Goal: Task Accomplishment & Management: Use online tool/utility

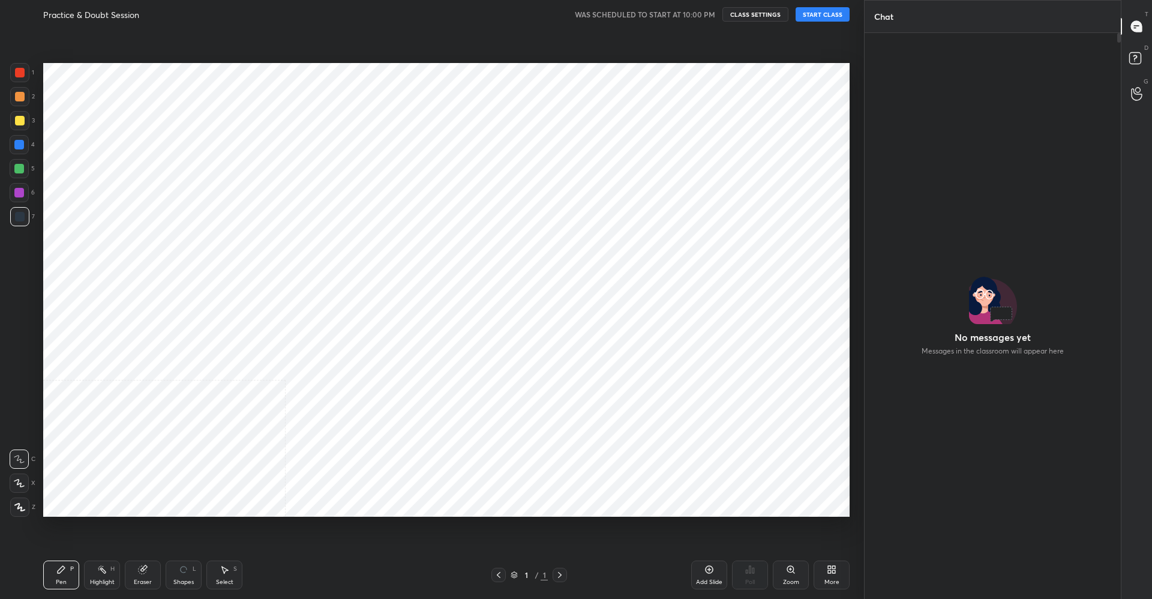
scroll to position [562, 253]
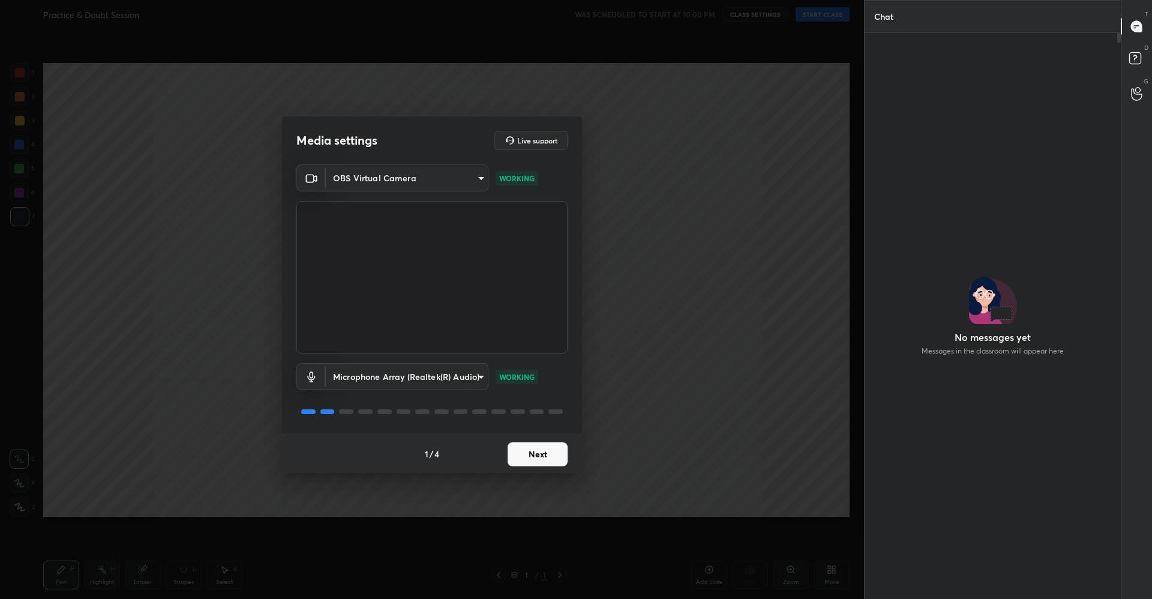
click at [532, 447] on button "Next" at bounding box center [538, 454] width 60 height 24
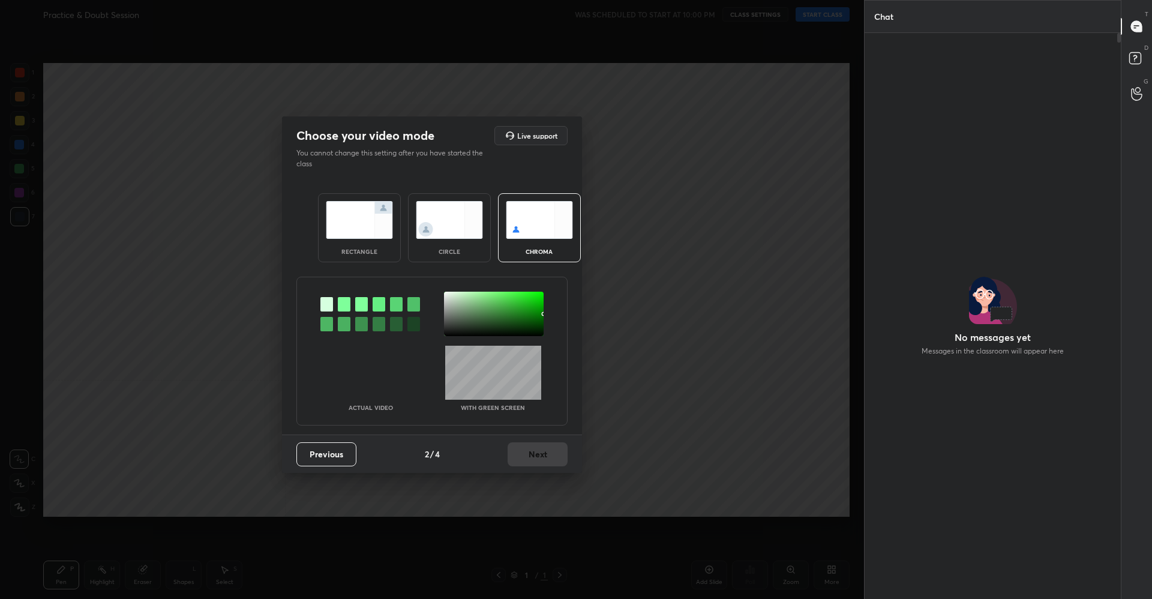
click at [369, 232] on img at bounding box center [359, 220] width 67 height 38
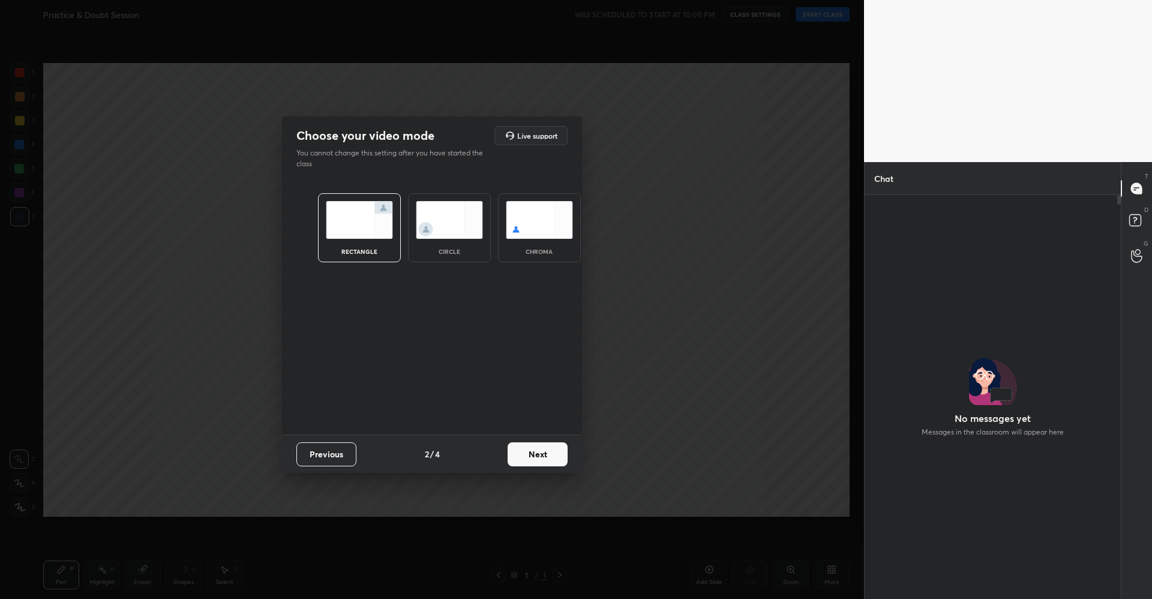
click at [540, 451] on button "Next" at bounding box center [538, 454] width 60 height 24
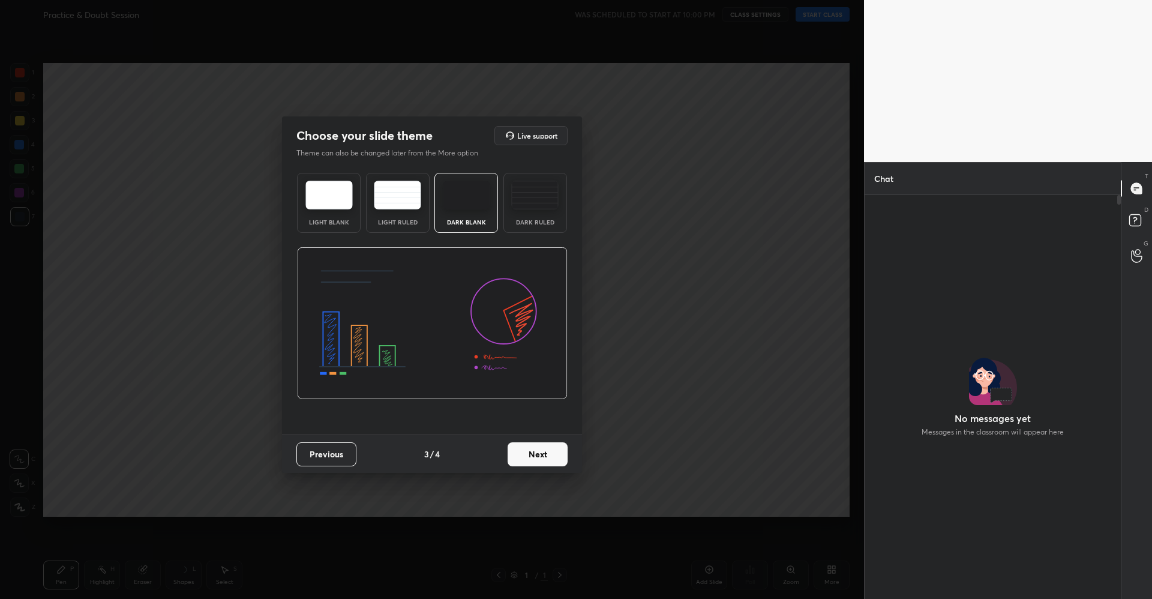
click at [464, 205] on img at bounding box center [466, 195] width 47 height 29
click at [541, 451] on button "Next" at bounding box center [538, 454] width 60 height 24
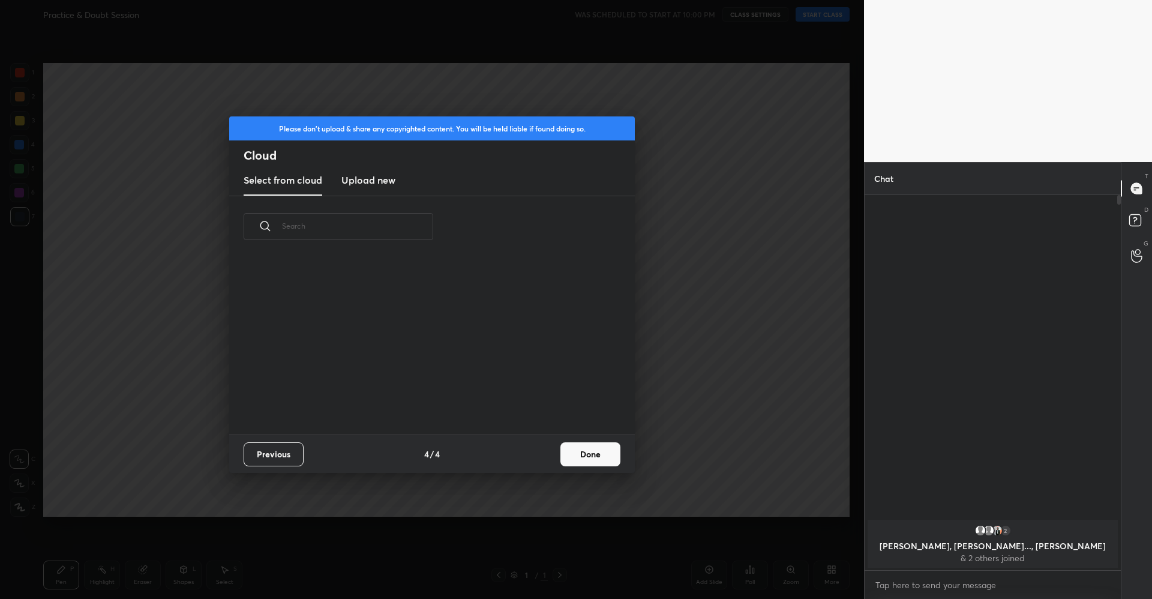
scroll to position [177, 385]
click at [580, 451] on button "Done" at bounding box center [590, 454] width 60 height 24
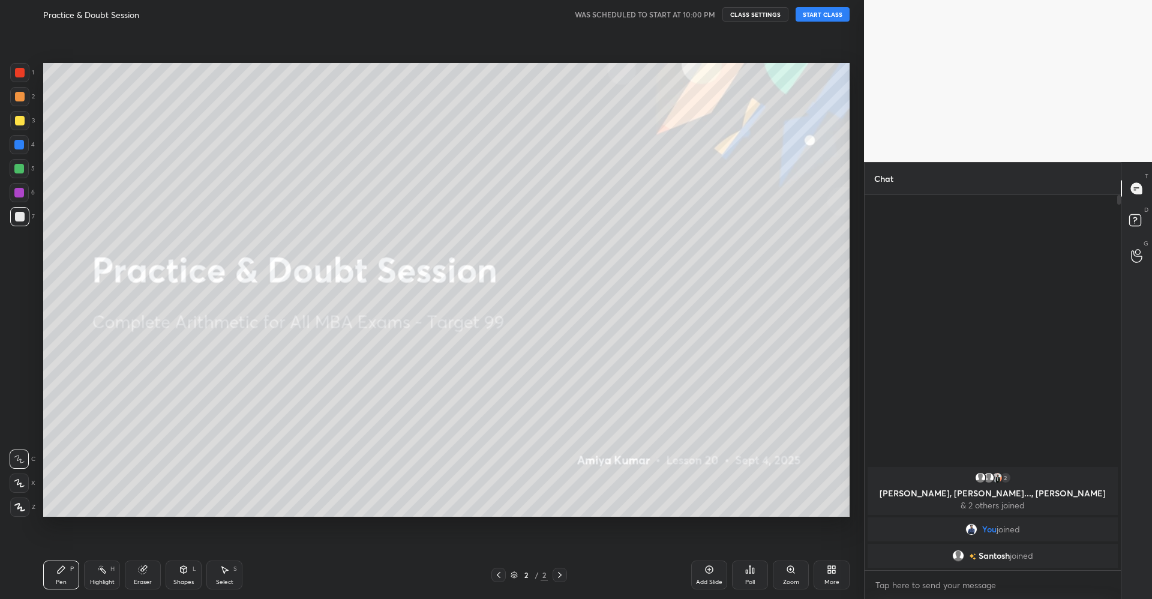
click at [820, 13] on button "START CLASS" at bounding box center [822, 14] width 54 height 14
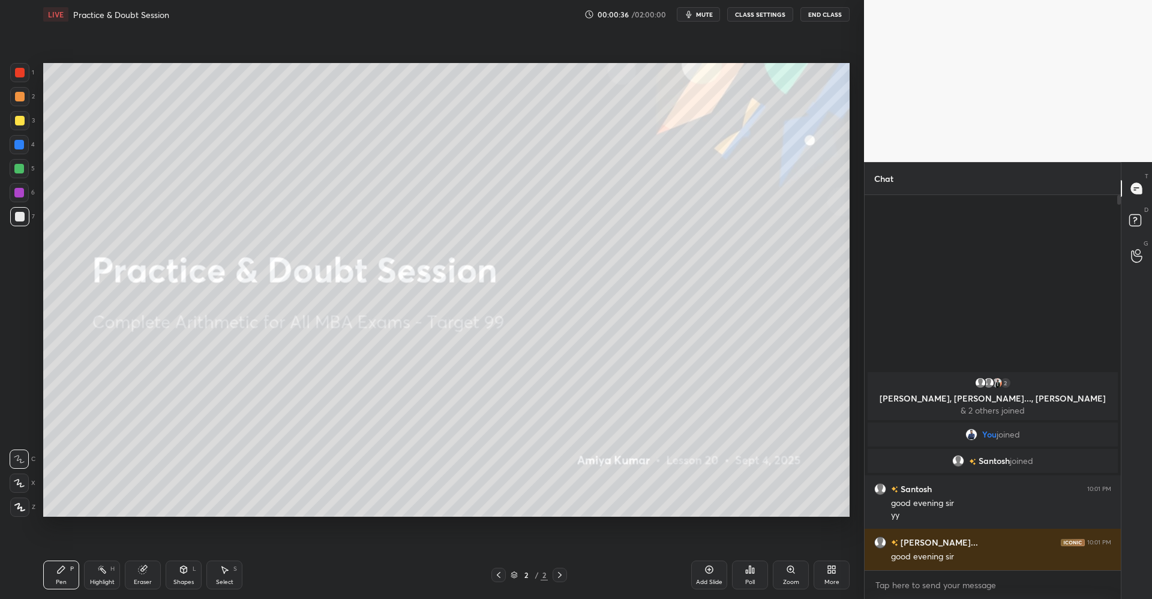
click at [183, 574] on div "Shapes L" at bounding box center [184, 574] width 36 height 29
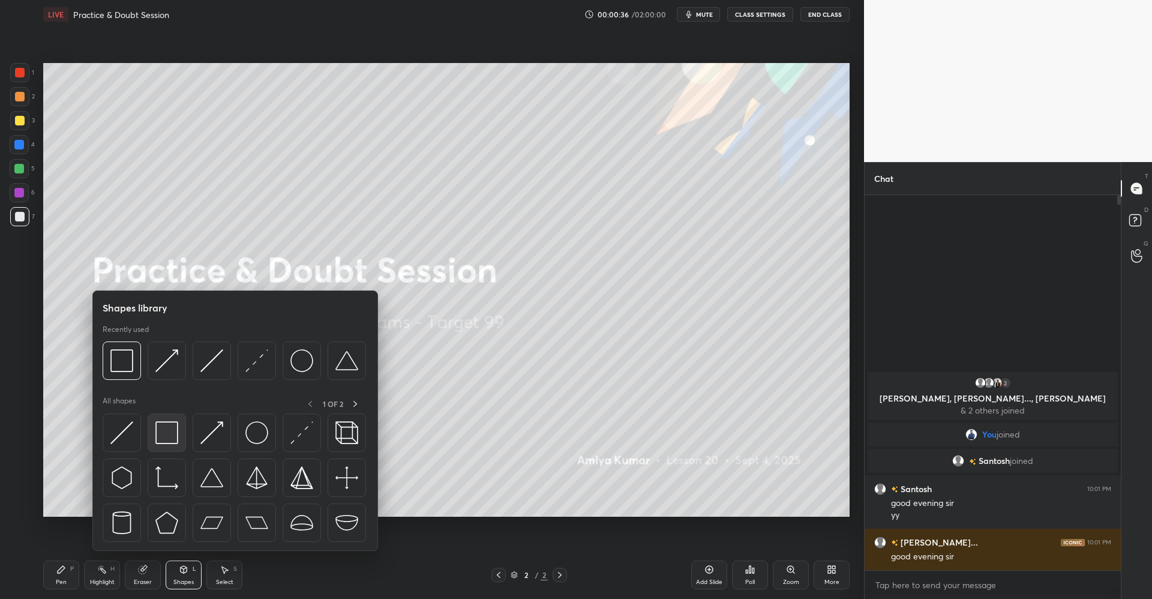
click at [170, 429] on img at bounding box center [166, 432] width 23 height 23
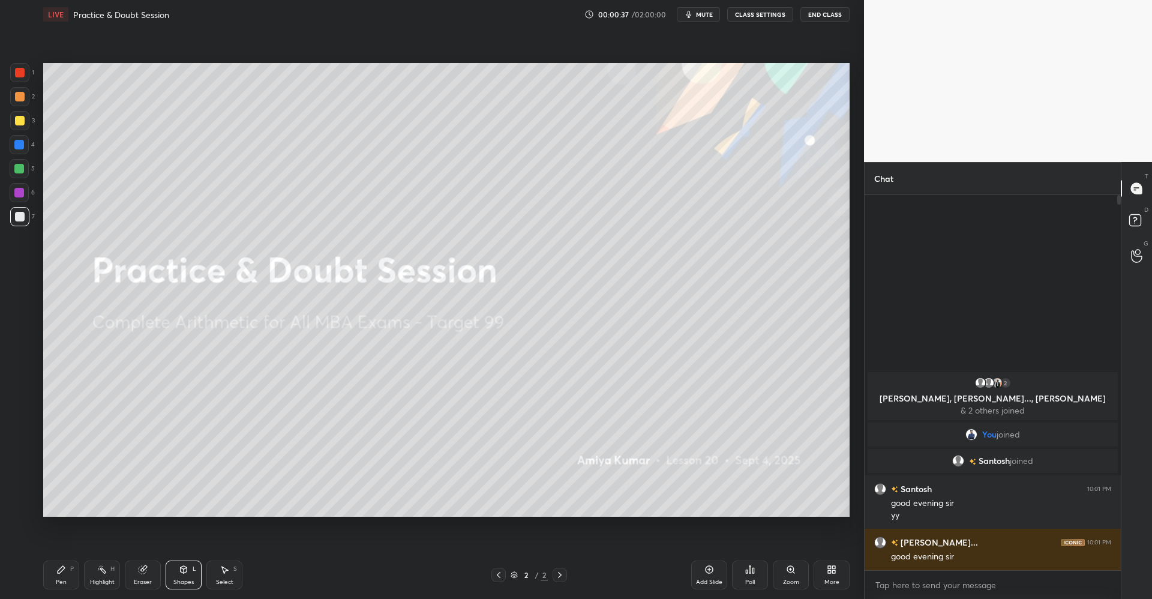
click at [23, 116] on div at bounding box center [20, 121] width 10 height 10
click at [66, 572] on div "Pen P" at bounding box center [61, 574] width 36 height 29
click at [23, 95] on div at bounding box center [20, 97] width 10 height 10
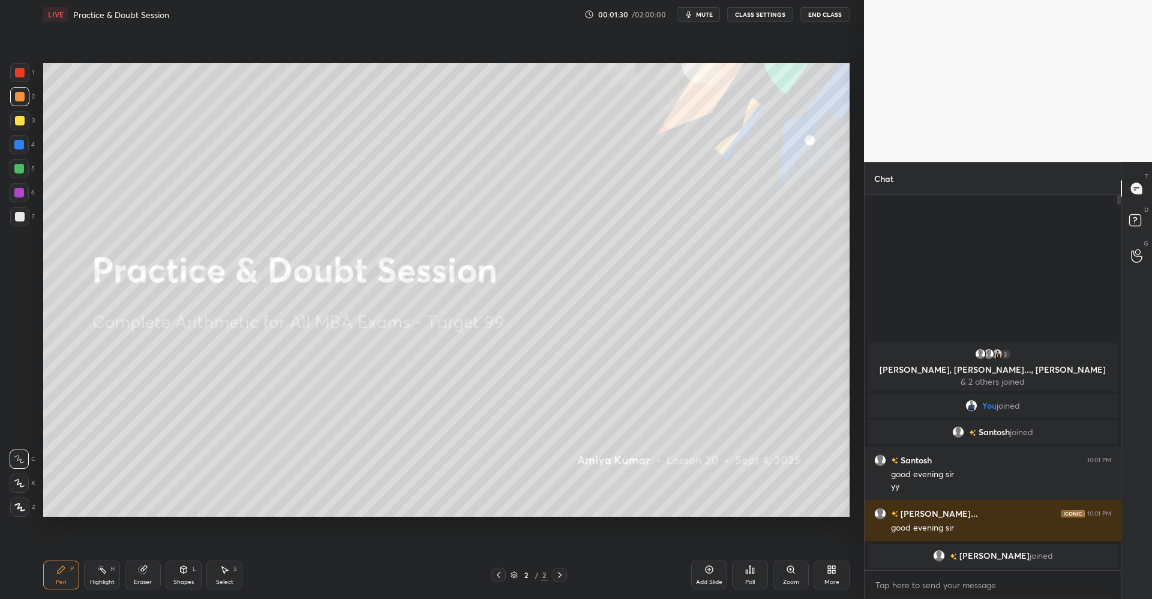
click at [26, 125] on div at bounding box center [19, 120] width 19 height 19
click at [718, 580] on div "Add Slide" at bounding box center [709, 582] width 26 height 6
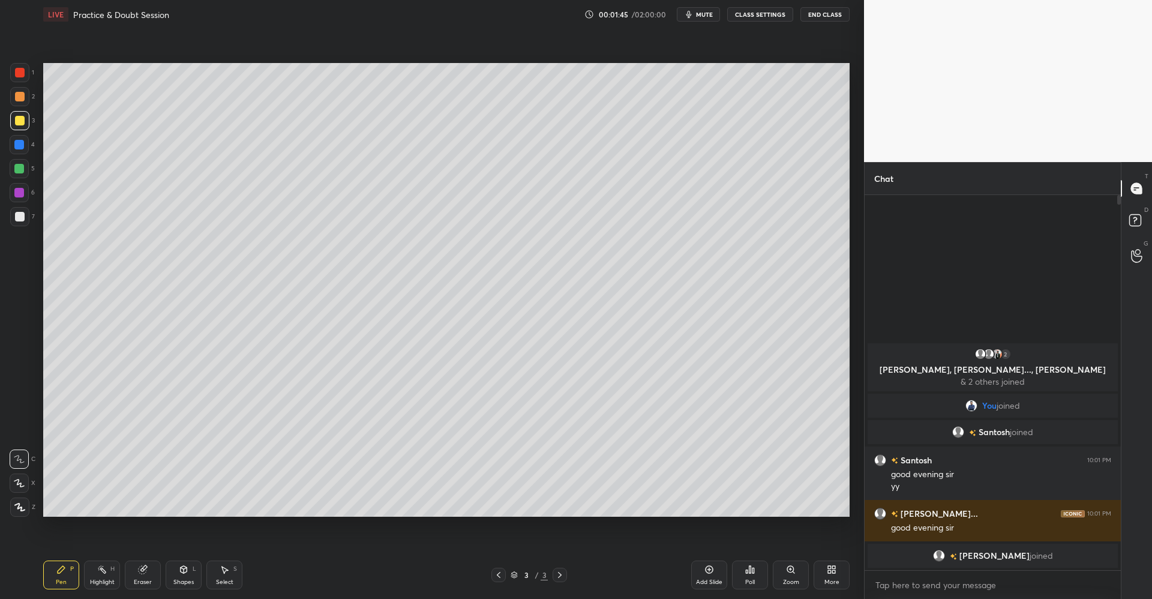
click at [178, 575] on div "Shapes L" at bounding box center [184, 574] width 36 height 29
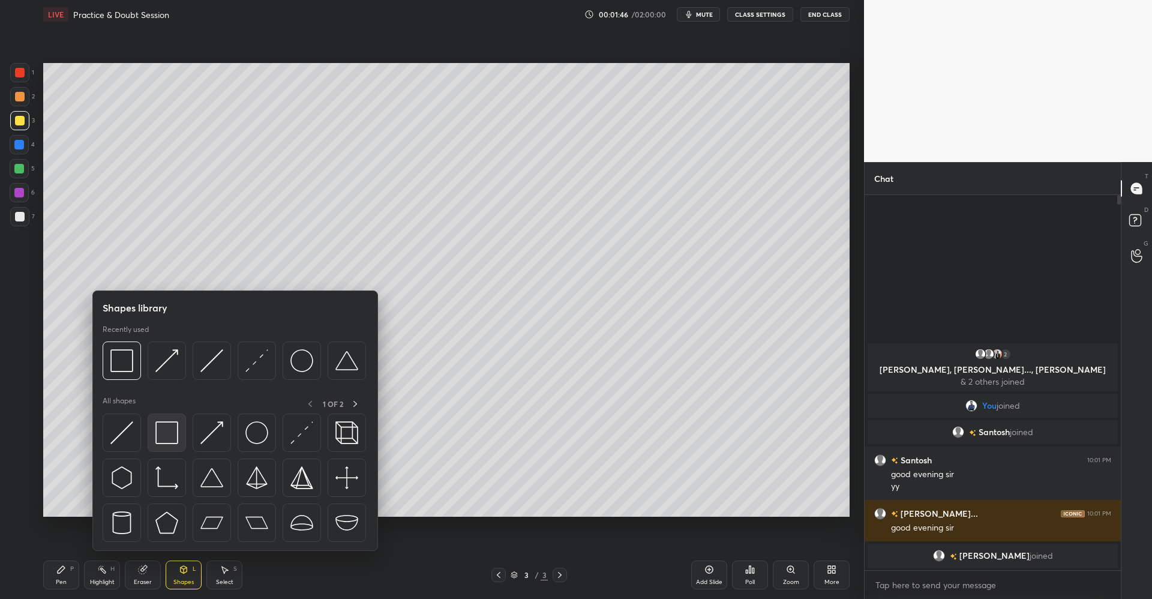
click at [167, 437] on img at bounding box center [166, 432] width 23 height 23
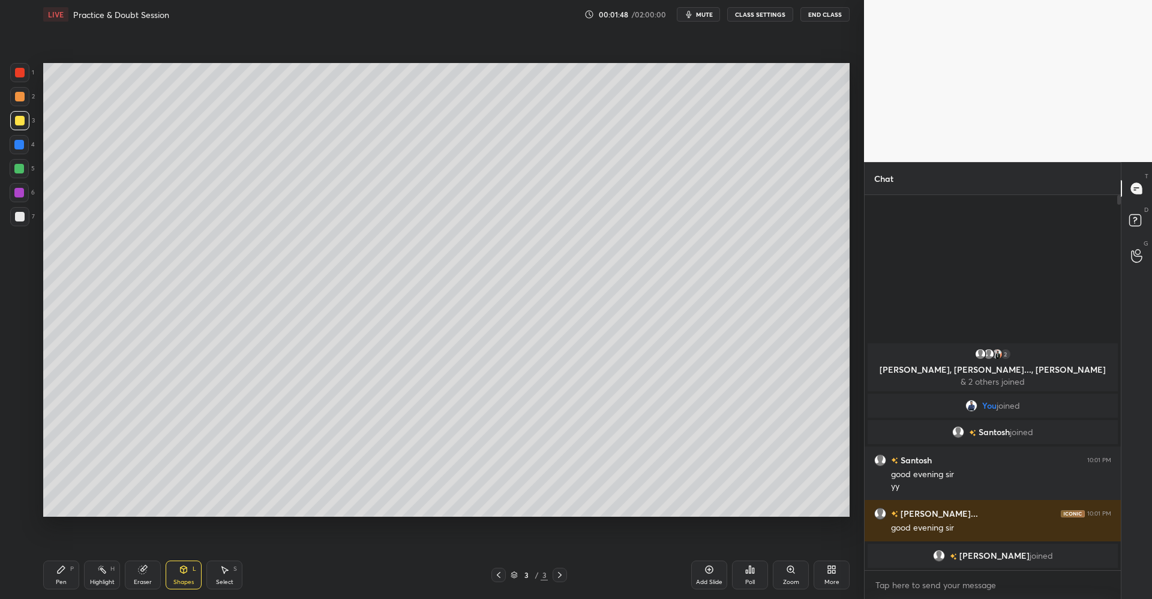
click at [65, 571] on icon at bounding box center [61, 570] width 10 height 10
click at [18, 164] on div at bounding box center [19, 169] width 10 height 10
click at [715, 571] on div "Add Slide" at bounding box center [709, 574] width 36 height 29
click at [21, 117] on div at bounding box center [20, 121] width 10 height 10
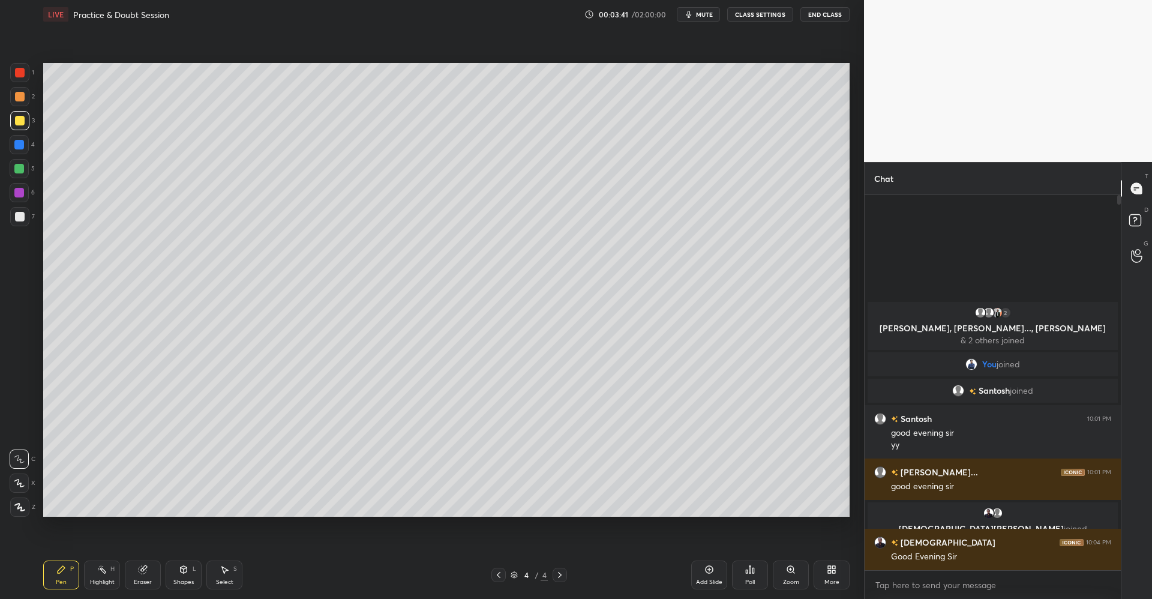
click at [21, 96] on div at bounding box center [20, 97] width 10 height 10
click at [183, 570] on icon at bounding box center [184, 569] width 7 height 7
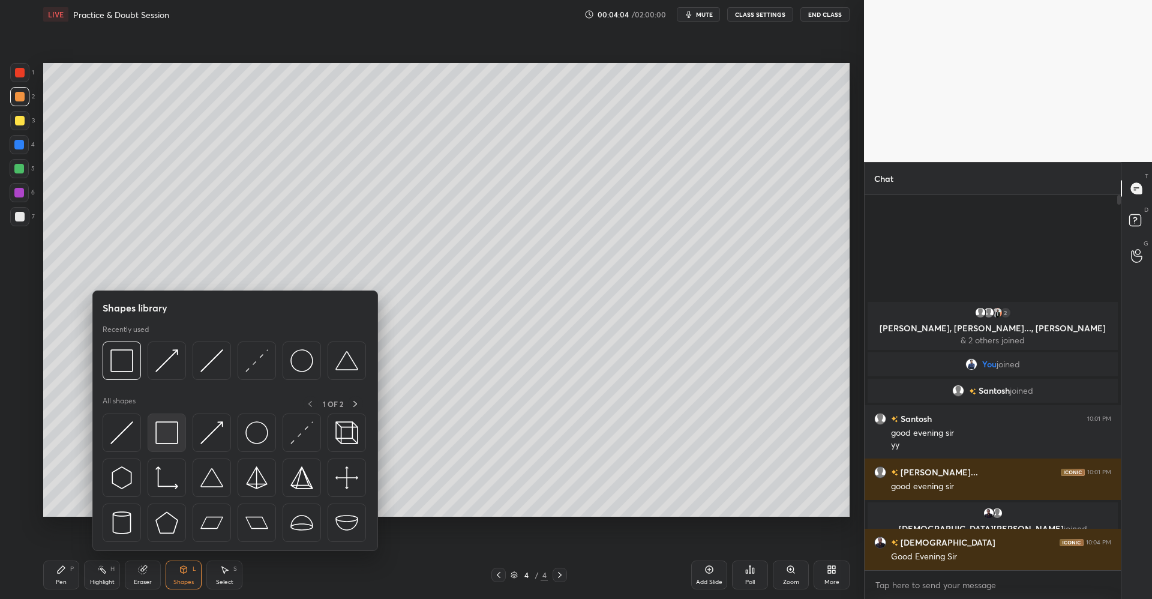
click at [168, 433] on img at bounding box center [166, 432] width 23 height 23
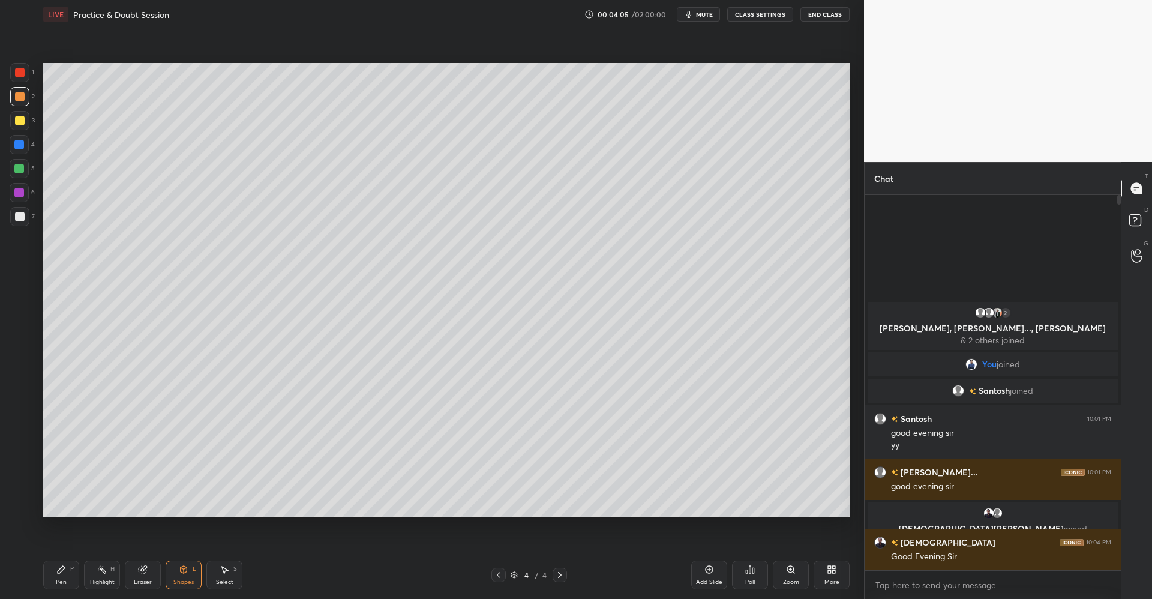
click at [23, 212] on div at bounding box center [20, 217] width 10 height 10
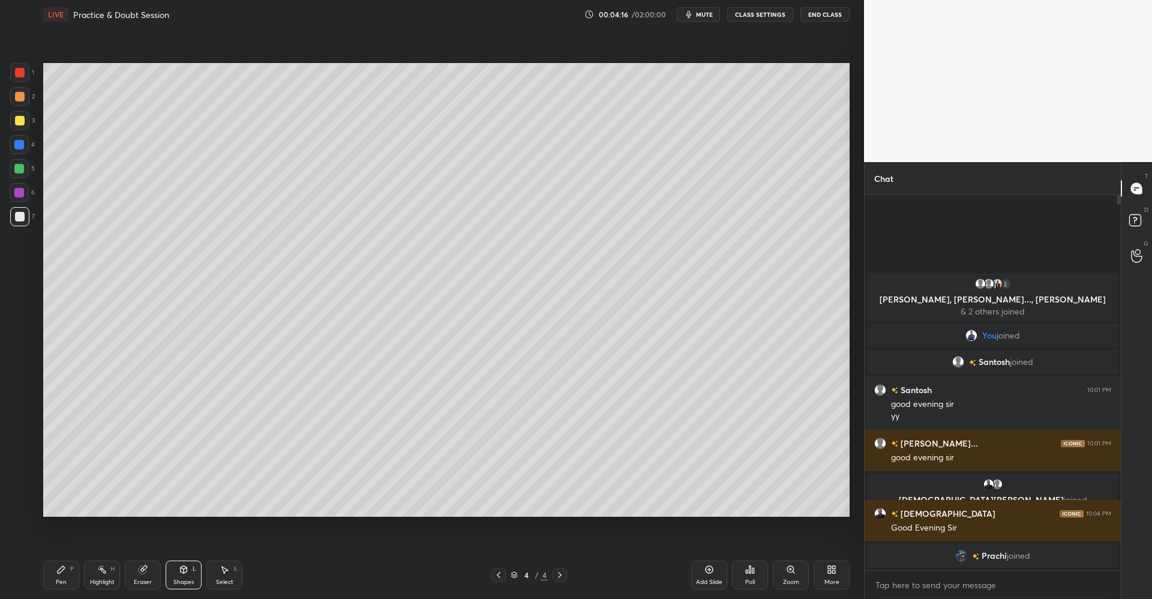
click at [64, 574] on div "Pen P" at bounding box center [61, 574] width 36 height 29
click at [707, 579] on div "Add Slide" at bounding box center [709, 582] width 26 height 6
click at [21, 119] on div at bounding box center [20, 121] width 10 height 10
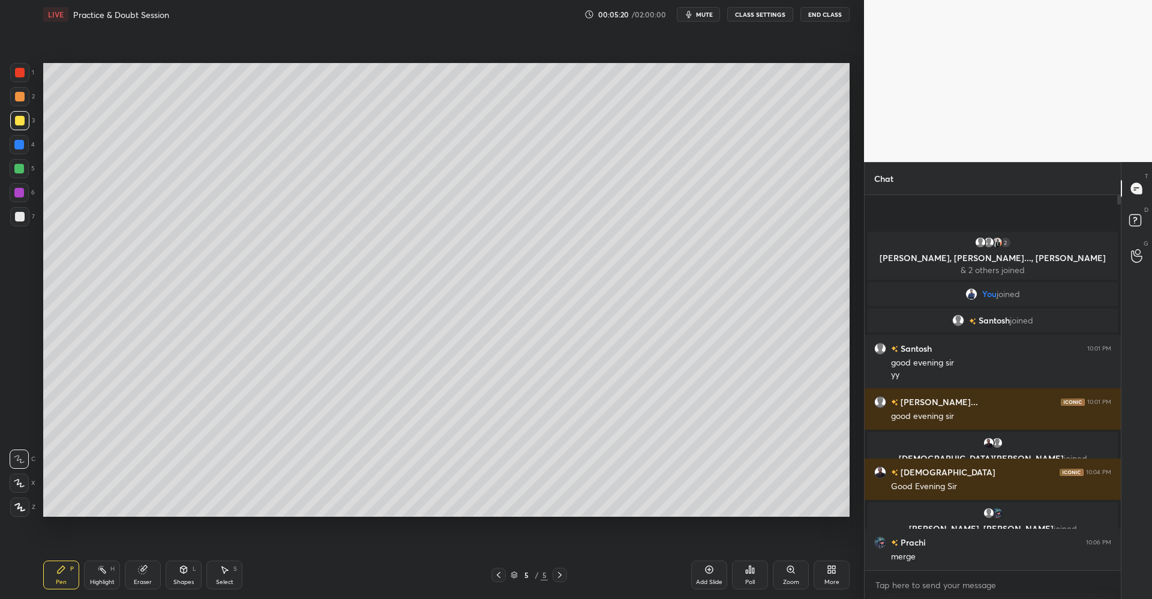
click at [20, 100] on div at bounding box center [20, 97] width 10 height 10
click at [19, 479] on icon at bounding box center [19, 482] width 10 height 7
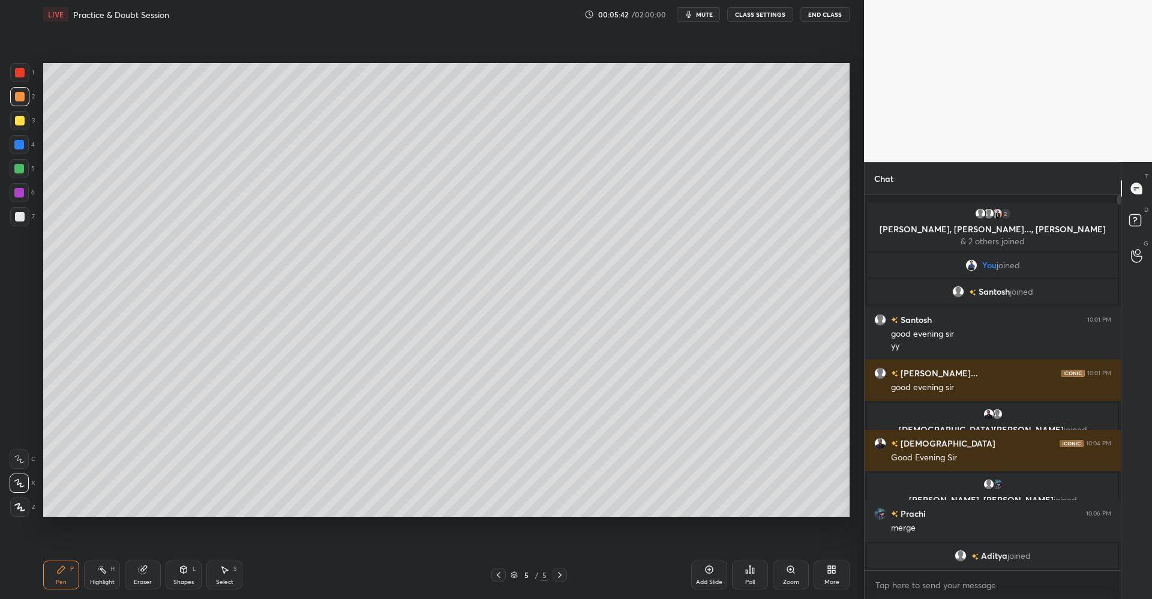
click at [186, 568] on icon at bounding box center [184, 569] width 7 height 2
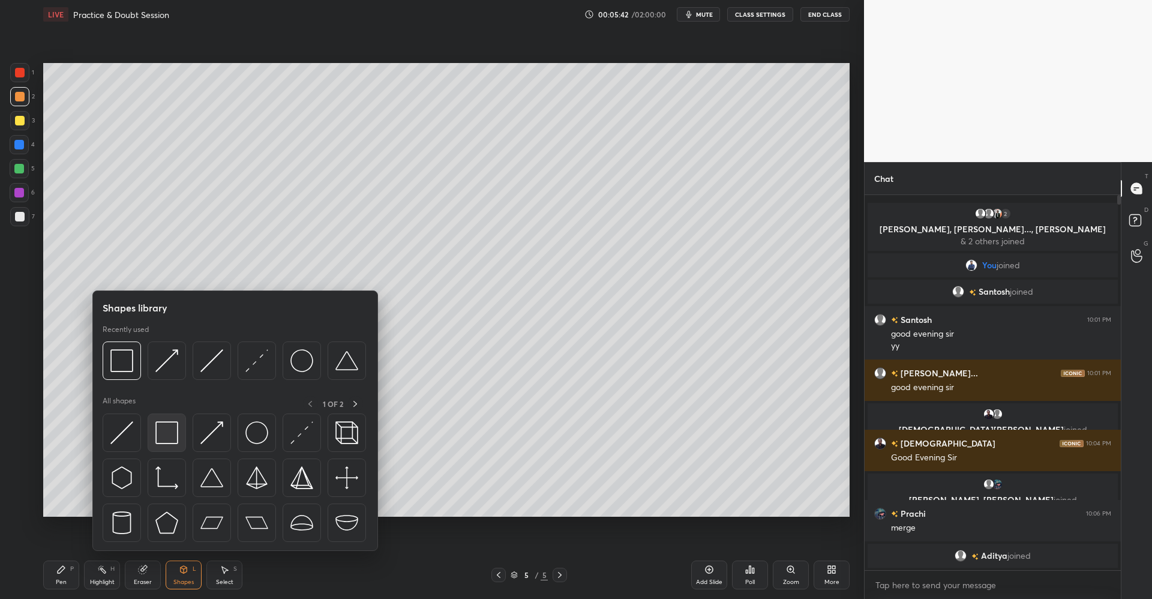
click at [174, 434] on img at bounding box center [166, 432] width 23 height 23
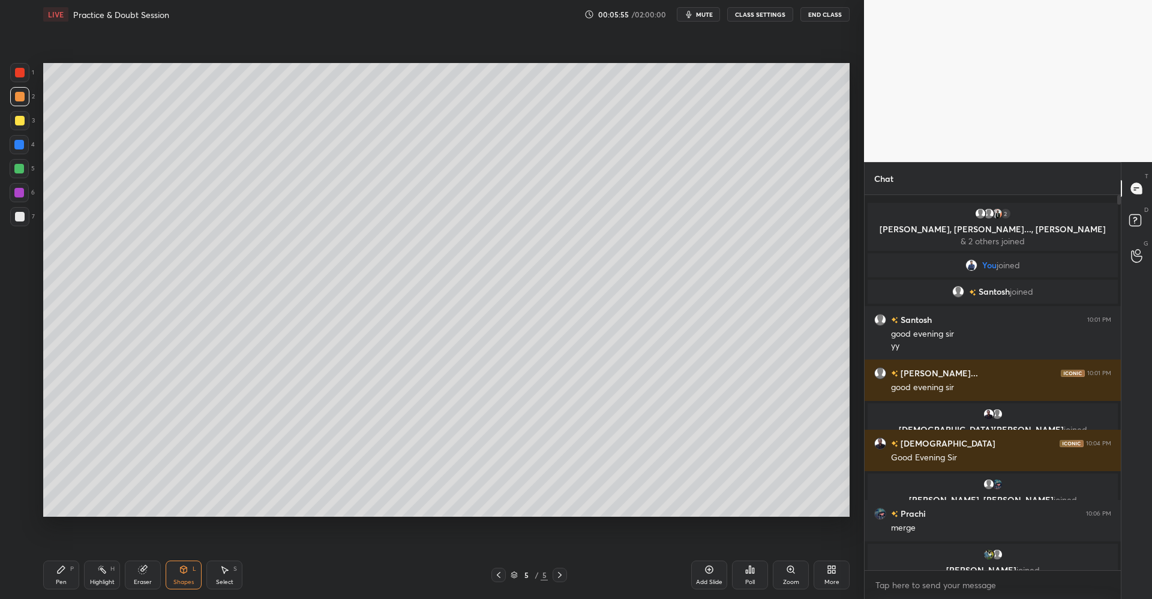
click at [23, 119] on div at bounding box center [20, 121] width 10 height 10
click at [59, 567] on icon at bounding box center [61, 570] width 10 height 10
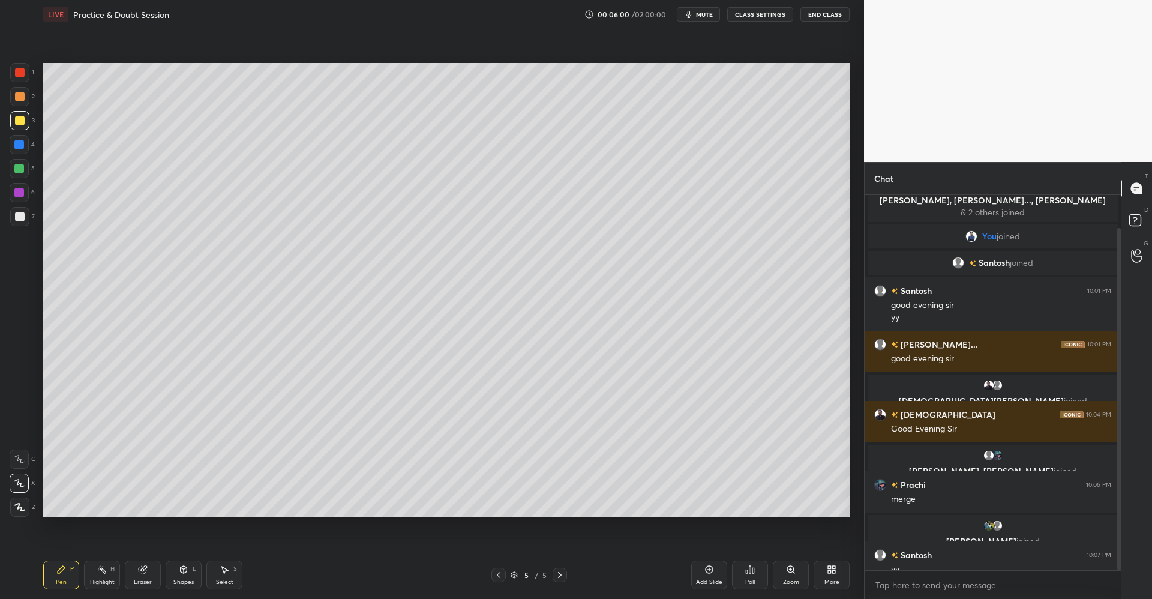
scroll to position [36, 0]
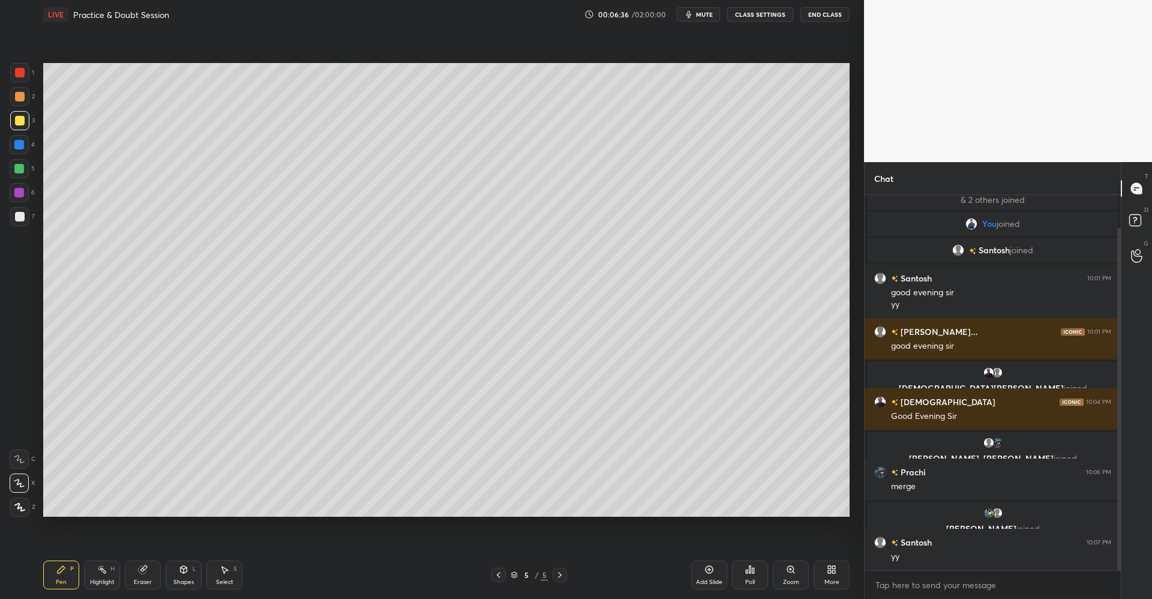
click at [182, 572] on icon at bounding box center [184, 569] width 7 height 7
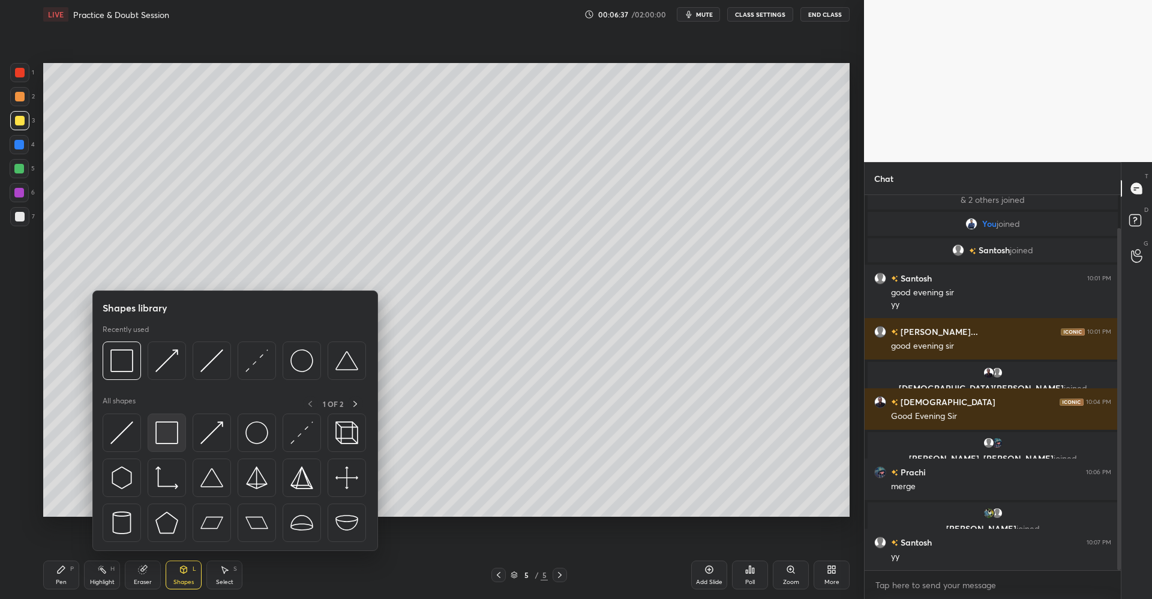
click at [172, 431] on img at bounding box center [166, 432] width 23 height 23
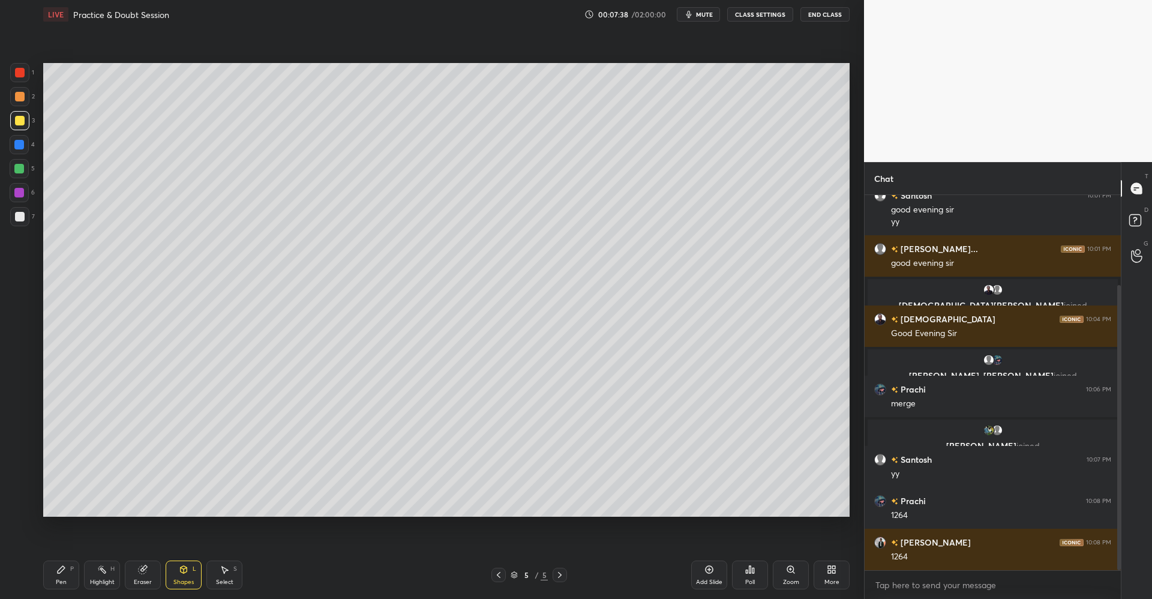
scroll to position [160, 0]
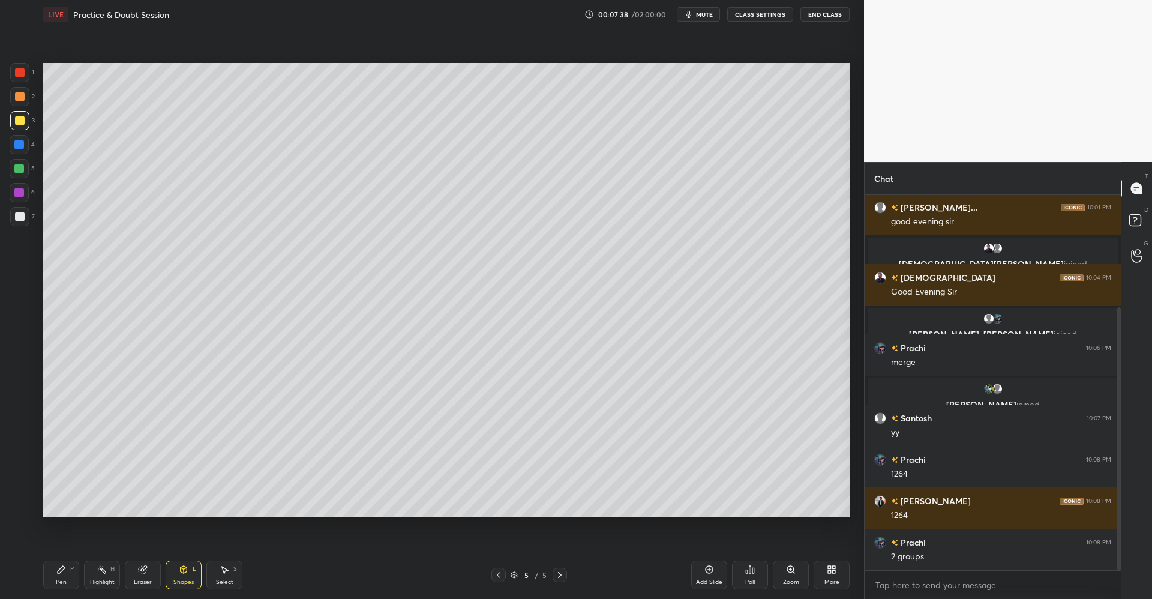
click at [22, 100] on div at bounding box center [20, 97] width 10 height 10
click at [62, 563] on div "Pen P" at bounding box center [61, 574] width 36 height 29
click at [221, 577] on div "Select S" at bounding box center [224, 574] width 36 height 29
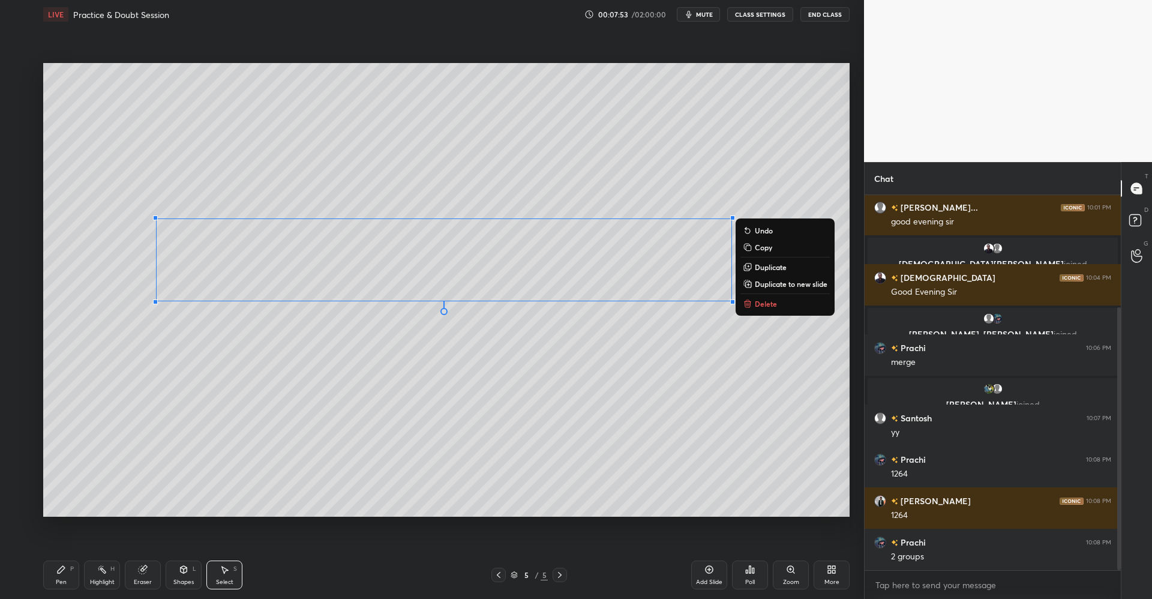
click at [791, 286] on p "Duplicate to new slide" at bounding box center [791, 284] width 73 height 10
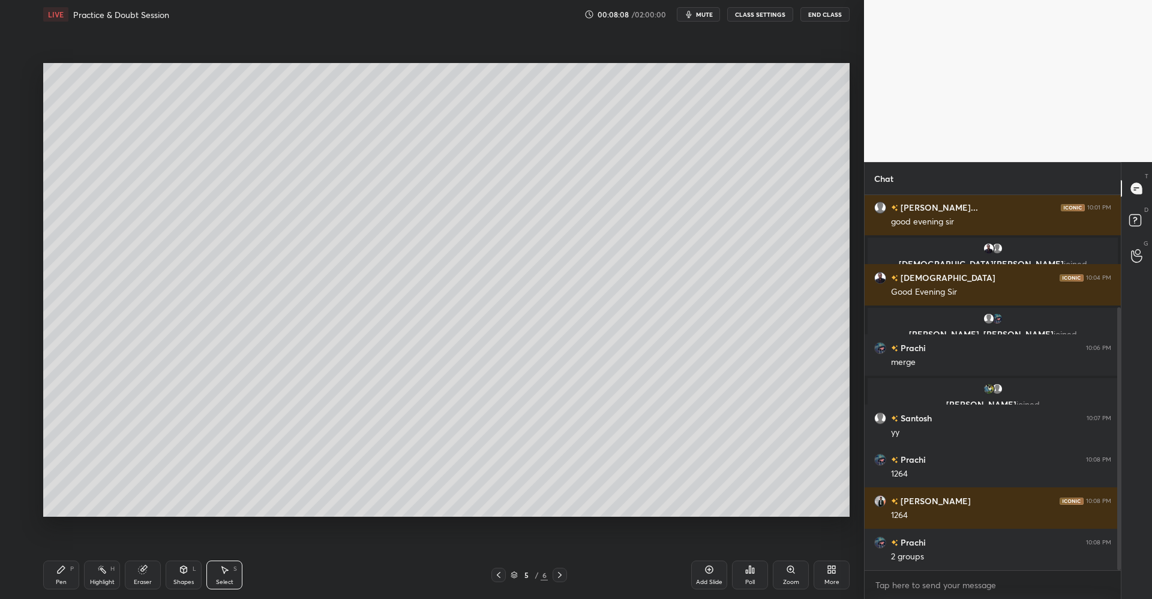
click at [60, 575] on div "Pen P" at bounding box center [61, 574] width 36 height 29
click at [19, 122] on div at bounding box center [20, 121] width 10 height 10
click at [184, 574] on div "Shapes L" at bounding box center [184, 574] width 36 height 29
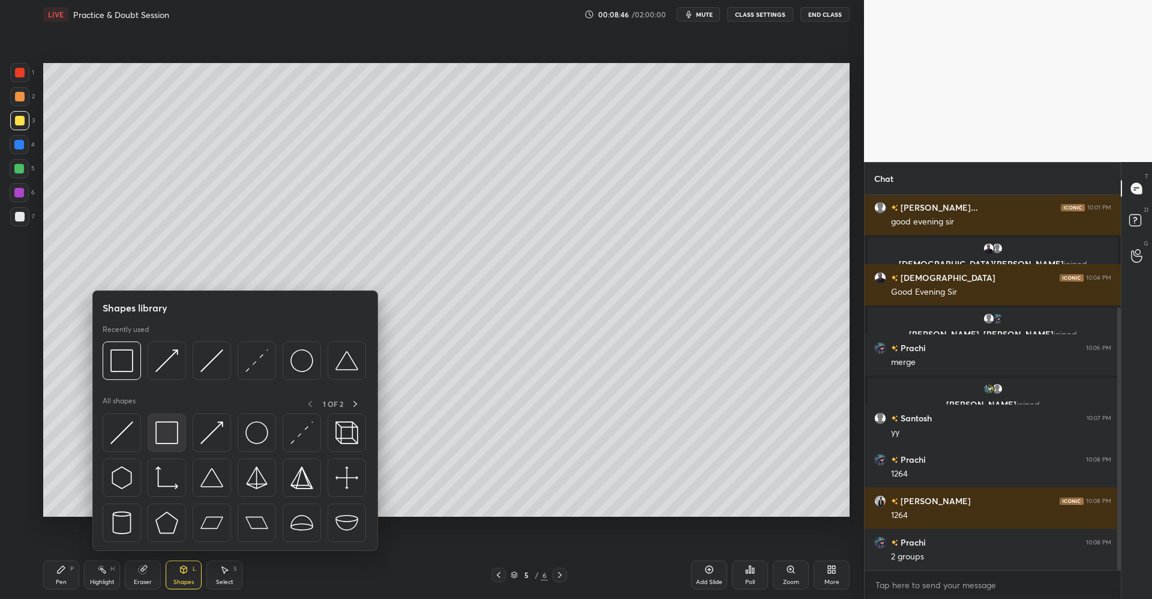
click at [169, 436] on img at bounding box center [166, 432] width 23 height 23
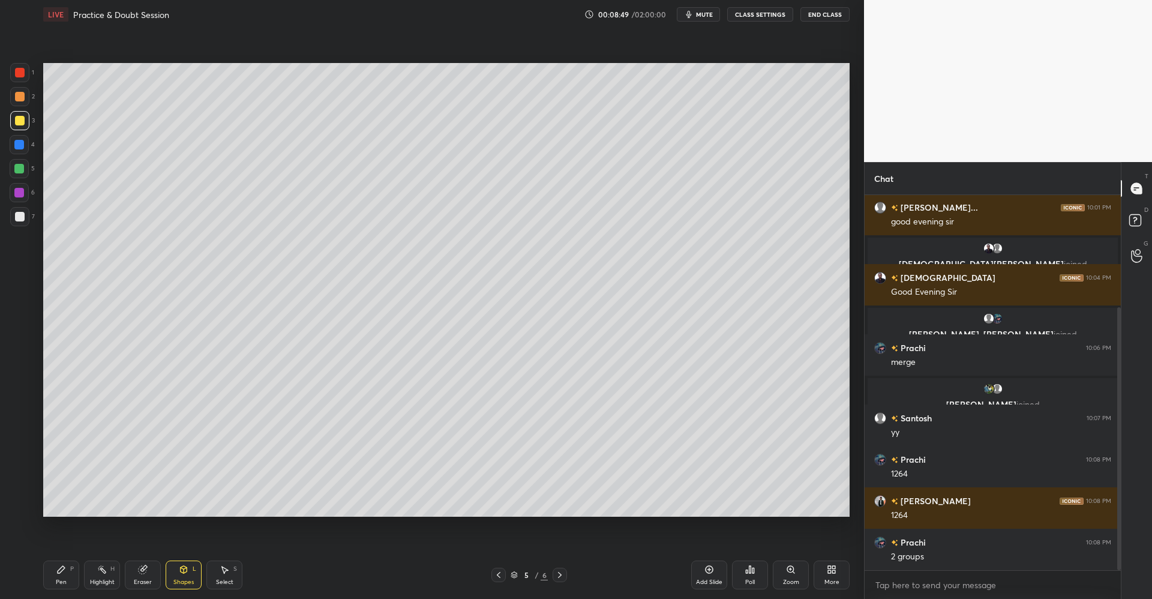
click at [65, 573] on icon at bounding box center [61, 570] width 10 height 10
click at [715, 573] on div "Add Slide" at bounding box center [709, 574] width 36 height 29
click at [20, 98] on div at bounding box center [20, 97] width 10 height 10
click at [19, 120] on div at bounding box center [20, 121] width 10 height 10
click at [184, 571] on icon at bounding box center [184, 571] width 0 height 4
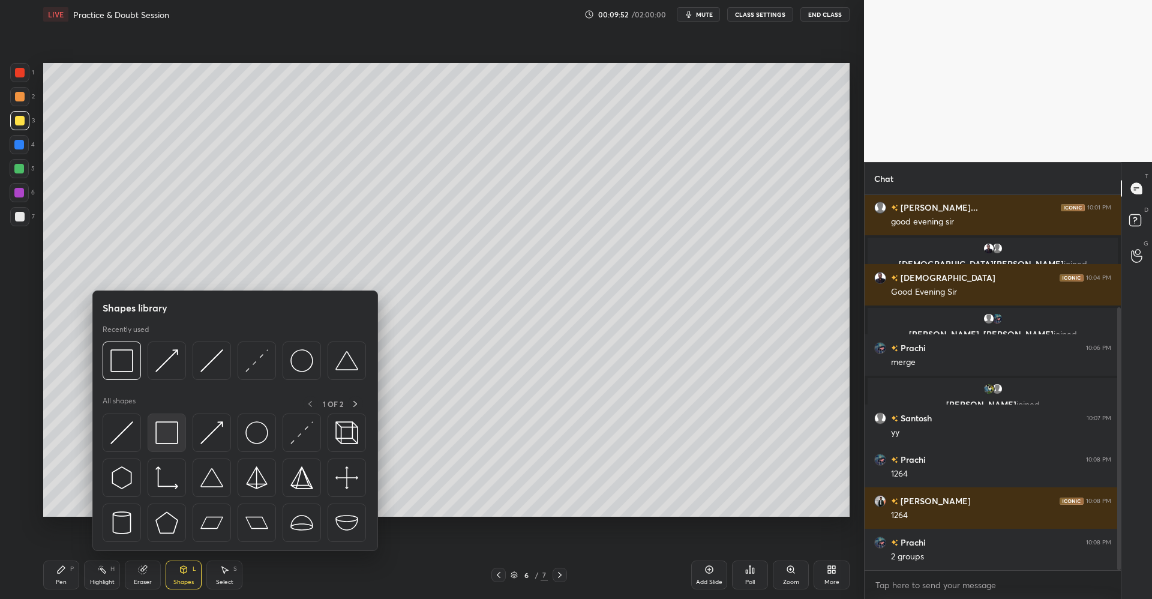
click at [172, 435] on img at bounding box center [166, 432] width 23 height 23
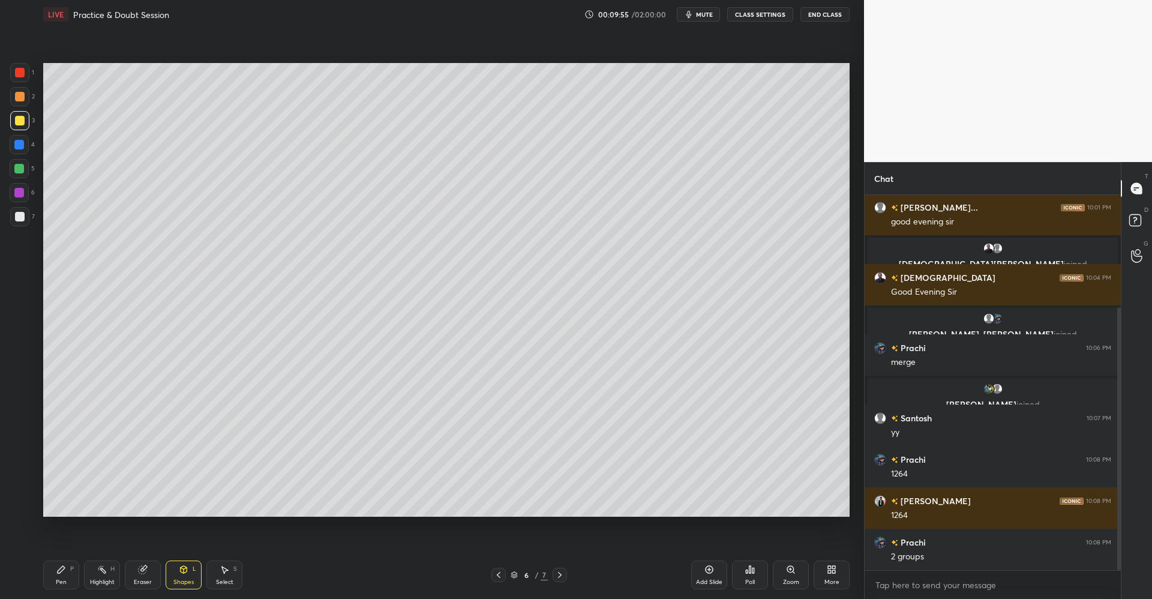
click at [65, 575] on div "Pen P" at bounding box center [61, 574] width 36 height 29
click at [153, 563] on div "Eraser" at bounding box center [143, 574] width 36 height 29
click at [59, 569] on icon at bounding box center [61, 569] width 7 height 7
click at [183, 576] on div "Shapes L" at bounding box center [184, 574] width 36 height 29
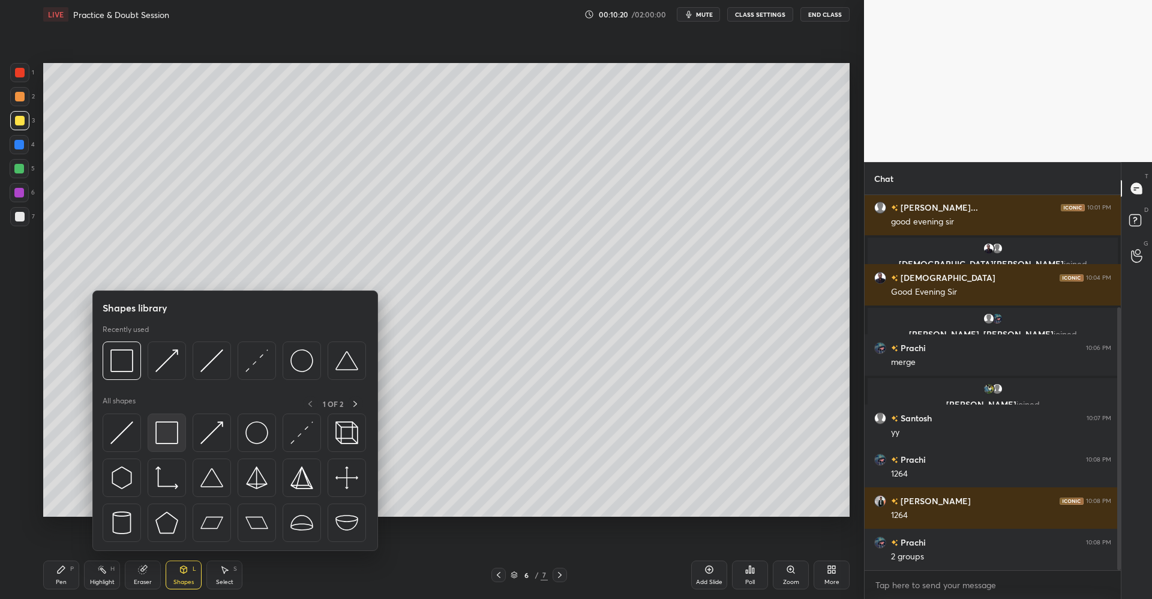
click at [172, 436] on img at bounding box center [166, 432] width 23 height 23
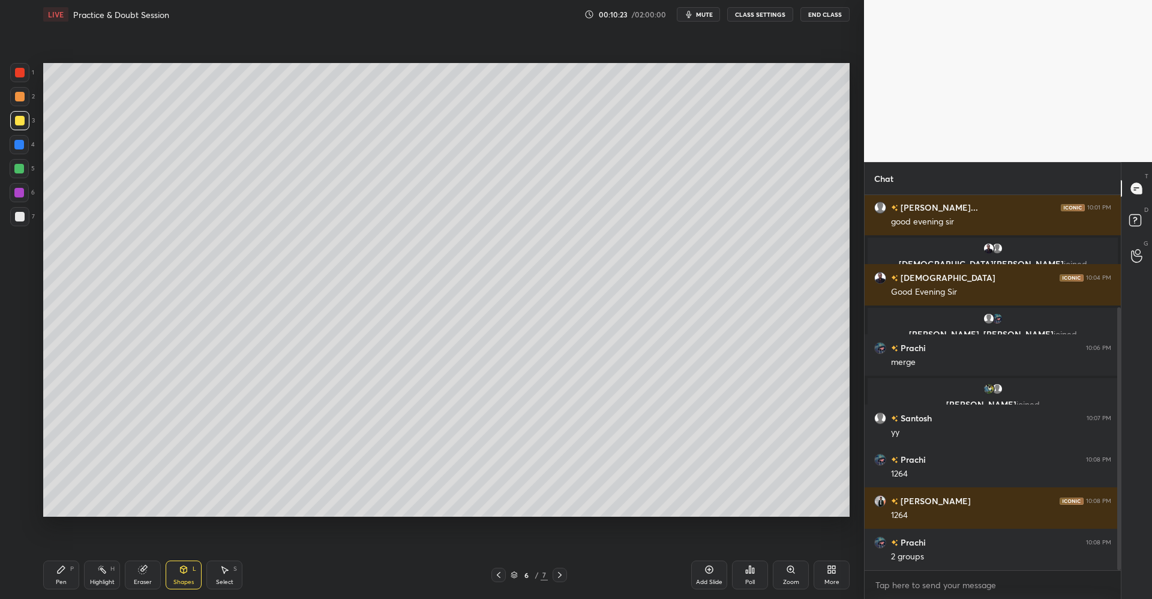
click at [20, 167] on div at bounding box center [19, 169] width 10 height 10
click at [54, 575] on div "Pen P" at bounding box center [61, 574] width 36 height 29
click at [21, 97] on div at bounding box center [20, 97] width 10 height 10
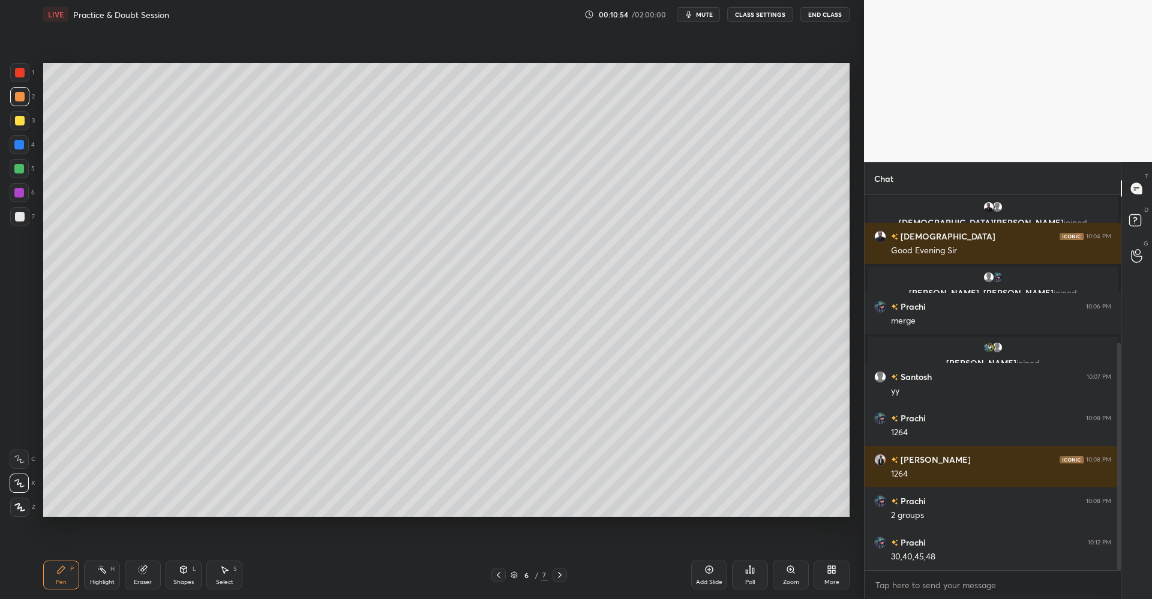
scroll to position [243, 0]
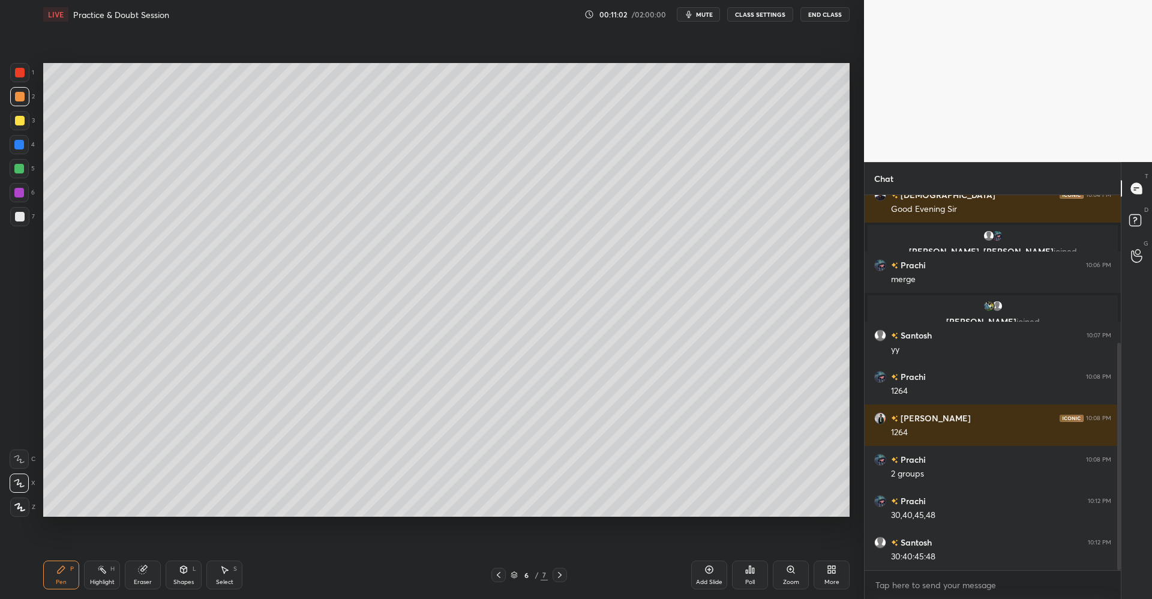
click at [17, 126] on div at bounding box center [19, 120] width 19 height 19
click at [17, 167] on div at bounding box center [19, 169] width 10 height 10
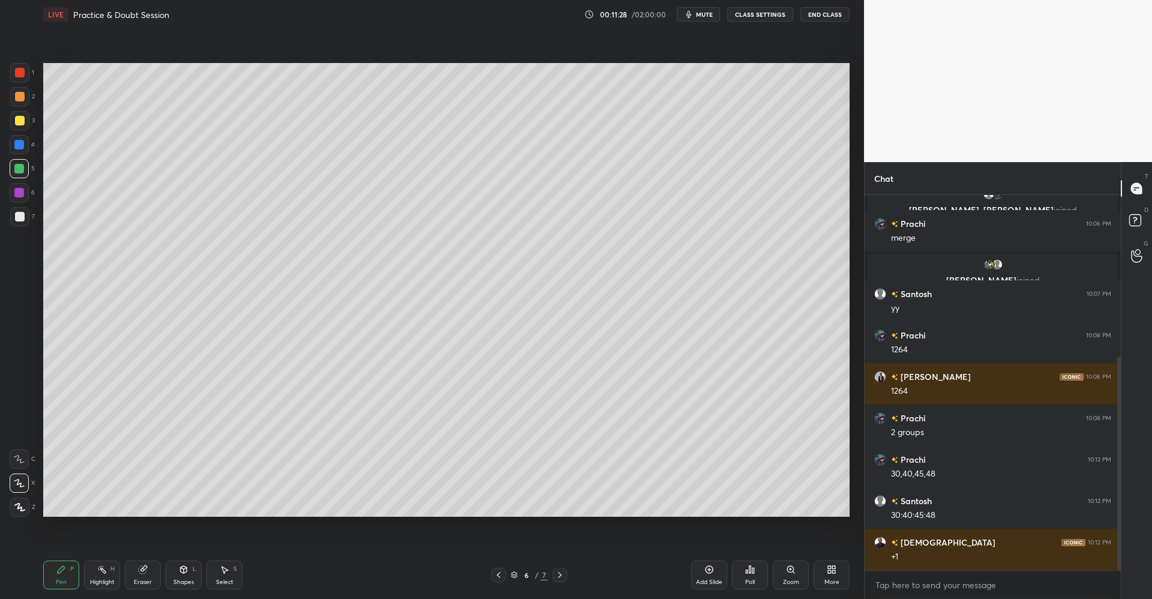
click at [187, 570] on icon at bounding box center [184, 570] width 10 height 10
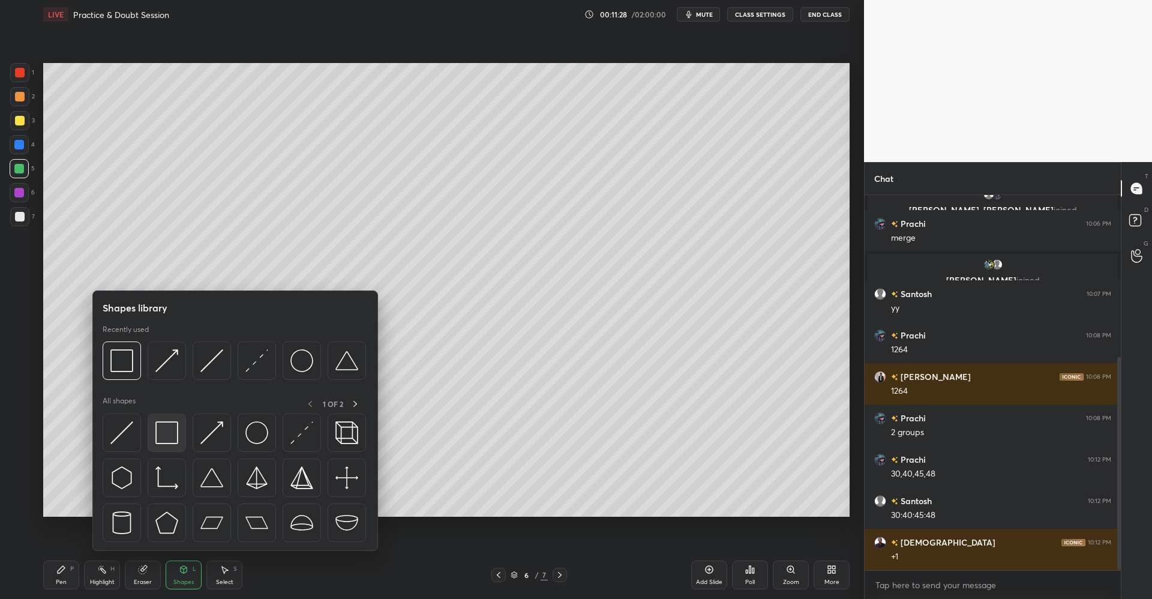
click at [176, 431] on img at bounding box center [166, 432] width 23 height 23
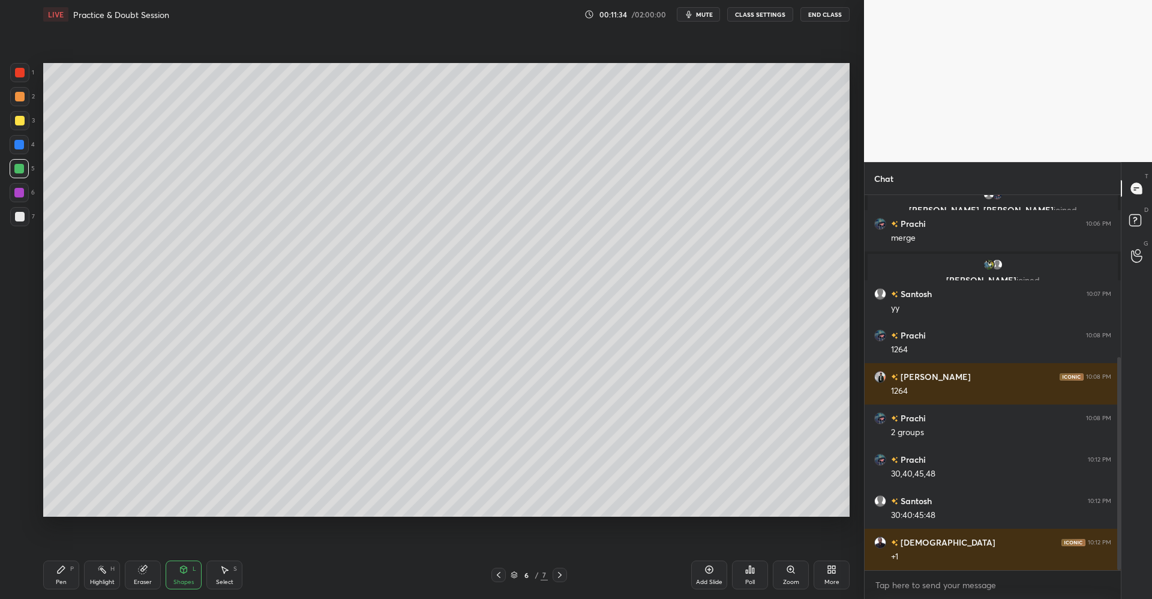
click at [705, 575] on div "Add Slide" at bounding box center [709, 574] width 36 height 29
click at [20, 122] on div at bounding box center [20, 121] width 10 height 10
click at [67, 563] on div "Pen P" at bounding box center [61, 574] width 36 height 29
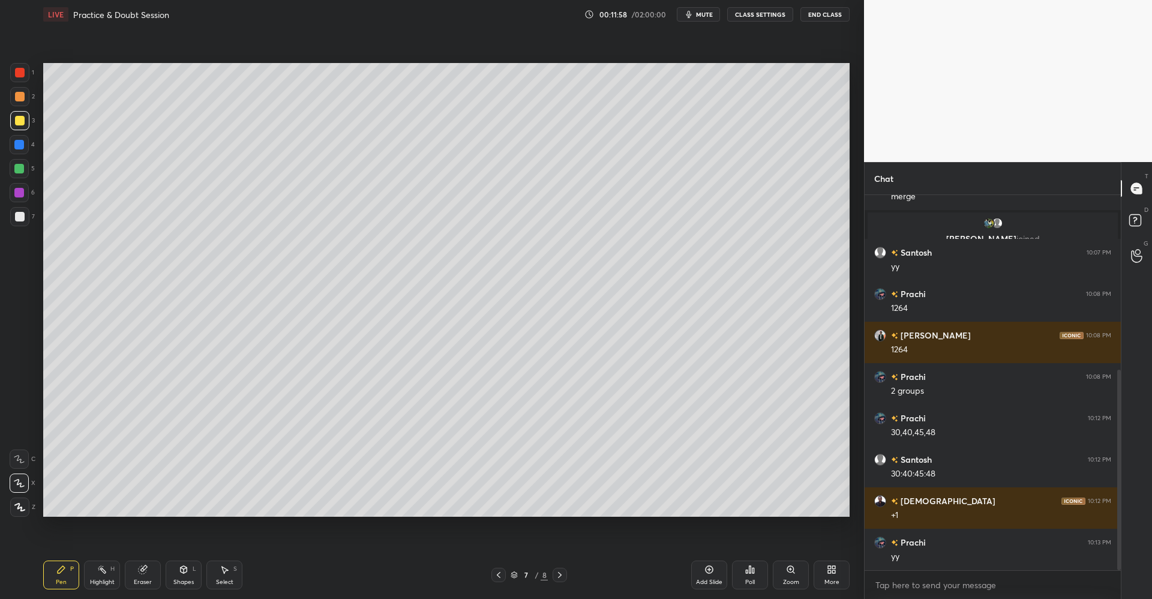
scroll to position [367, 0]
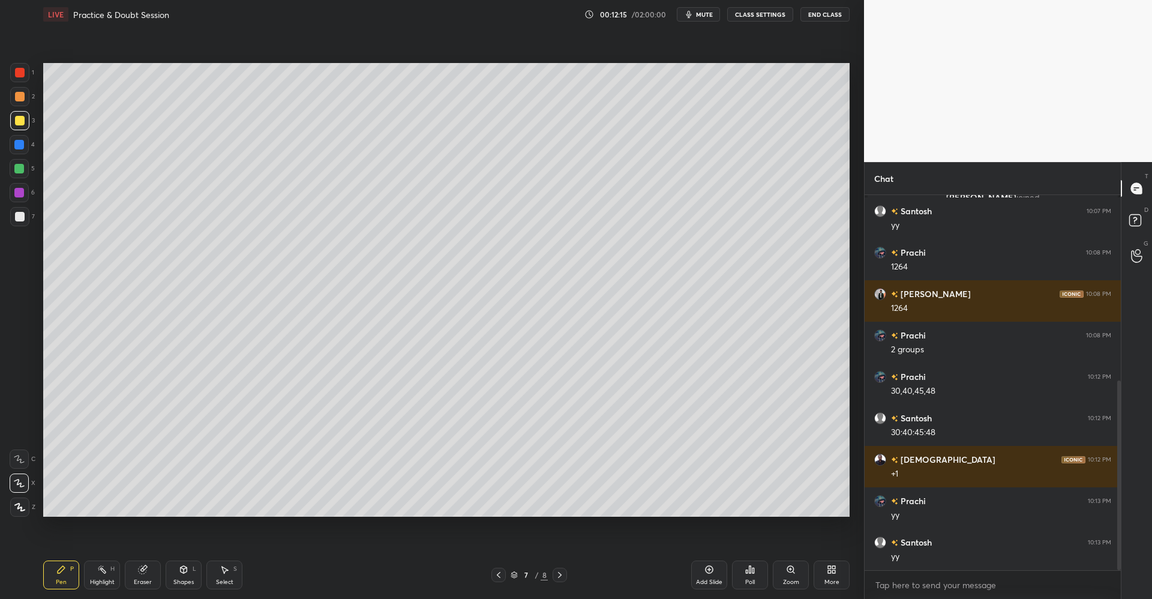
click at [23, 167] on div at bounding box center [19, 169] width 10 height 10
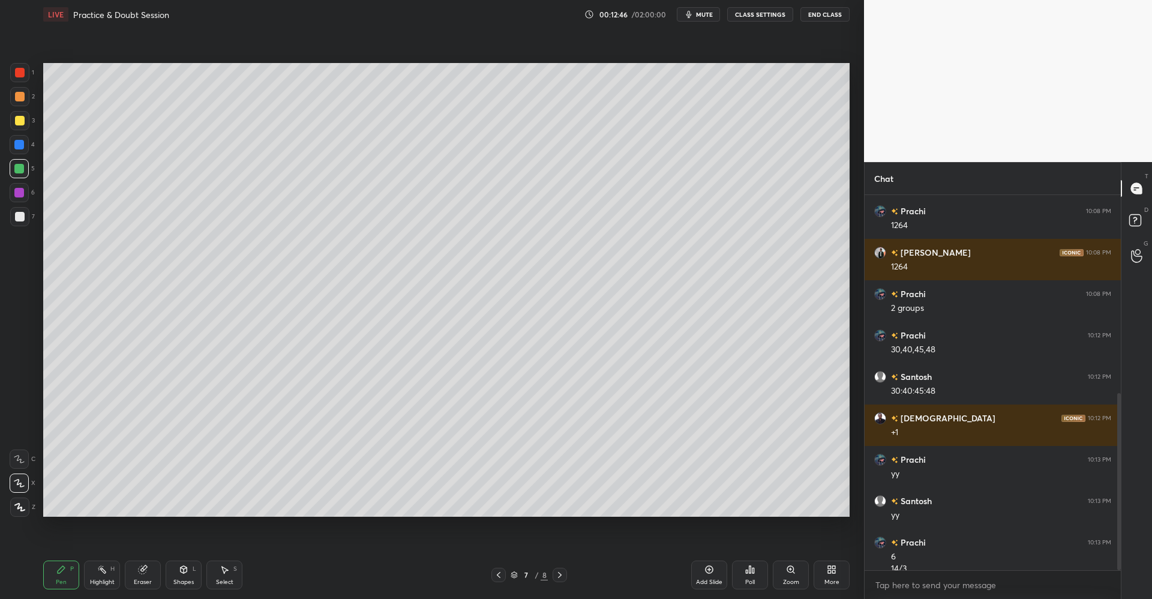
scroll to position [421, 0]
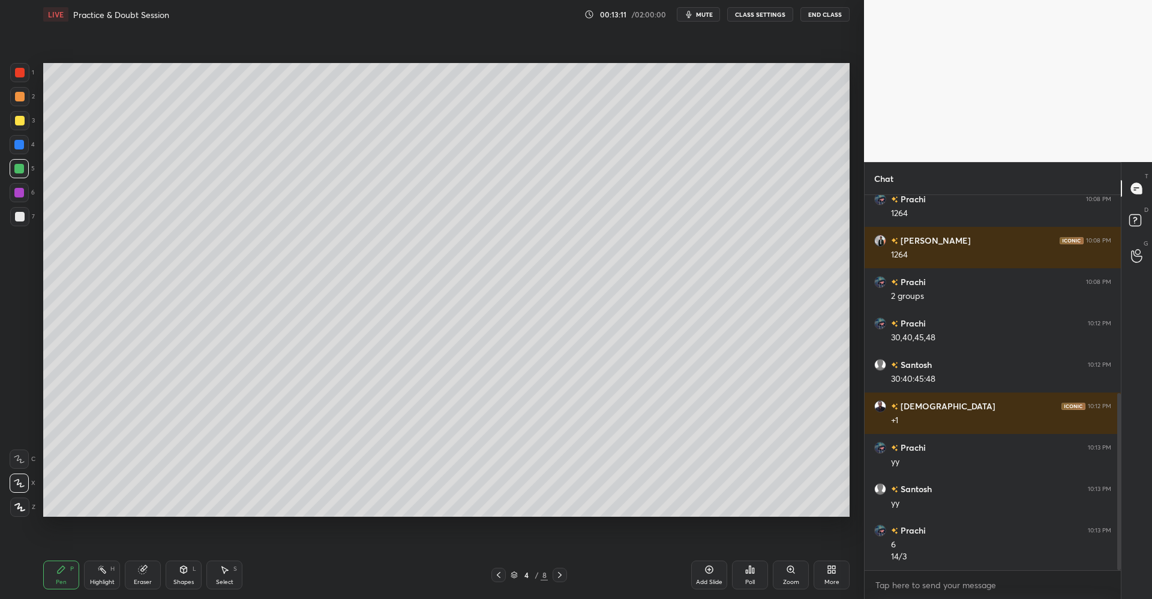
click at [25, 101] on div at bounding box center [19, 96] width 19 height 19
click at [19, 125] on div at bounding box center [20, 121] width 10 height 10
click at [20, 96] on div at bounding box center [20, 97] width 10 height 10
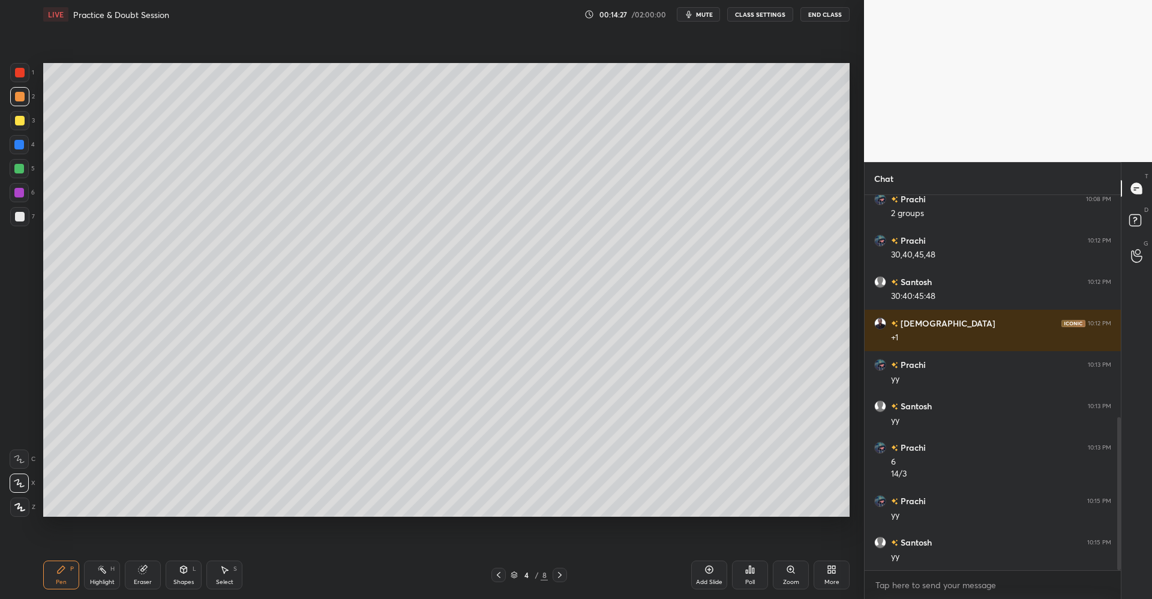
scroll to position [545, 0]
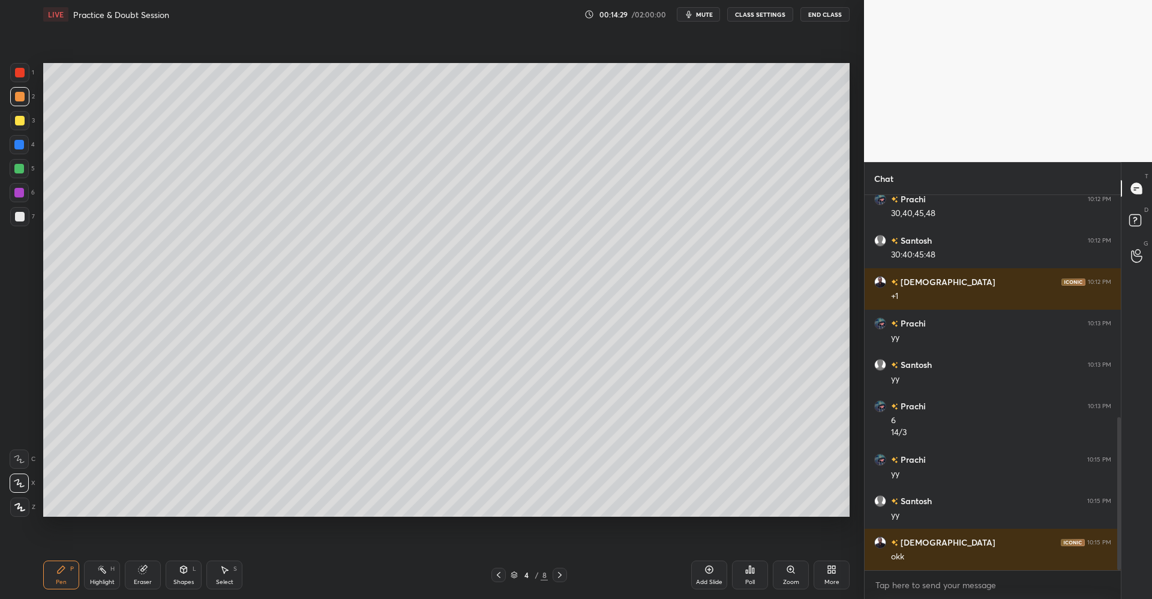
click at [15, 121] on div at bounding box center [20, 121] width 10 height 10
click at [703, 568] on div "Add Slide" at bounding box center [709, 574] width 36 height 29
click at [23, 169] on div at bounding box center [19, 169] width 10 height 10
click at [186, 569] on icon at bounding box center [184, 569] width 7 height 7
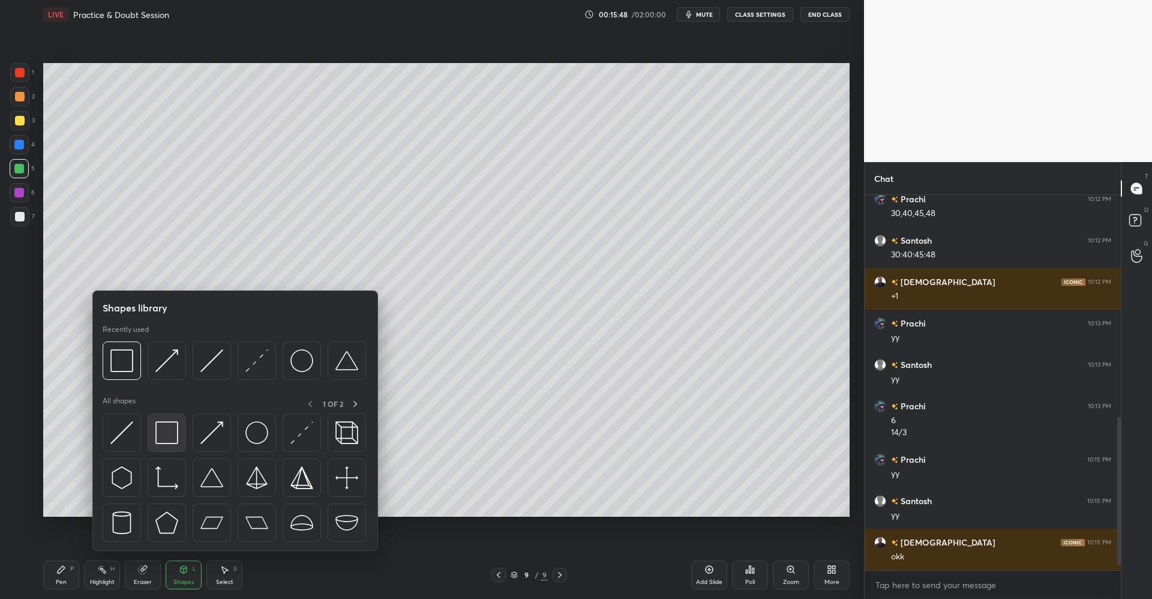
click at [170, 435] on img at bounding box center [166, 432] width 23 height 23
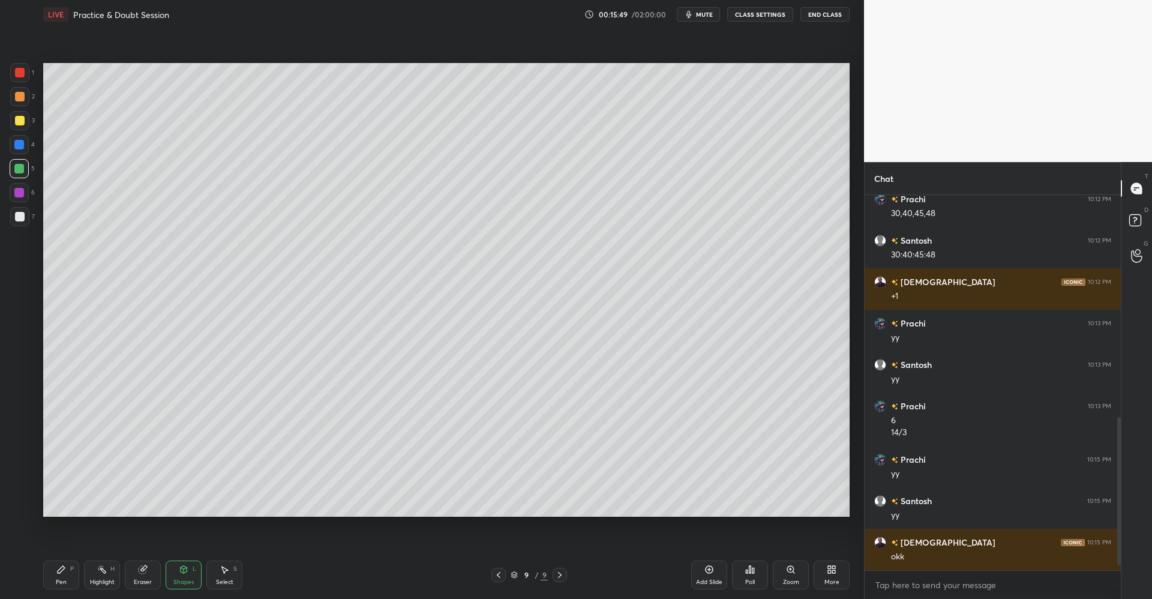
click at [23, 116] on div at bounding box center [20, 121] width 10 height 10
click at [65, 570] on icon at bounding box center [61, 570] width 10 height 10
click at [22, 95] on div at bounding box center [20, 97] width 10 height 10
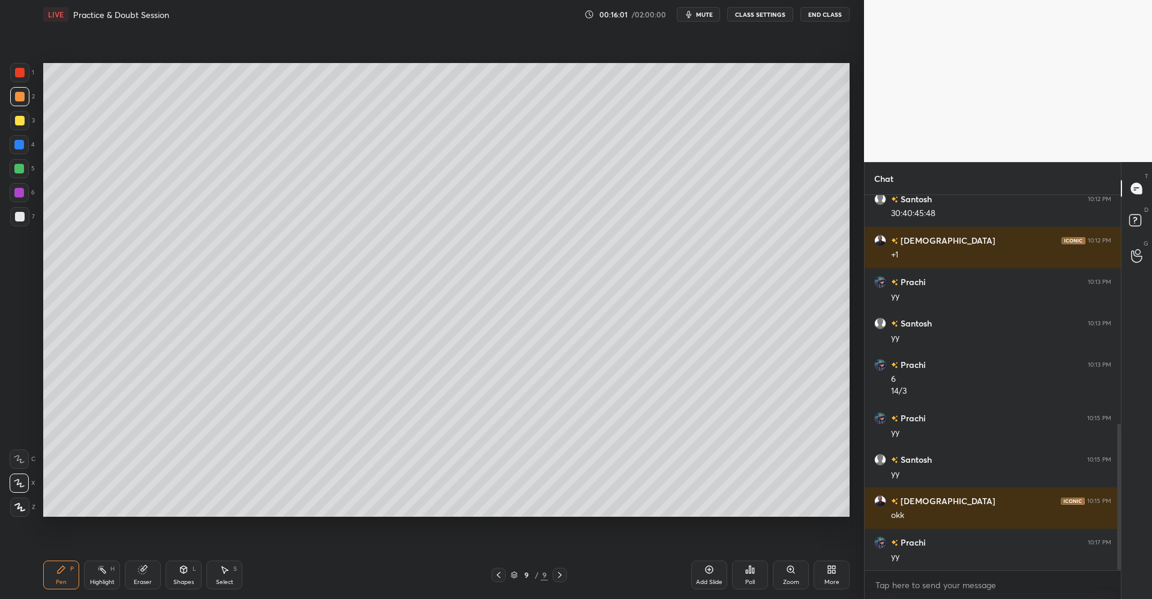
scroll to position [628, 0]
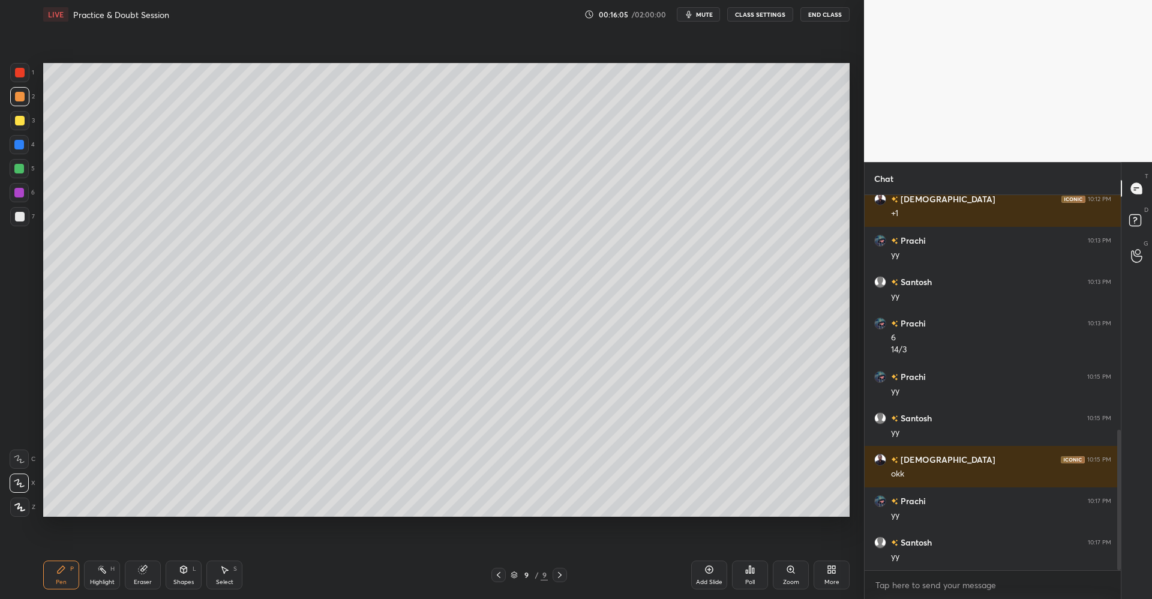
click at [20, 94] on div at bounding box center [20, 97] width 10 height 10
click at [229, 569] on icon at bounding box center [225, 570] width 10 height 10
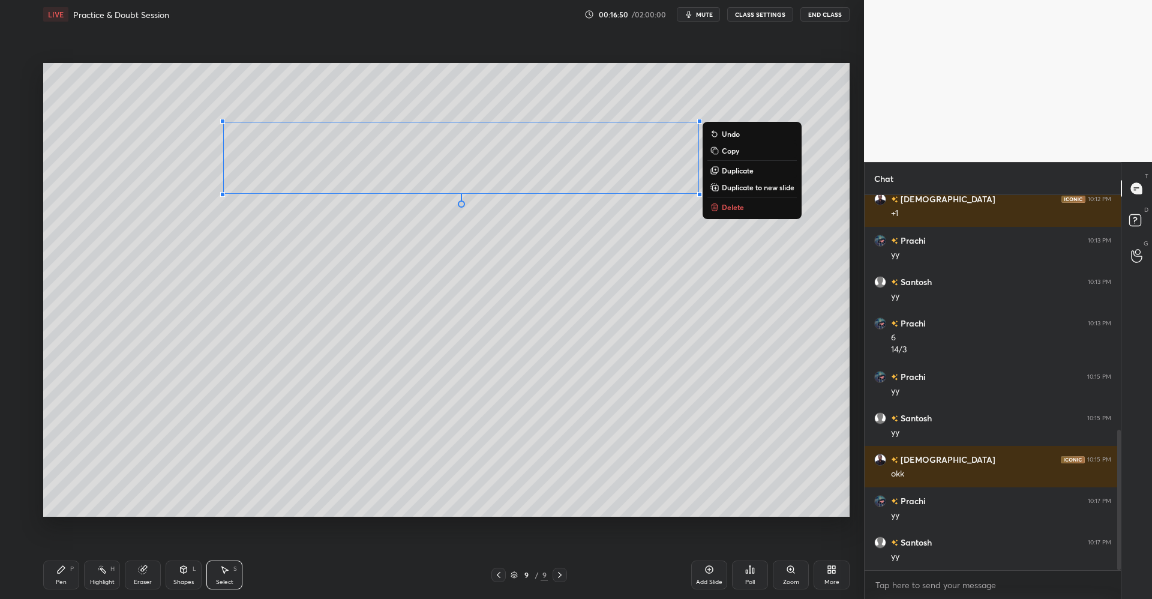
click at [561, 337] on div "0 ° Undo Copy Duplicate Duplicate to new slide Delete" at bounding box center [446, 290] width 806 height 454
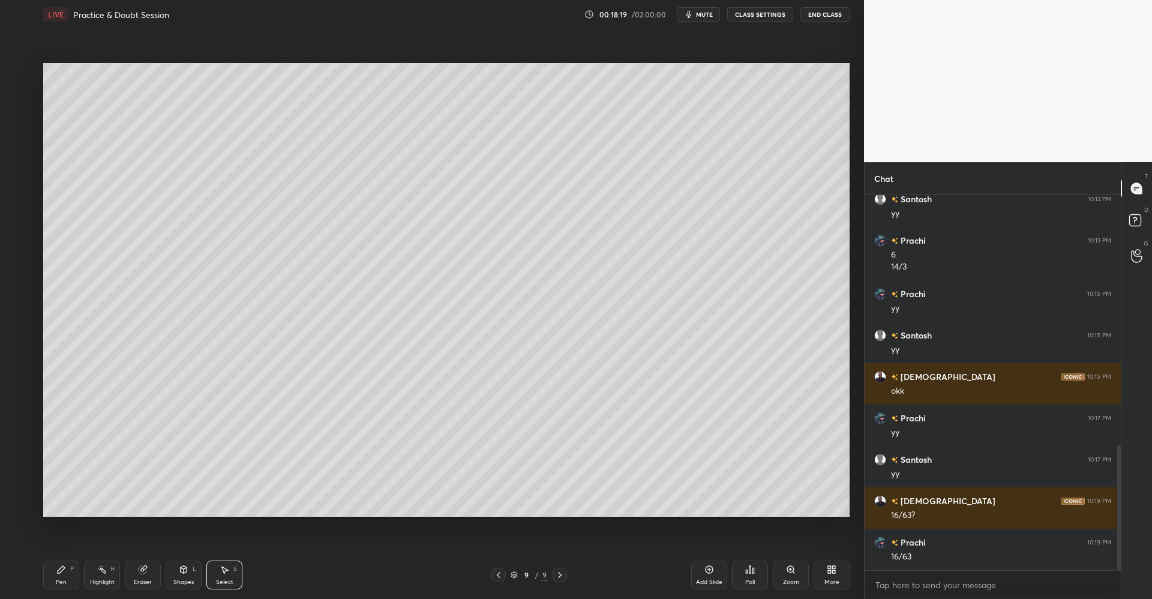
scroll to position [752, 0]
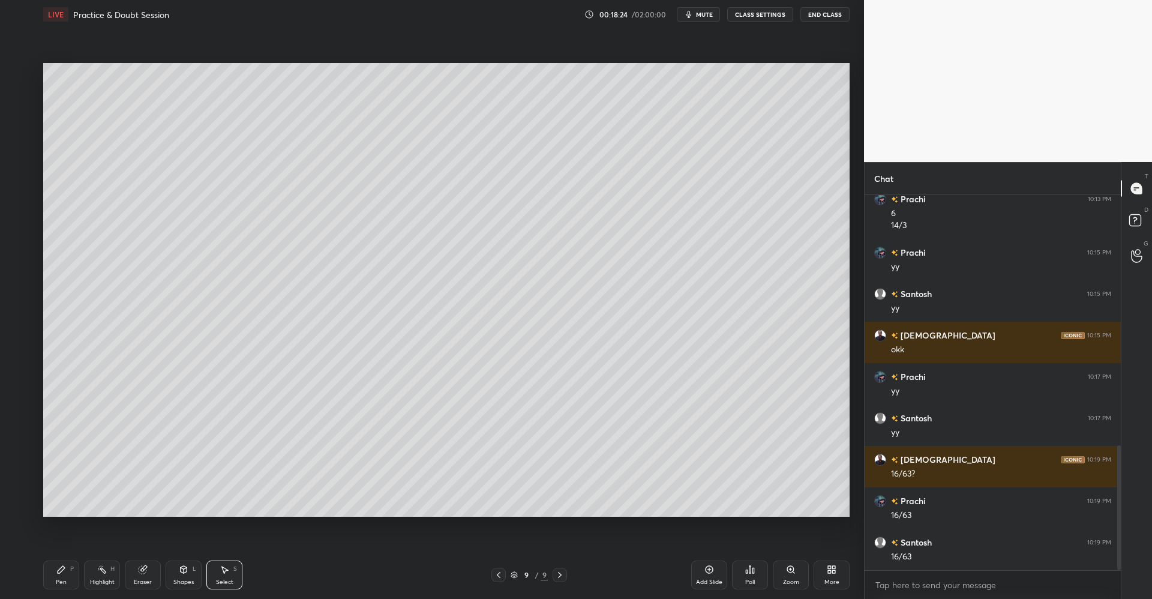
click at [55, 574] on div "Pen P" at bounding box center [61, 574] width 36 height 29
click at [22, 124] on div at bounding box center [20, 121] width 10 height 10
click at [824, 570] on div "More" at bounding box center [831, 574] width 36 height 29
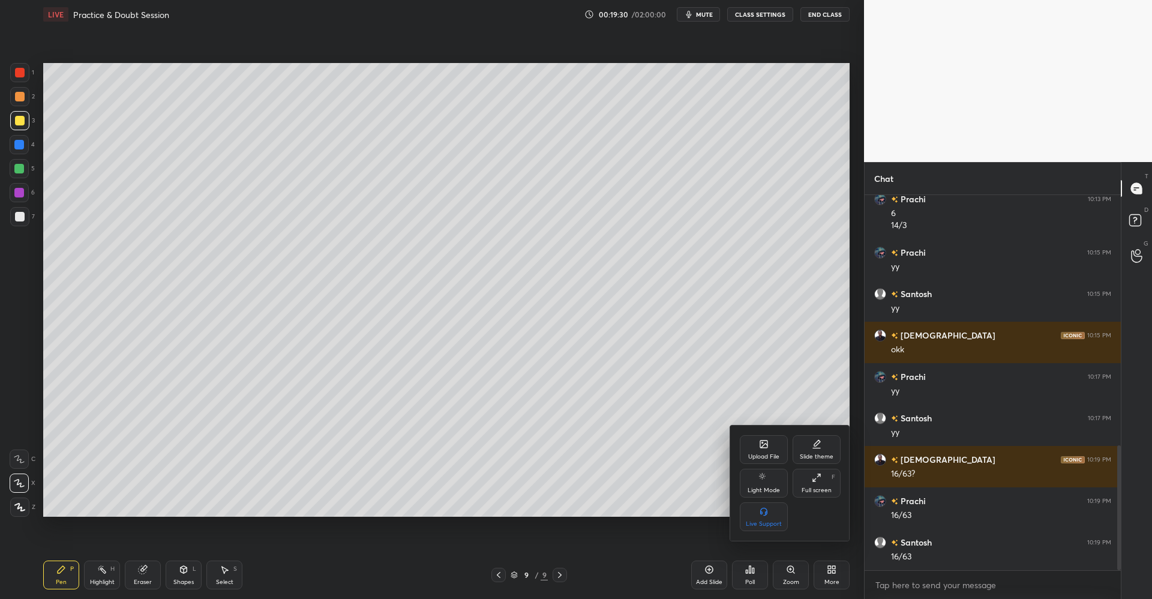
click at [750, 447] on div "Upload File" at bounding box center [764, 449] width 48 height 29
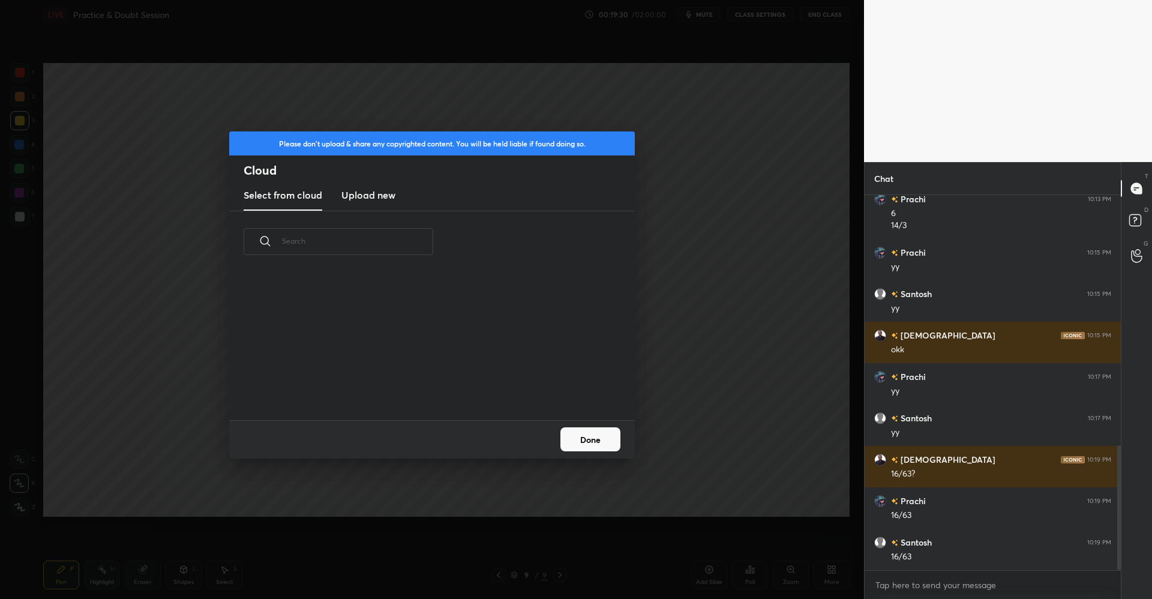
scroll to position [148, 385]
click at [391, 199] on h3 "Upload new" at bounding box center [368, 195] width 54 height 14
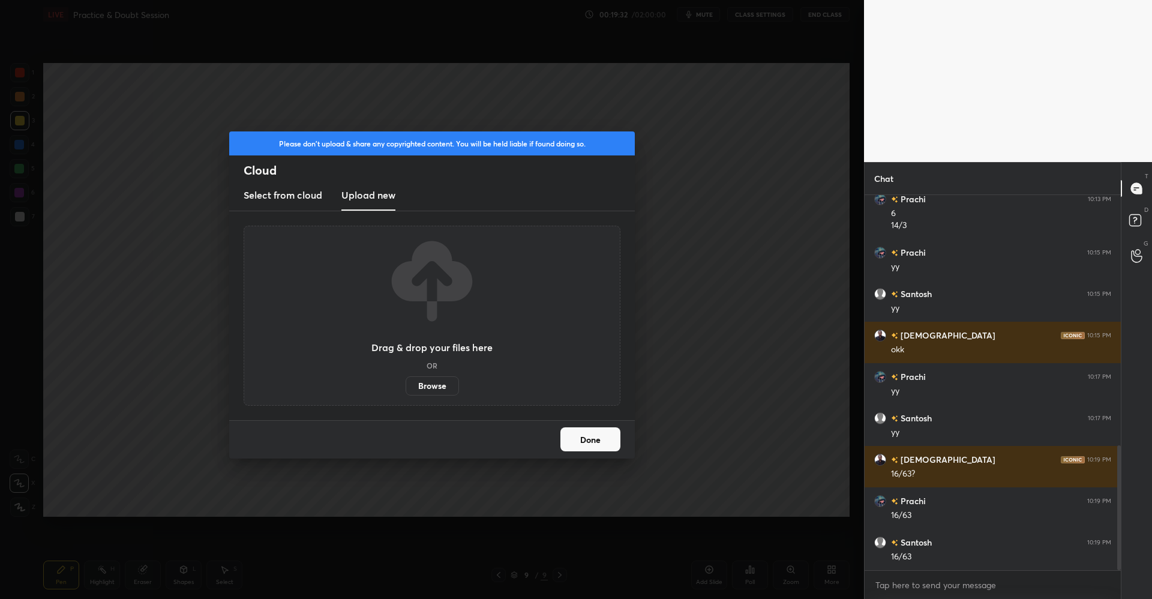
click at [435, 380] on label "Browse" at bounding box center [432, 385] width 53 height 19
click at [406, 380] on input "Browse" at bounding box center [406, 385] width 0 height 19
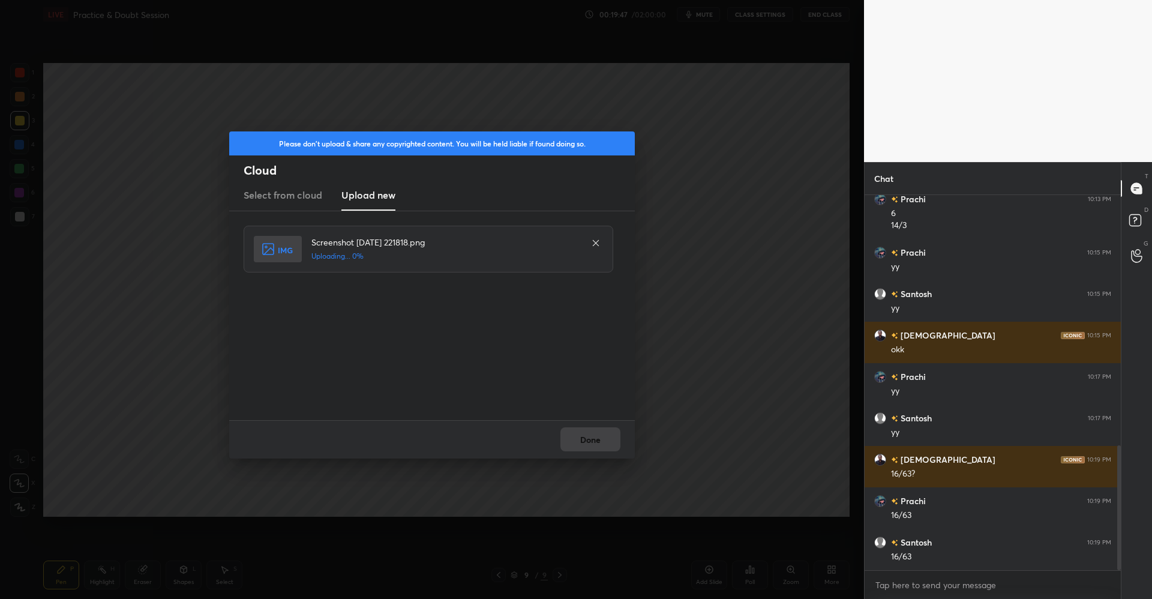
scroll to position [793, 0]
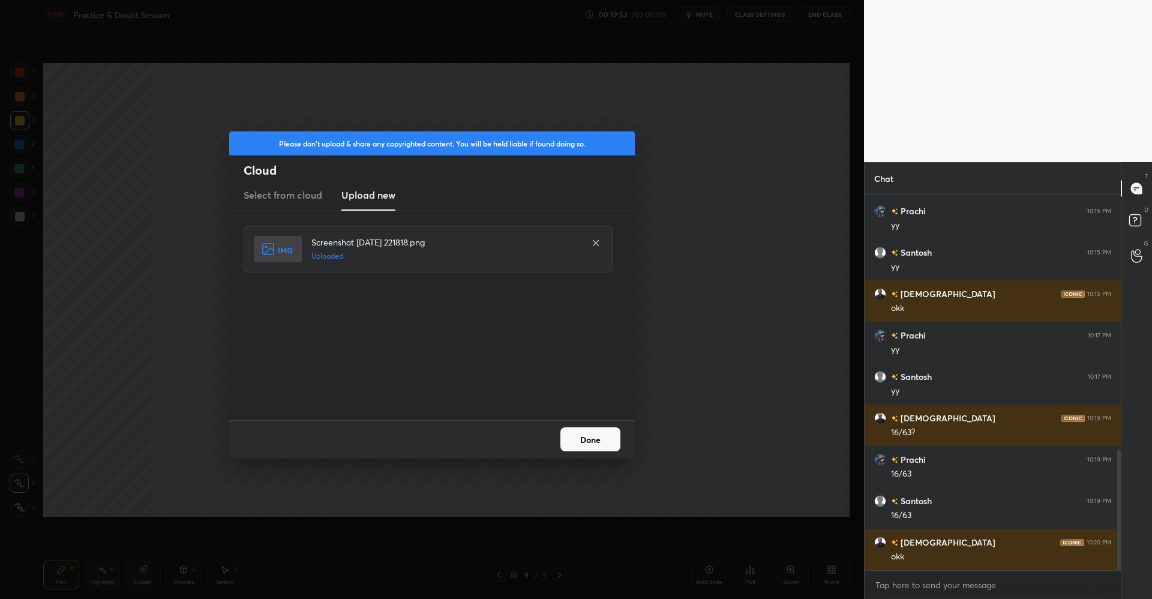
click at [563, 436] on button "Done" at bounding box center [590, 439] width 60 height 24
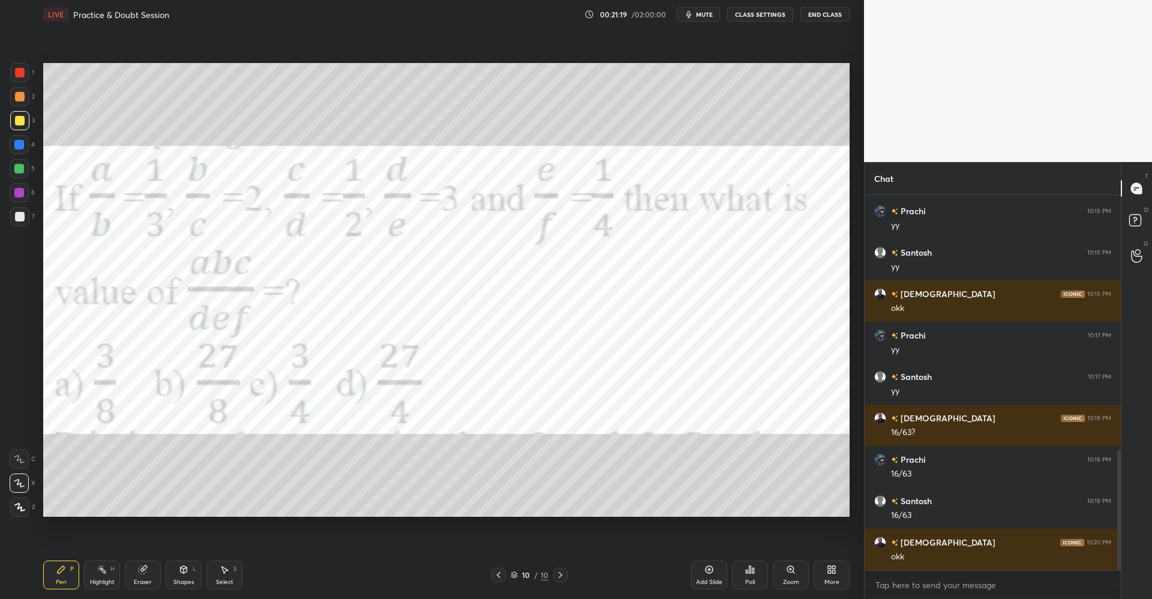
click at [17, 74] on div at bounding box center [20, 73] width 10 height 10
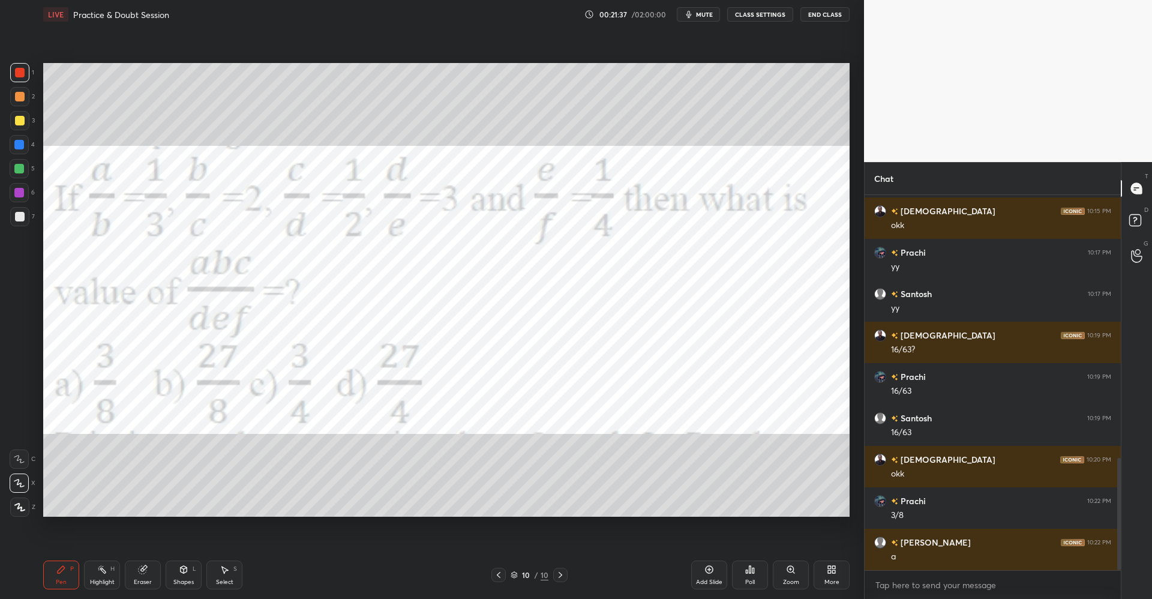
scroll to position [917, 0]
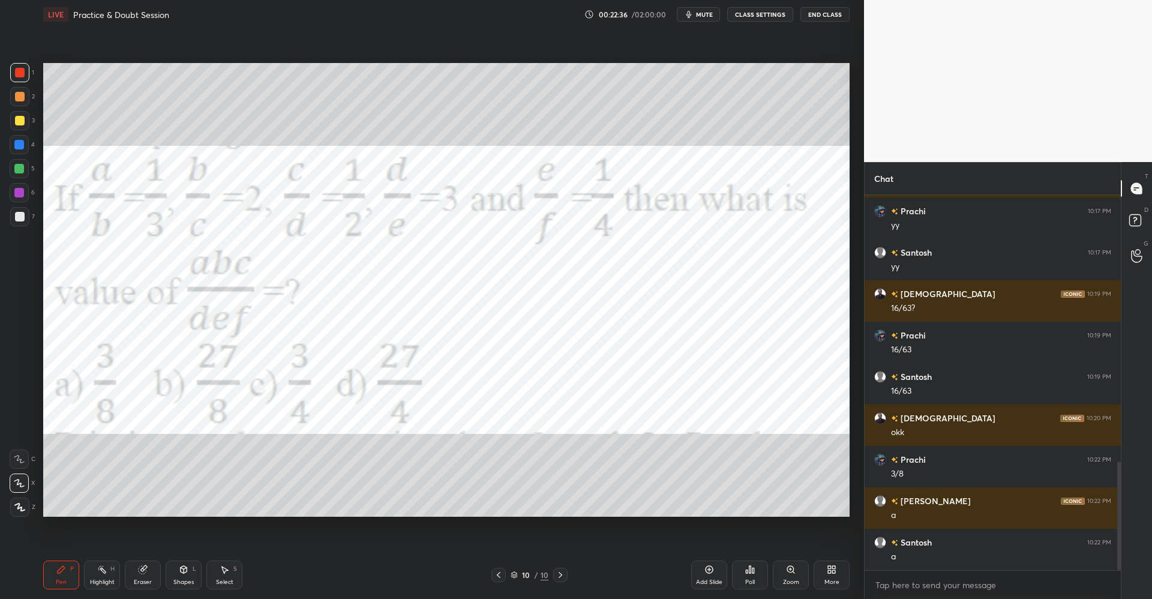
click at [713, 571] on icon at bounding box center [709, 570] width 8 height 8
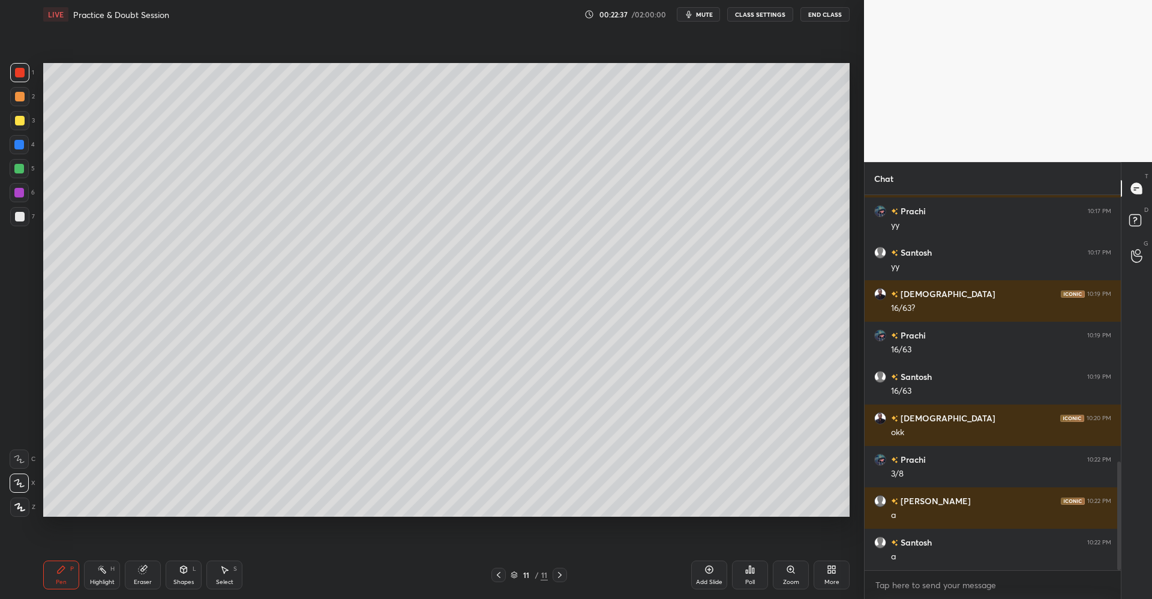
click at [22, 120] on div at bounding box center [20, 121] width 10 height 10
click at [184, 563] on div "Shapes L" at bounding box center [184, 574] width 36 height 29
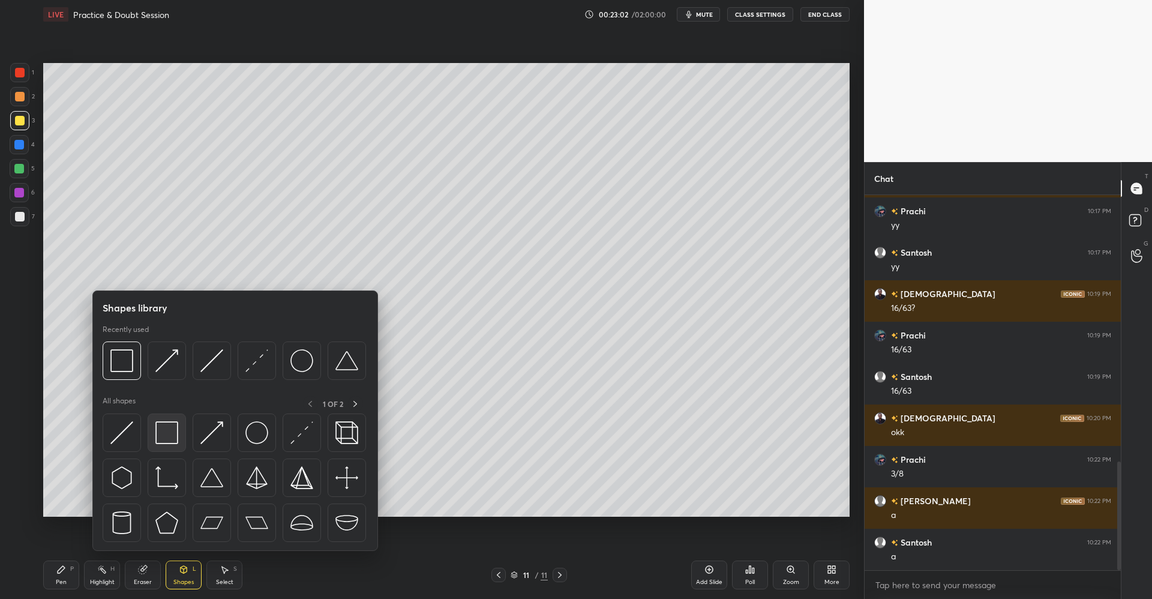
click at [167, 433] on img at bounding box center [166, 432] width 23 height 23
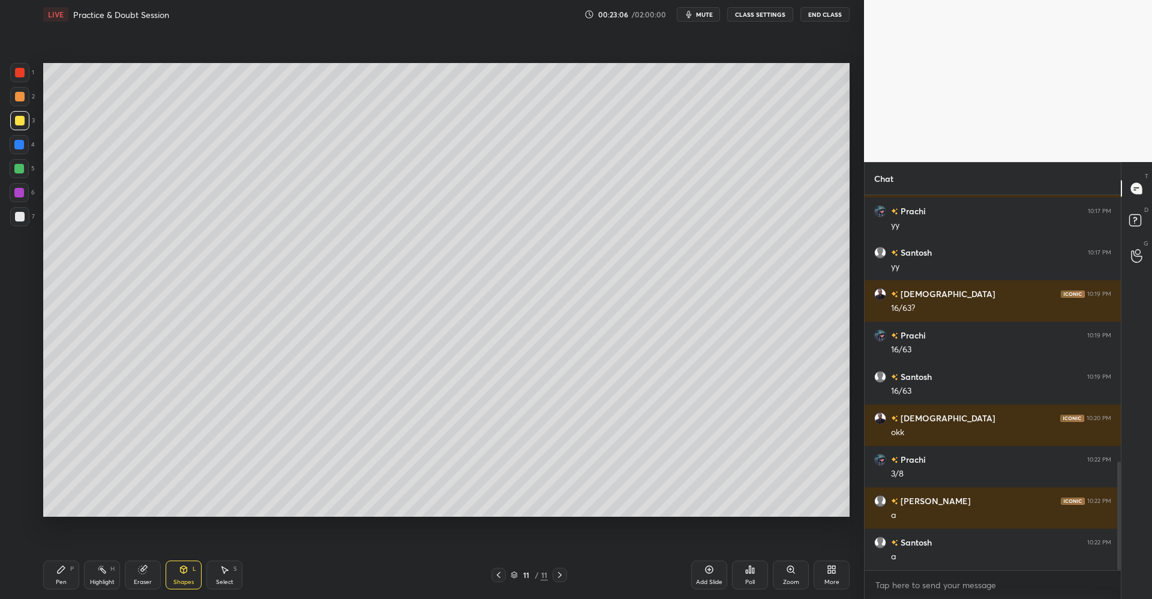
click at [64, 570] on icon at bounding box center [61, 570] width 10 height 10
click at [24, 168] on div at bounding box center [19, 169] width 10 height 10
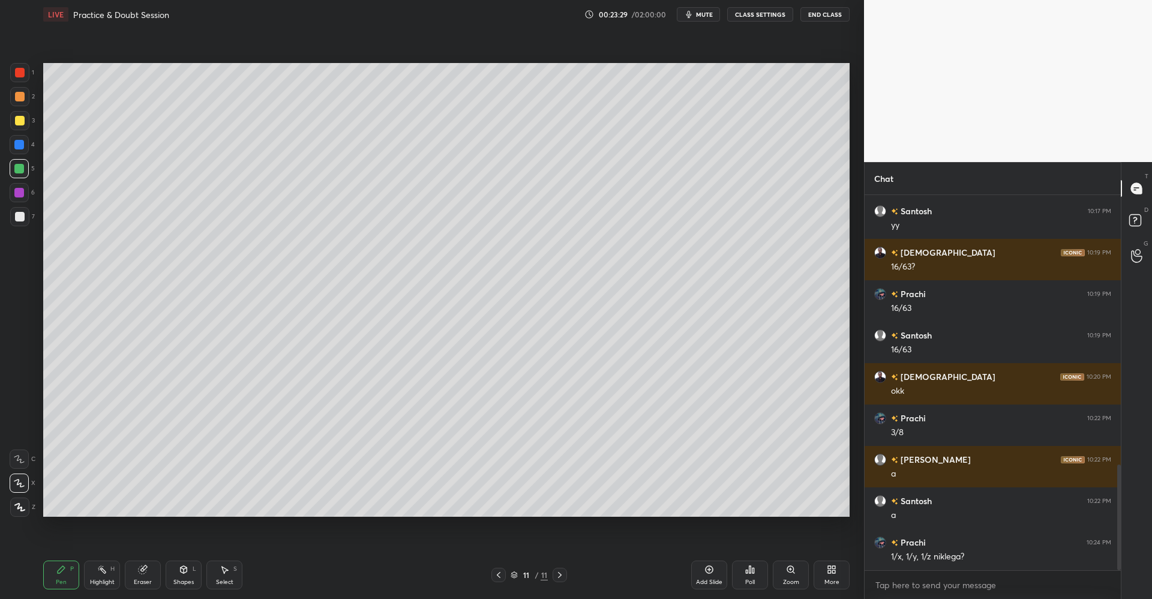
click at [20, 119] on div at bounding box center [20, 121] width 10 height 10
click at [177, 564] on div "Shapes L" at bounding box center [184, 574] width 36 height 29
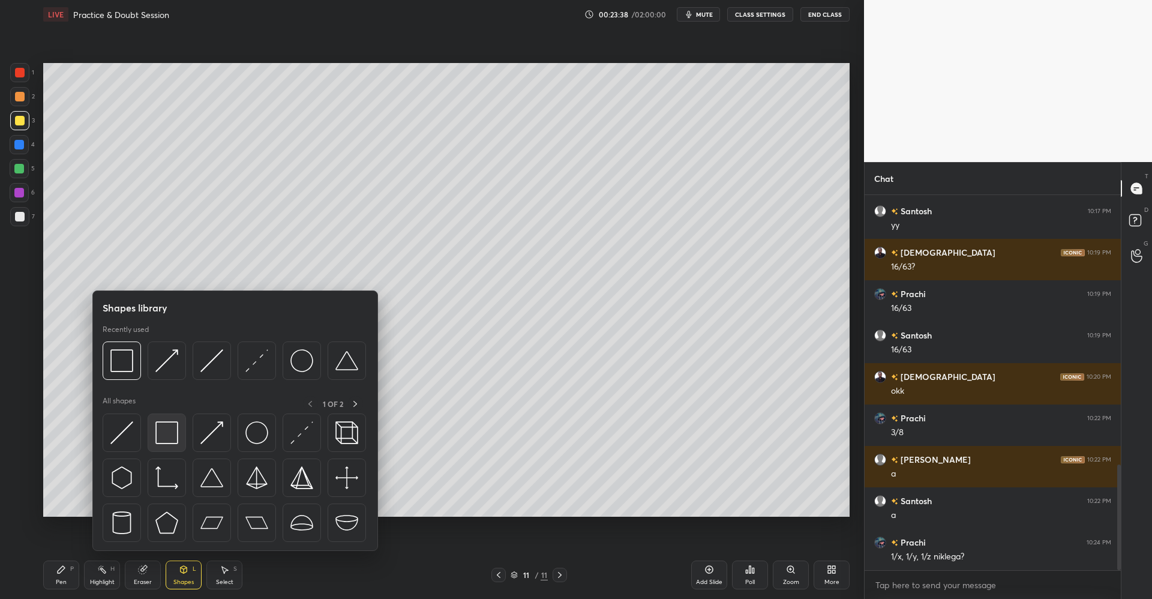
click at [159, 431] on img at bounding box center [166, 432] width 23 height 23
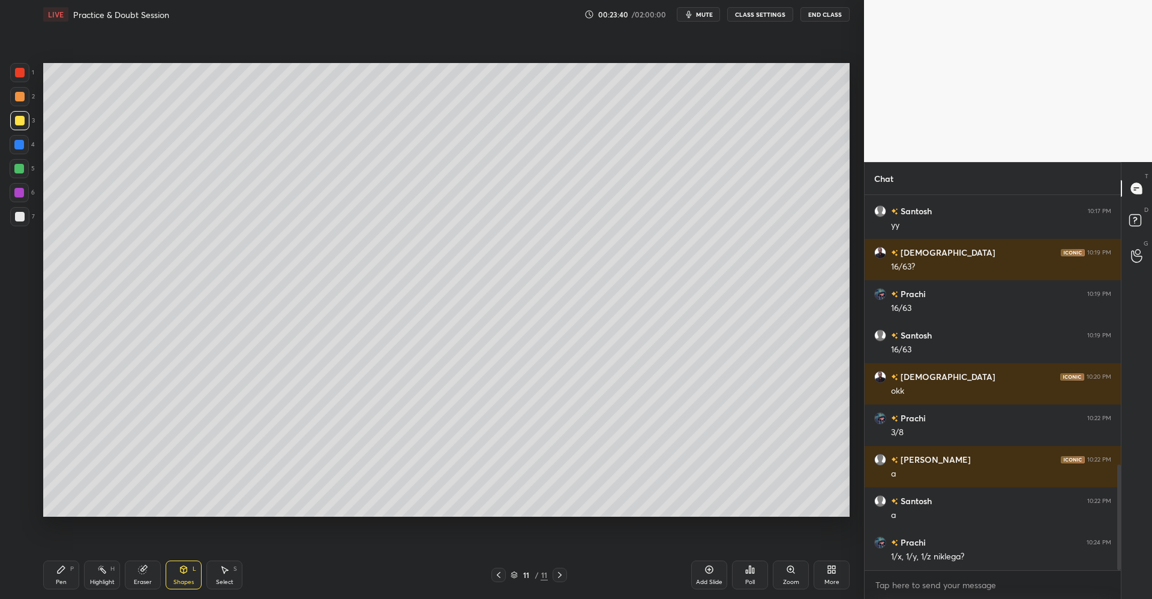
click at [69, 564] on div "Pen P" at bounding box center [61, 574] width 36 height 29
click at [18, 171] on div at bounding box center [19, 169] width 10 height 10
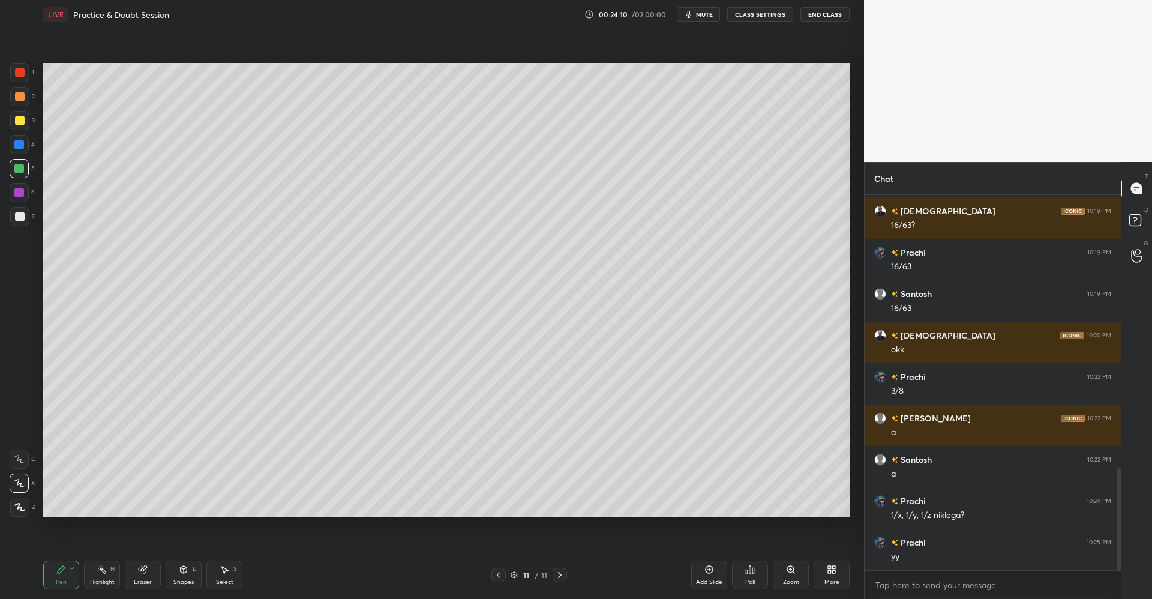
click at [187, 570] on icon at bounding box center [184, 570] width 10 height 10
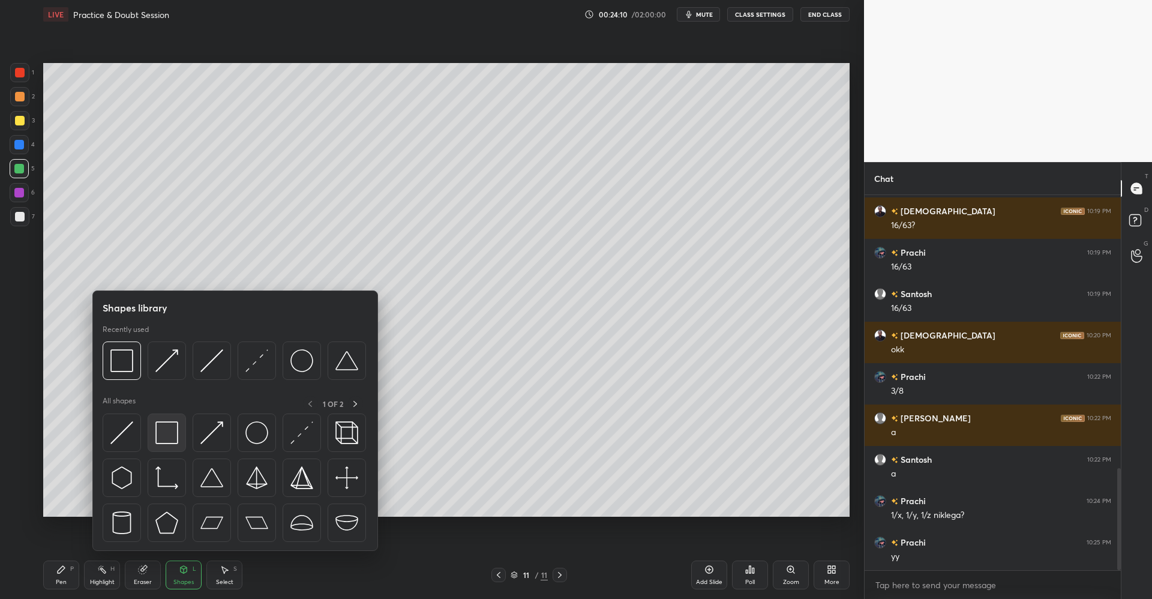
click at [175, 431] on img at bounding box center [166, 432] width 23 height 23
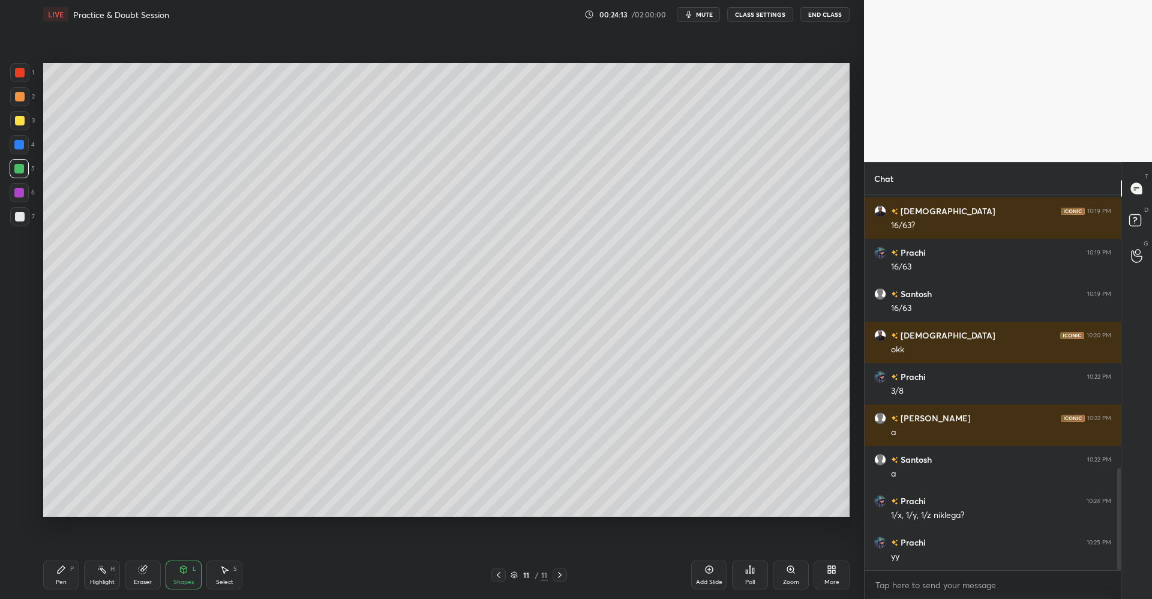
click at [70, 566] on div "P" at bounding box center [72, 569] width 4 height 6
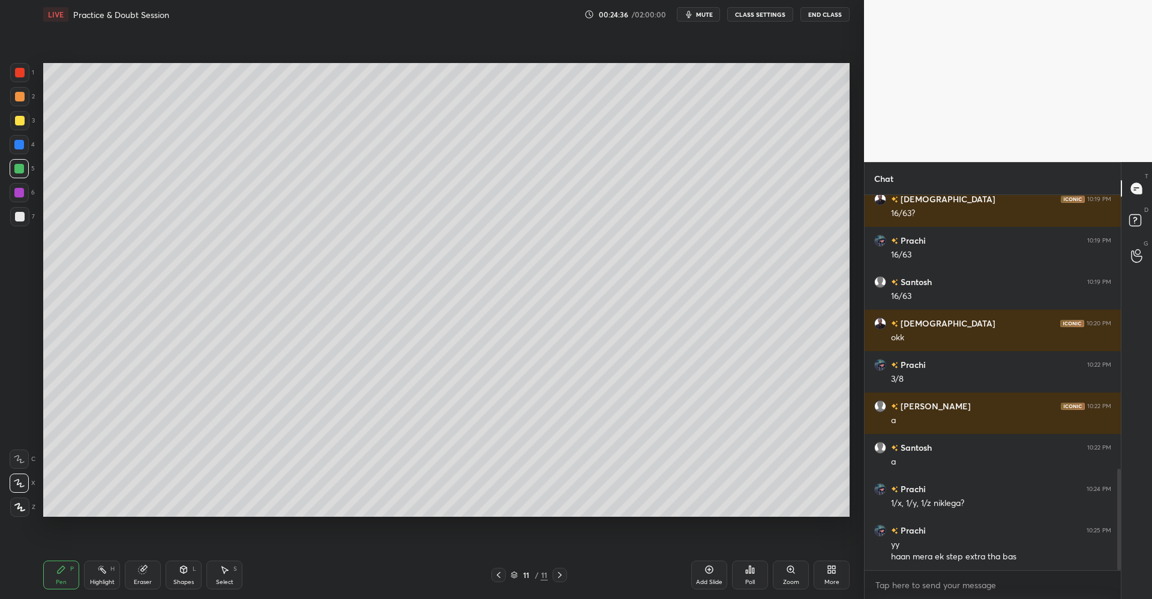
click at [720, 571] on div "Add Slide" at bounding box center [709, 574] width 36 height 29
click at [26, 119] on div at bounding box center [19, 120] width 19 height 19
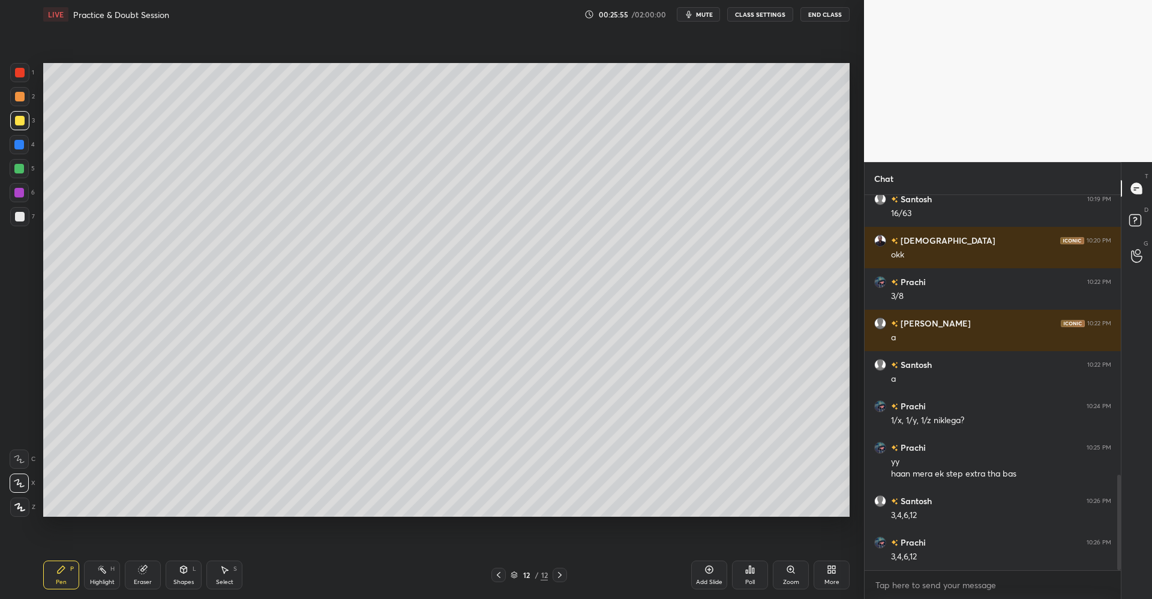
scroll to position [1136, 0]
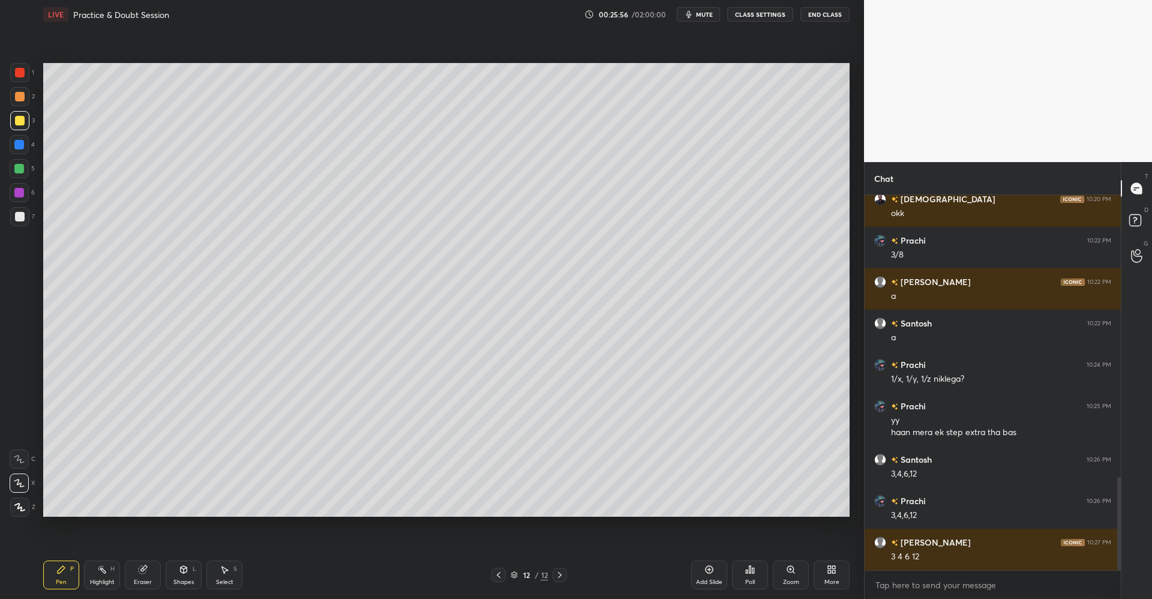
click at [19, 98] on div at bounding box center [20, 97] width 10 height 10
click at [179, 572] on icon at bounding box center [184, 570] width 10 height 10
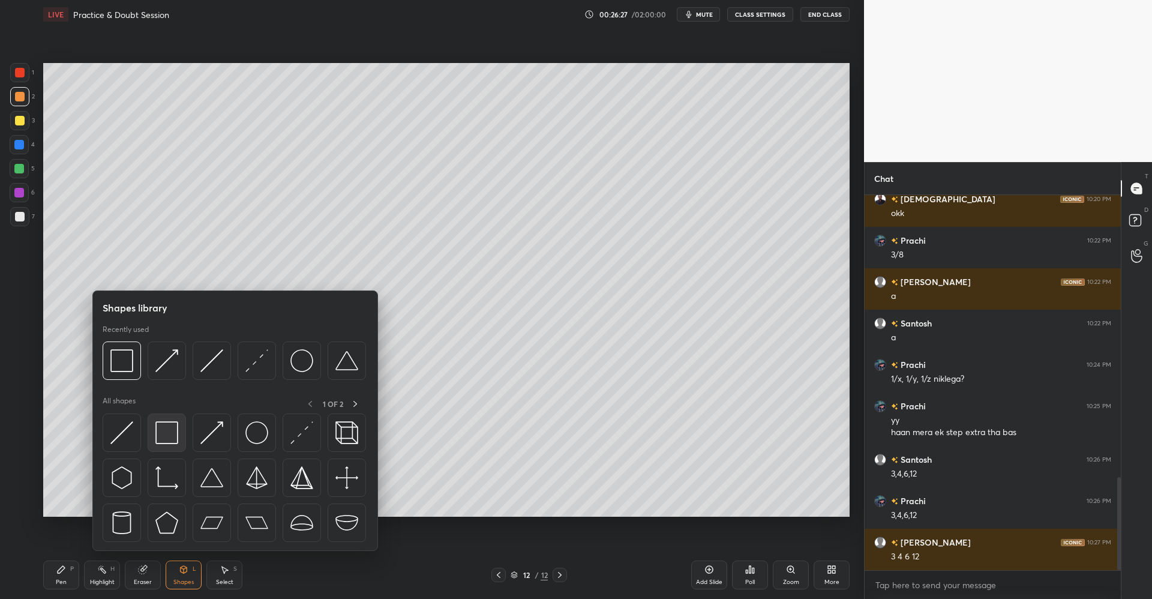
click at [173, 442] on img at bounding box center [166, 432] width 23 height 23
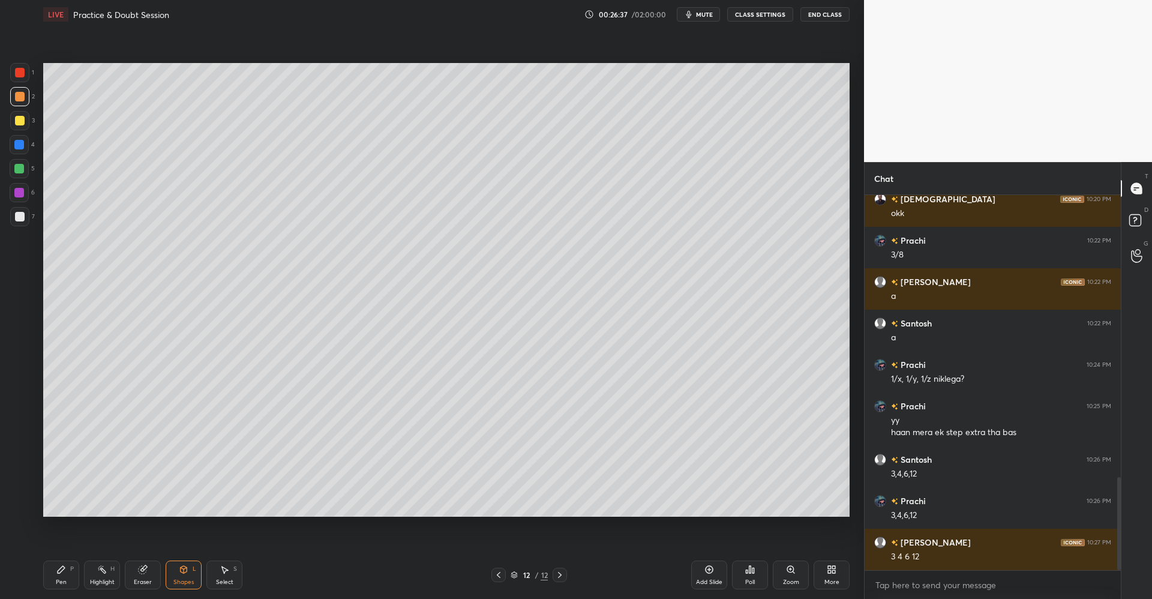
click at [70, 563] on div "Pen P" at bounding box center [61, 574] width 36 height 29
click at [19, 127] on div at bounding box center [19, 120] width 19 height 19
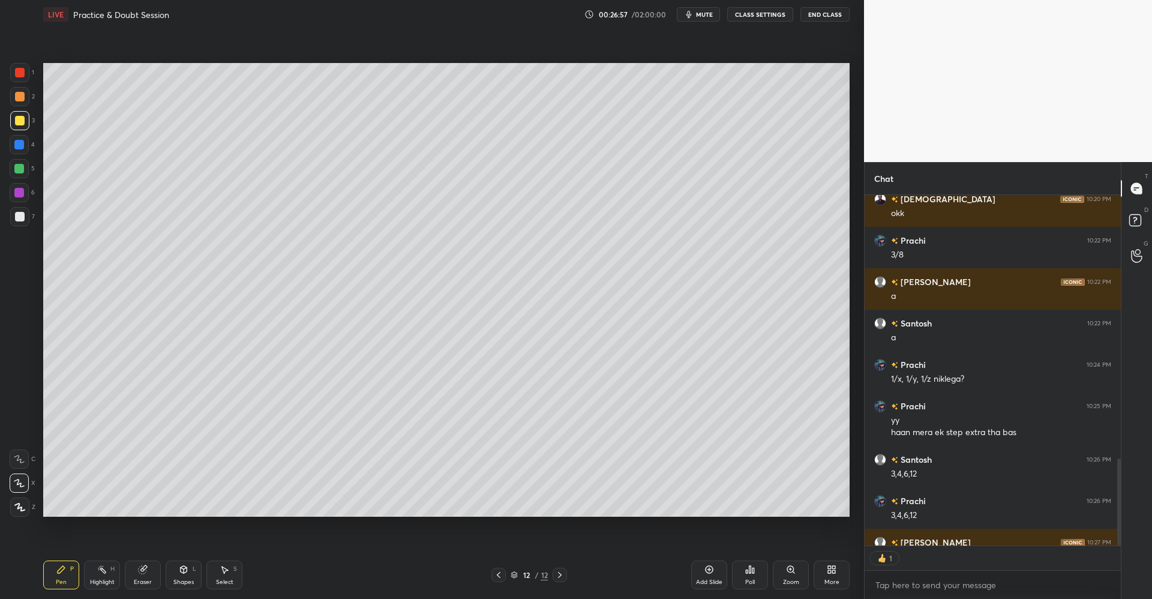
scroll to position [347, 253]
click at [703, 574] on div "Add Slide" at bounding box center [709, 574] width 36 height 29
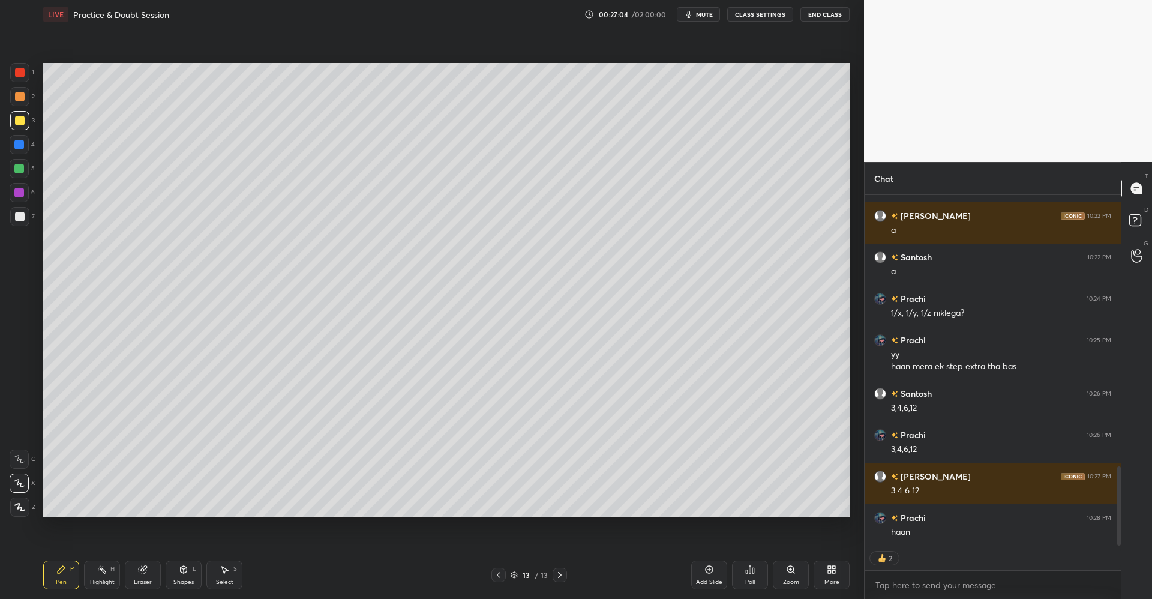
click at [24, 90] on div at bounding box center [19, 96] width 19 height 19
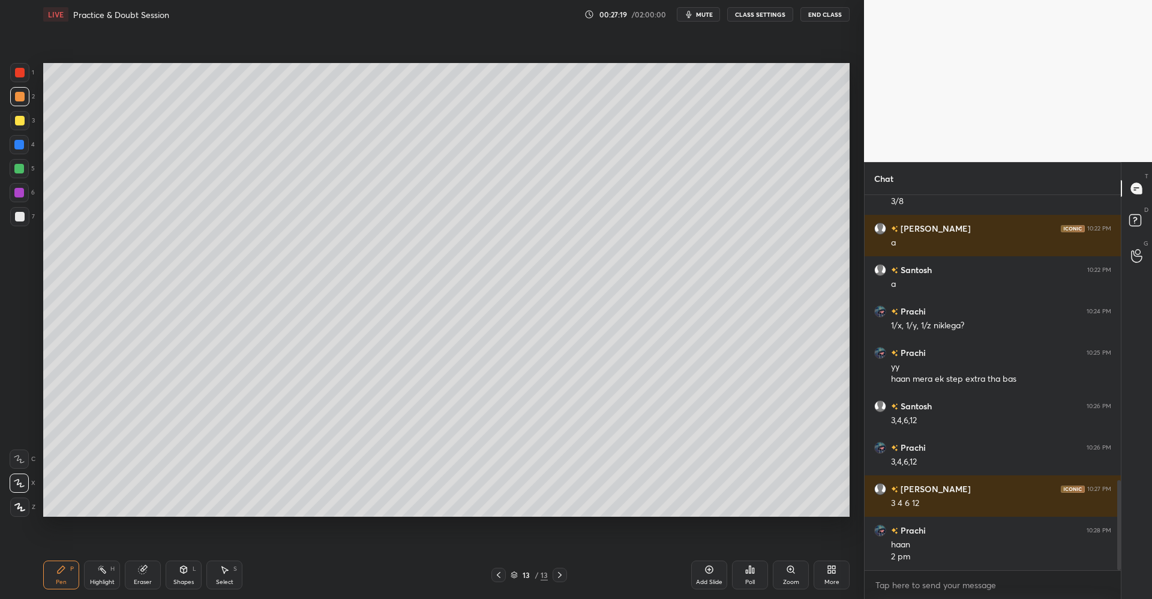
scroll to position [1202, 0]
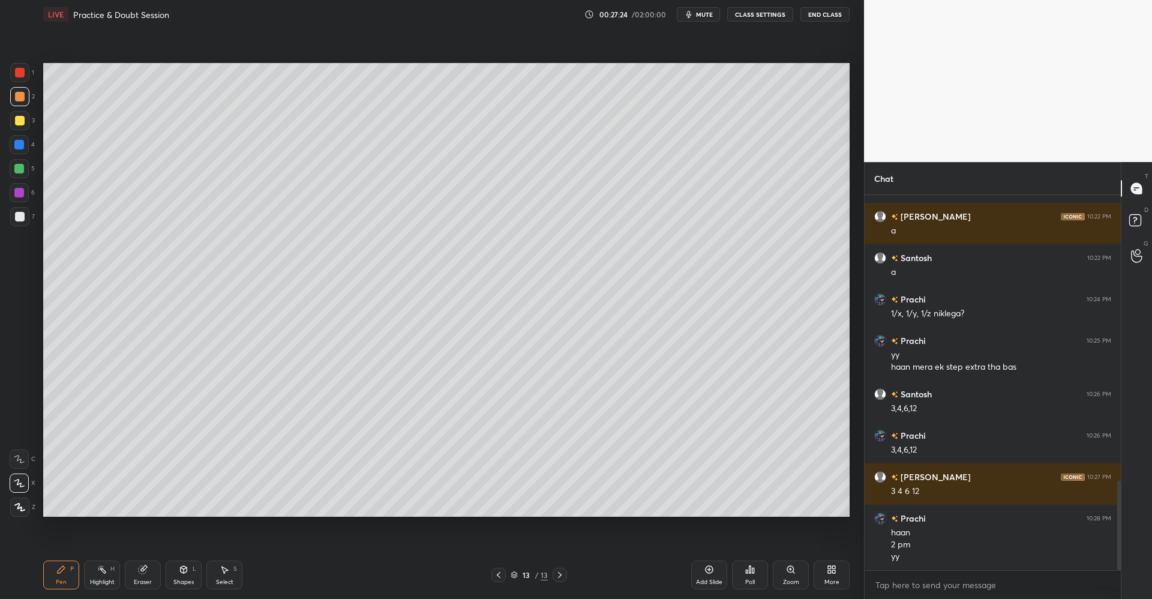
click at [23, 121] on div at bounding box center [20, 121] width 10 height 10
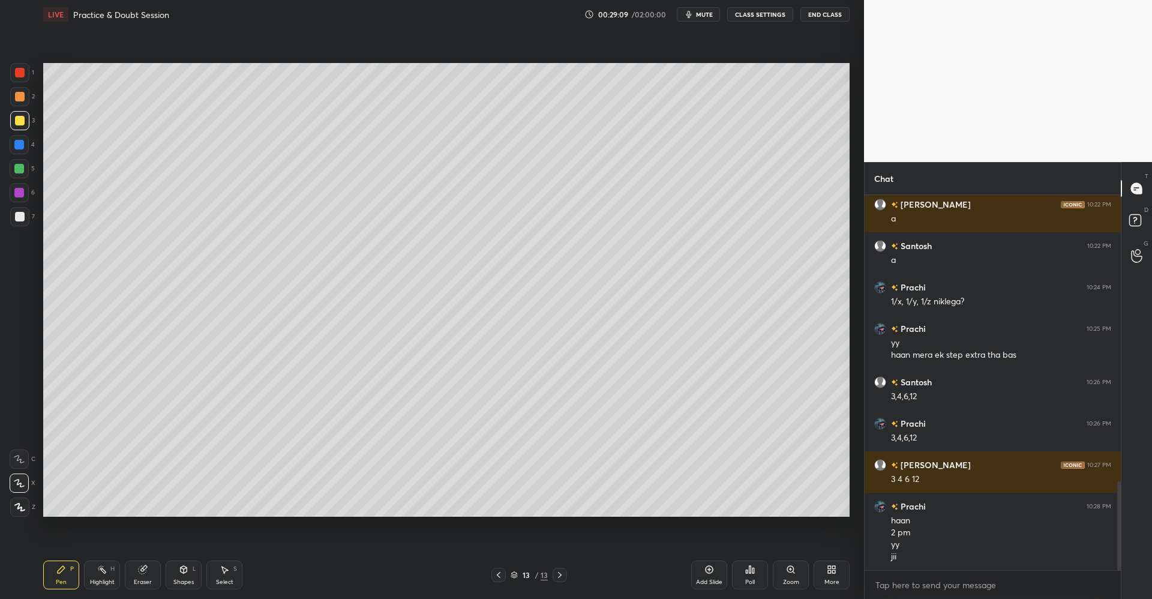
click at [20, 94] on div at bounding box center [20, 97] width 10 height 10
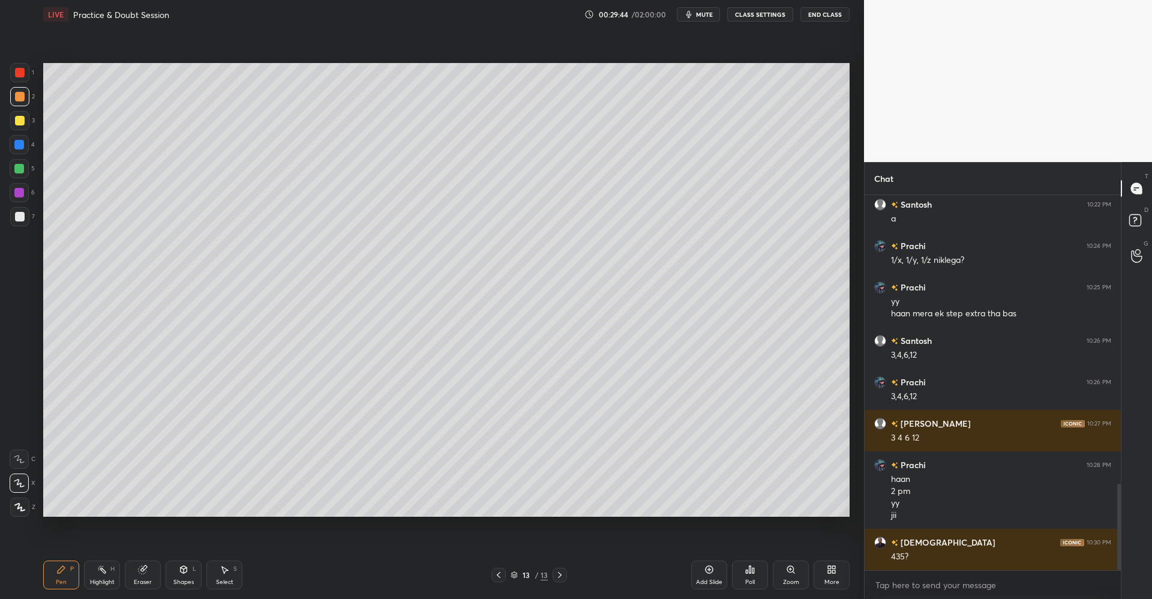
click at [19, 123] on div at bounding box center [20, 121] width 10 height 10
click at [181, 571] on icon at bounding box center [184, 569] width 7 height 7
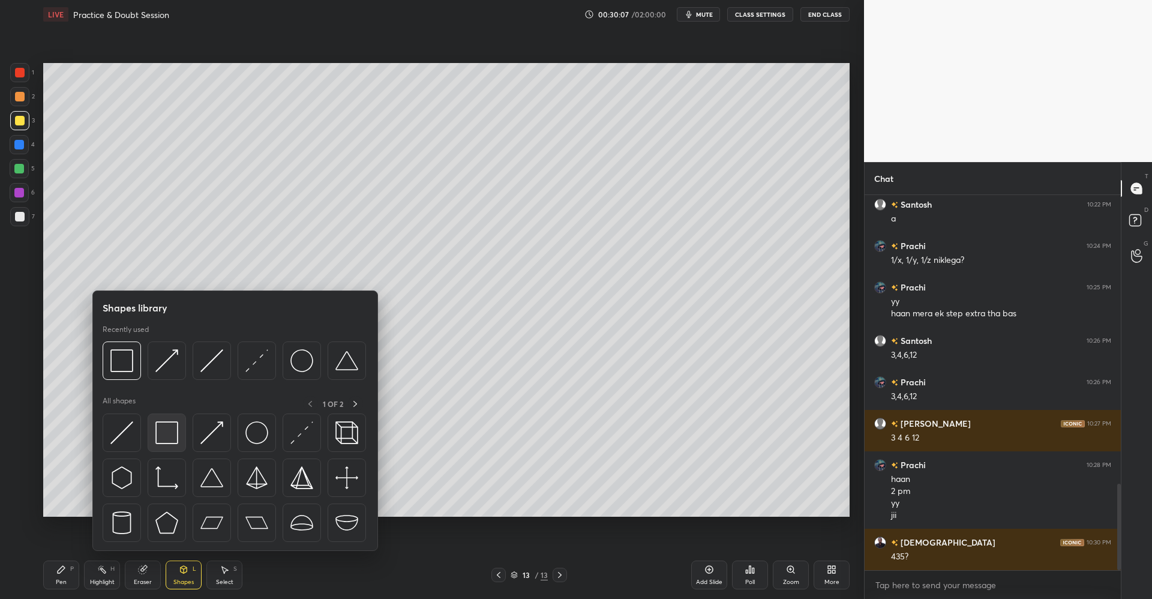
click at [172, 430] on img at bounding box center [166, 432] width 23 height 23
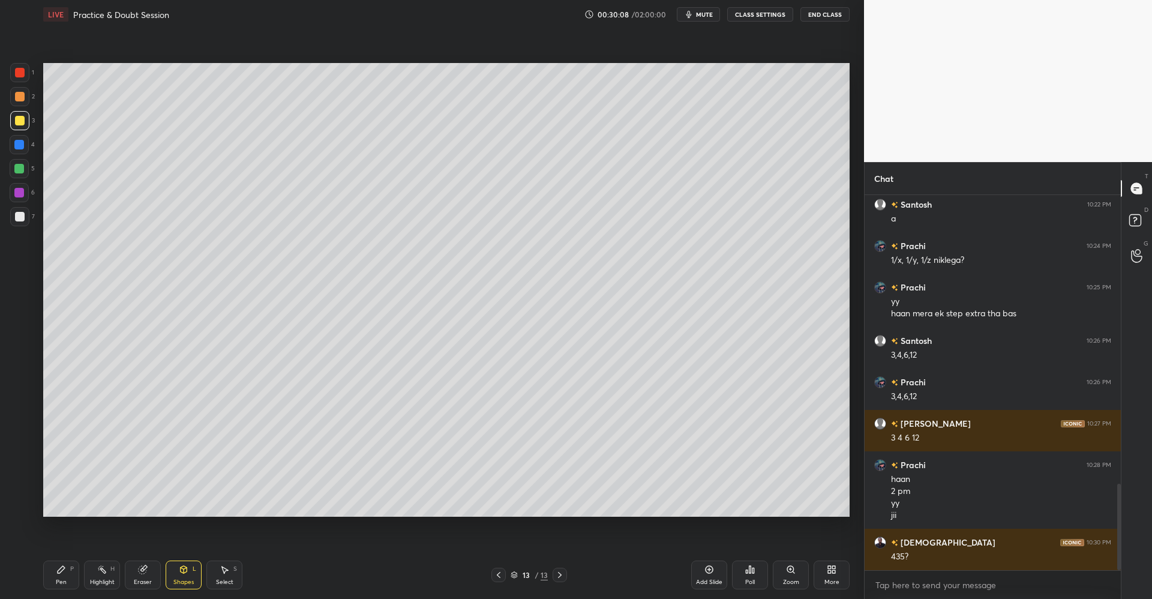
click at [24, 94] on div at bounding box center [20, 97] width 10 height 10
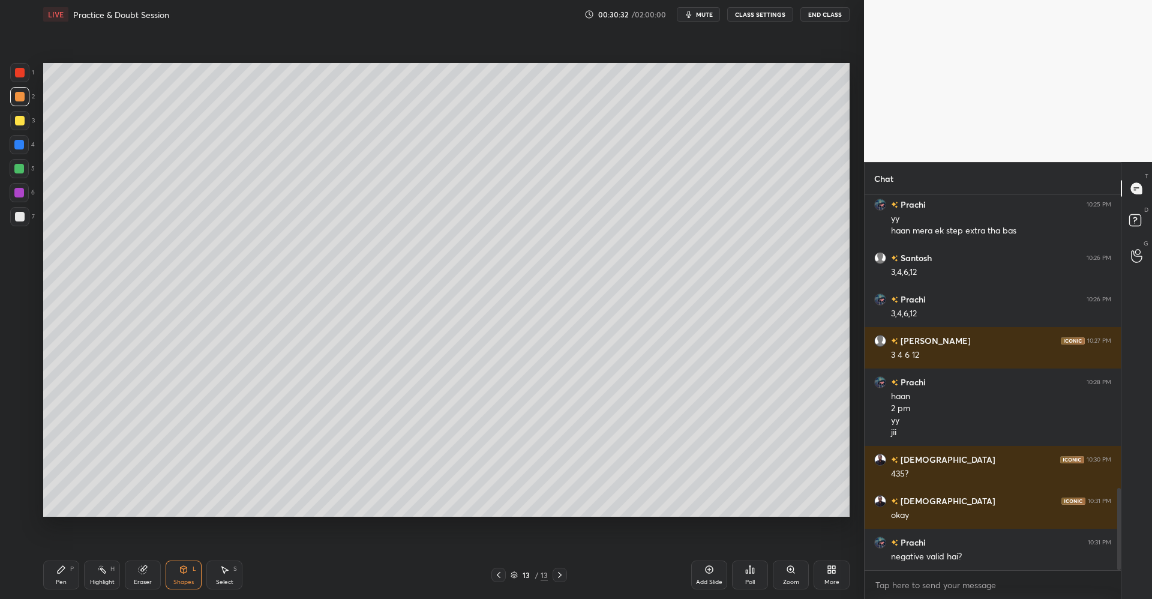
scroll to position [1350, 0]
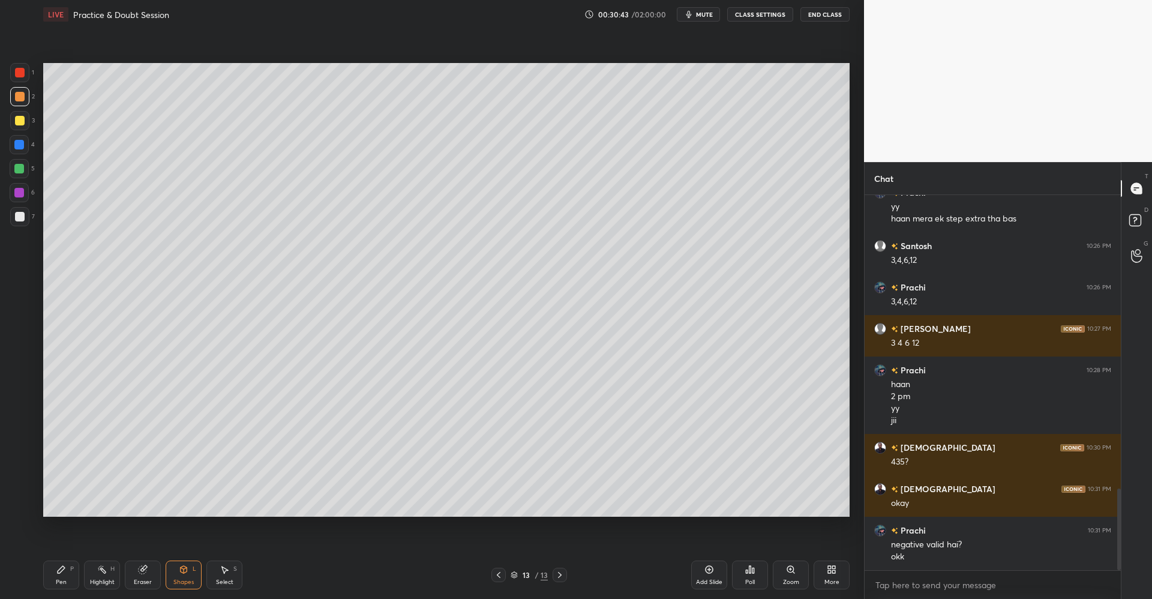
click at [64, 569] on icon at bounding box center [61, 570] width 10 height 10
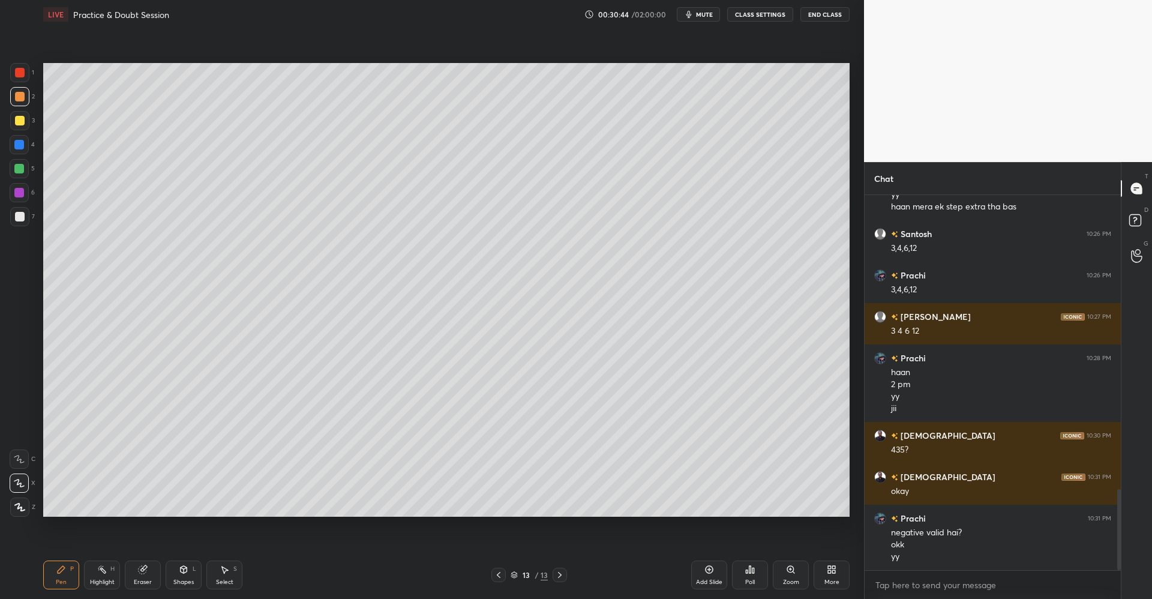
click at [18, 120] on div at bounding box center [20, 121] width 10 height 10
click at [707, 577] on div "Add Slide" at bounding box center [709, 574] width 36 height 29
click at [20, 170] on div at bounding box center [19, 169] width 10 height 10
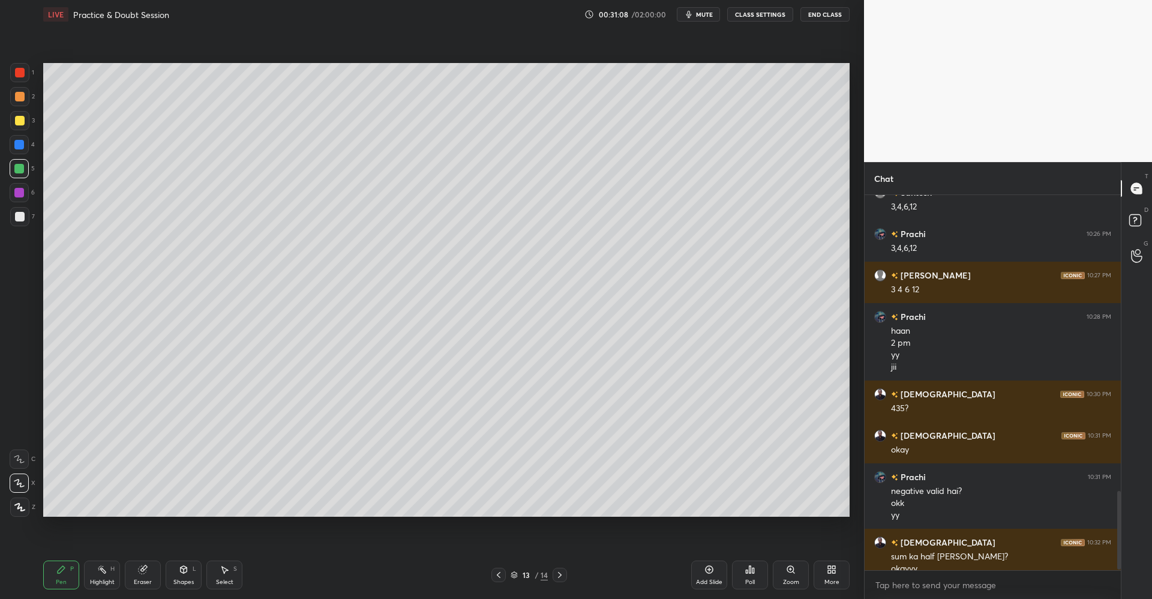
scroll to position [1415, 0]
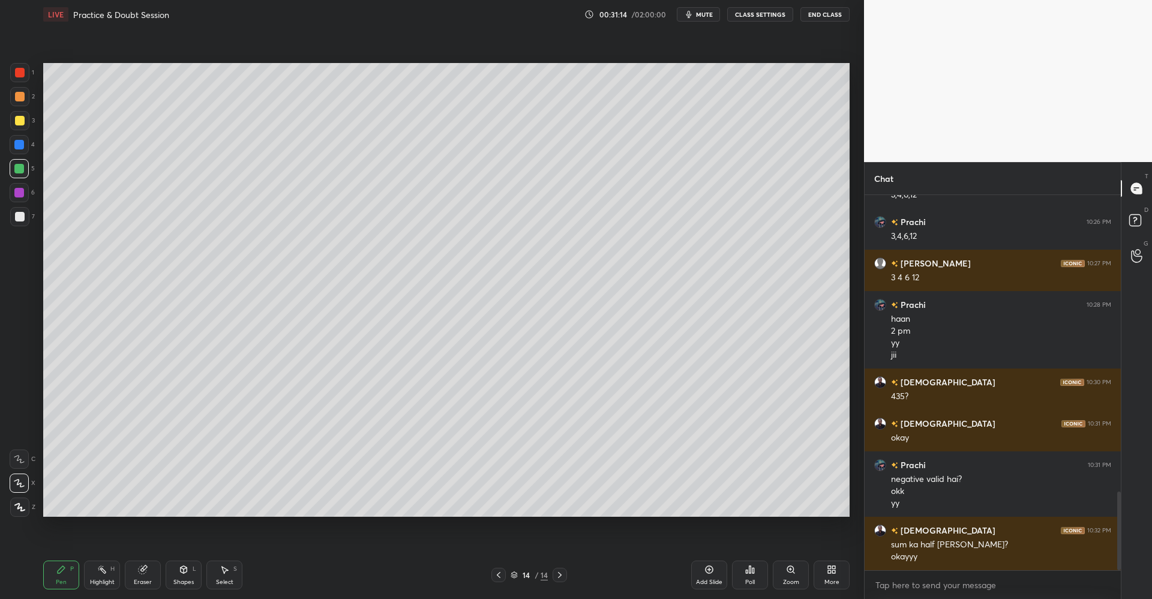
click at [23, 121] on div at bounding box center [20, 121] width 10 height 10
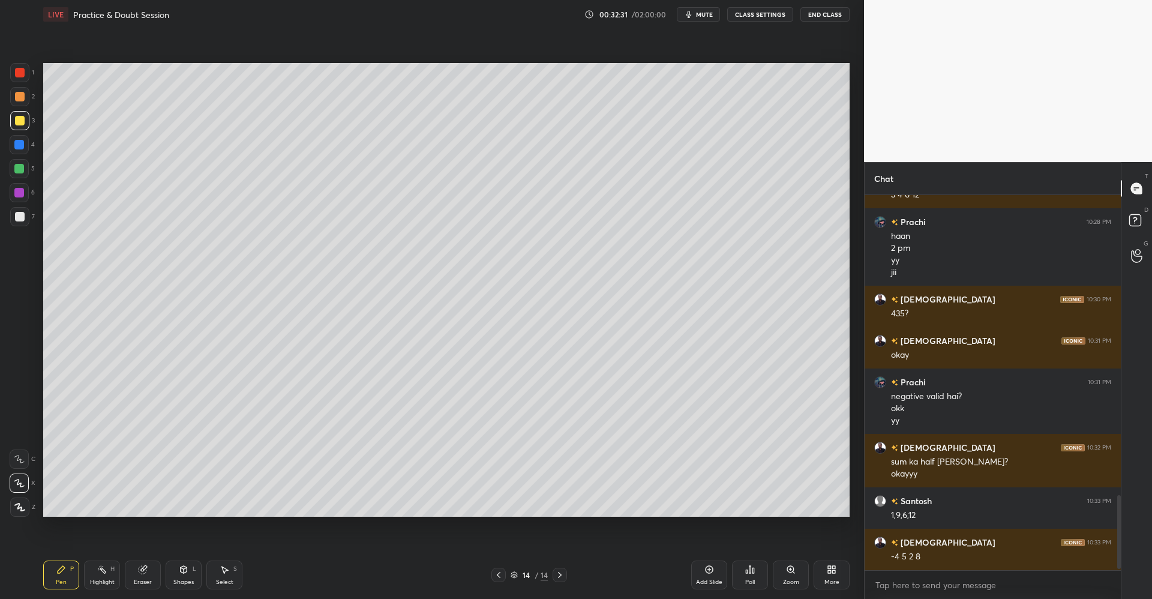
scroll to position [1539, 0]
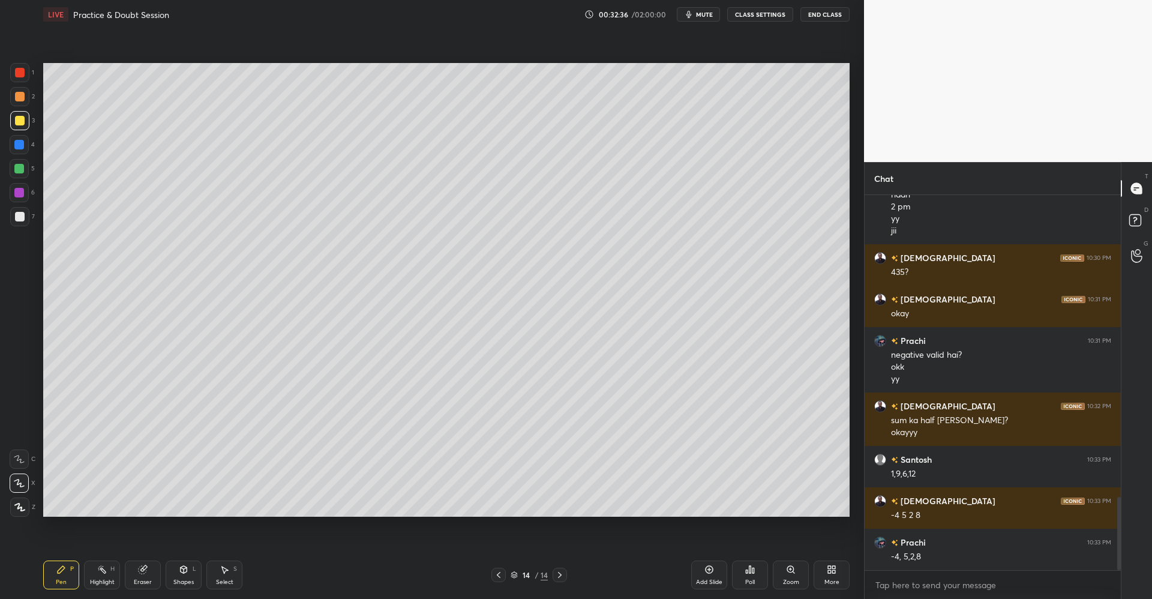
click at [18, 172] on div at bounding box center [19, 169] width 10 height 10
click at [19, 218] on div at bounding box center [20, 217] width 10 height 10
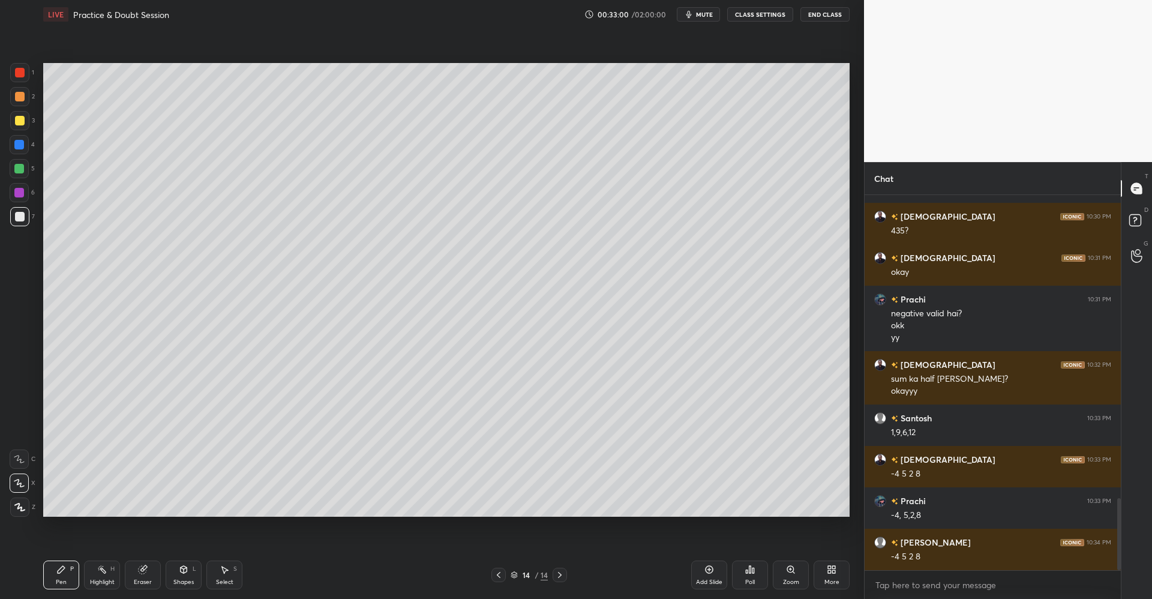
scroll to position [1622, 0]
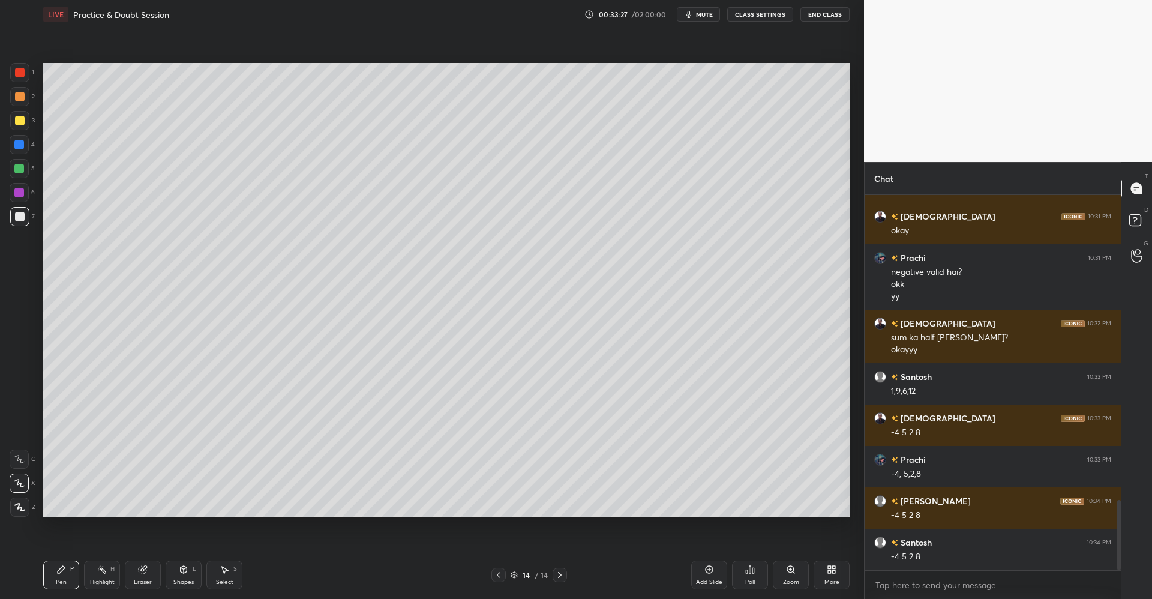
click at [183, 571] on icon at bounding box center [184, 569] width 7 height 7
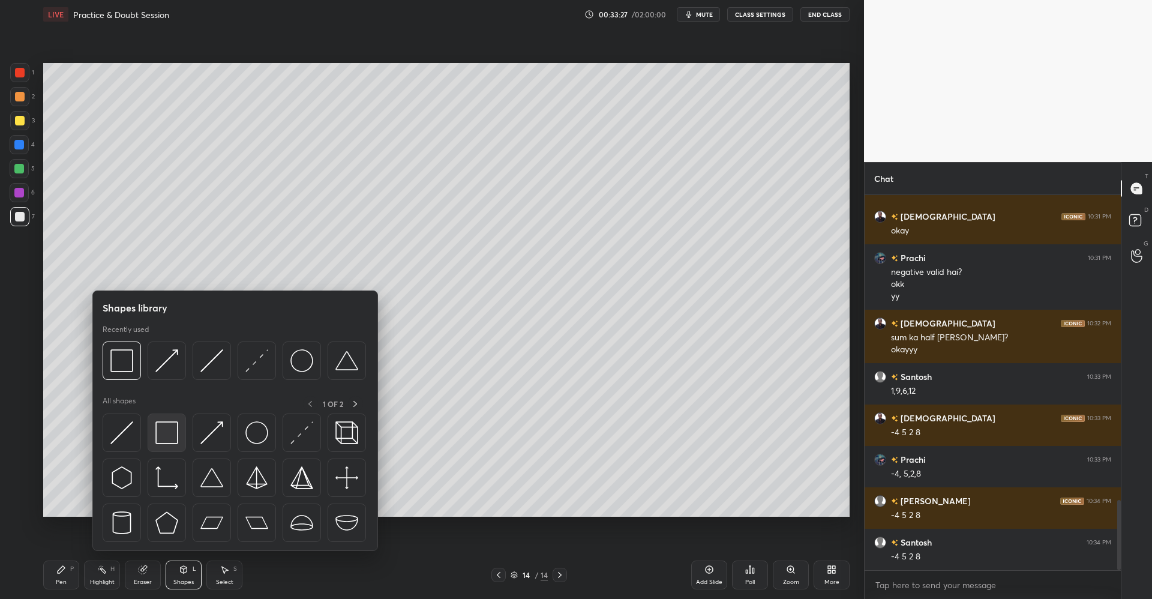
click at [173, 431] on img at bounding box center [166, 432] width 23 height 23
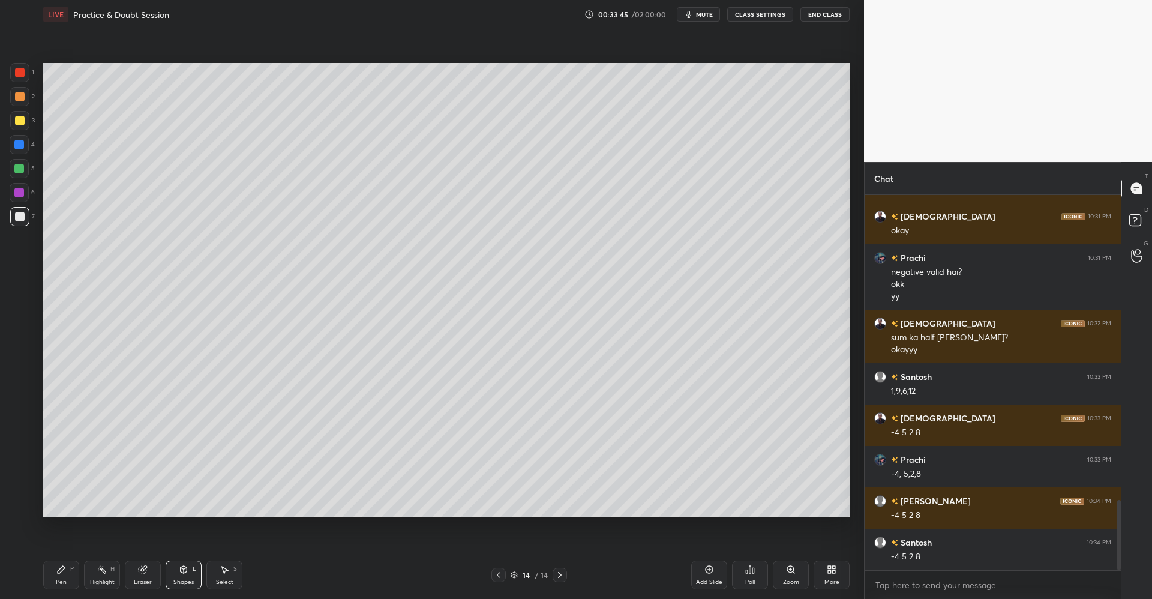
click at [708, 577] on div "Add Slide" at bounding box center [709, 574] width 36 height 29
click at [56, 571] on icon at bounding box center [61, 570] width 10 height 10
click at [25, 119] on div at bounding box center [19, 120] width 19 height 19
click at [170, 569] on div "Shapes L" at bounding box center [184, 574] width 36 height 29
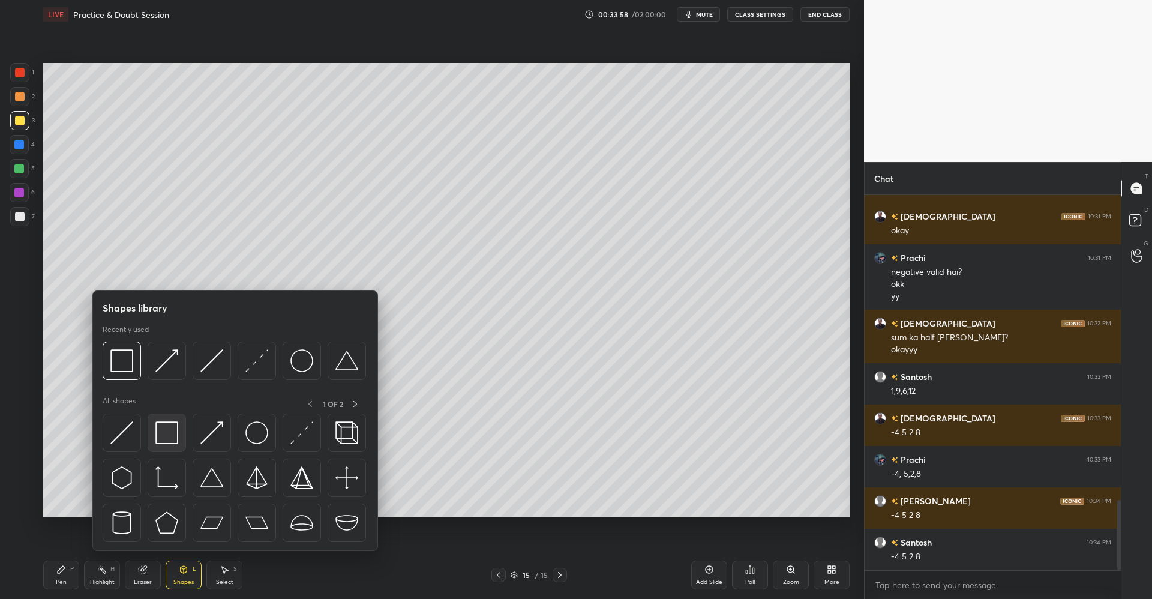
click at [160, 427] on img at bounding box center [166, 432] width 23 height 23
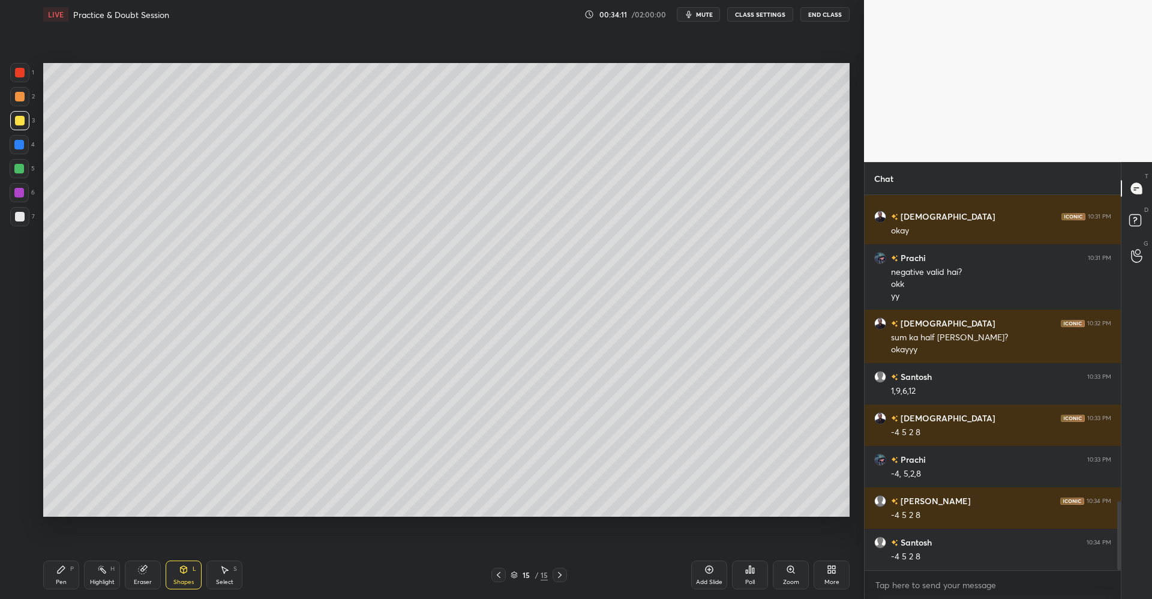
scroll to position [1664, 0]
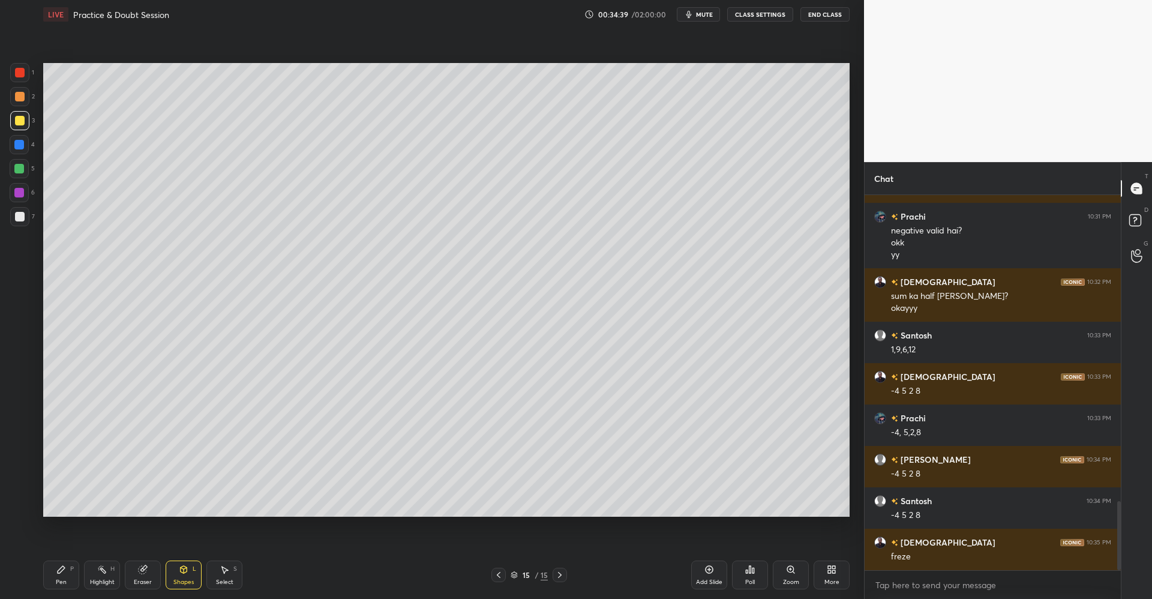
click at [55, 574] on div "Pen P" at bounding box center [61, 574] width 36 height 29
click at [20, 166] on div at bounding box center [19, 169] width 10 height 10
click at [182, 575] on div "Shapes L" at bounding box center [184, 574] width 36 height 29
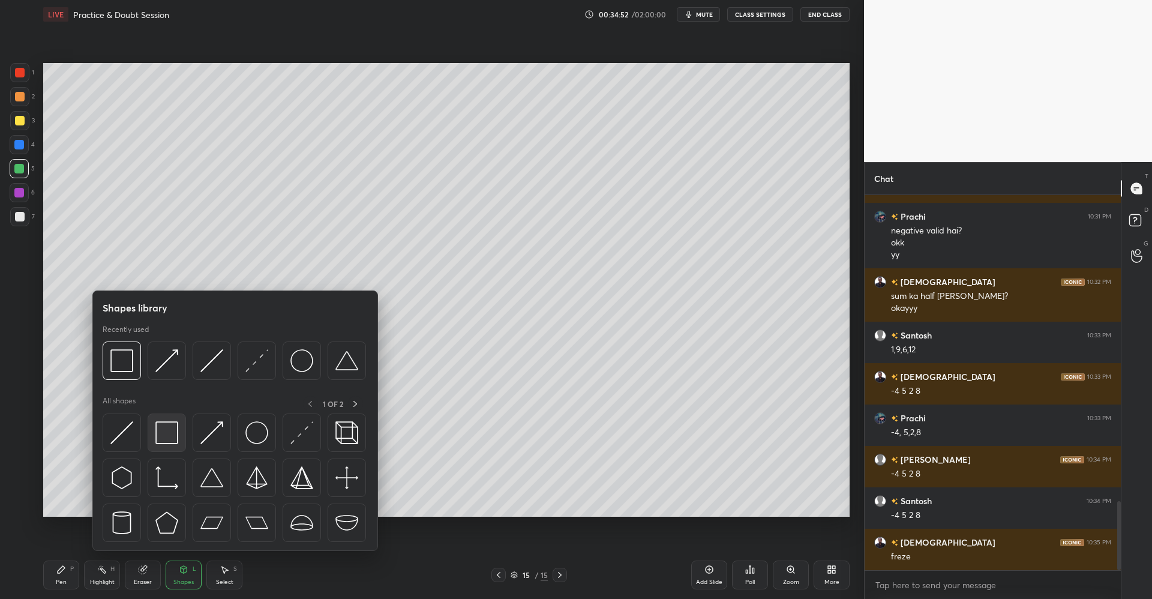
click at [172, 433] on img at bounding box center [166, 432] width 23 height 23
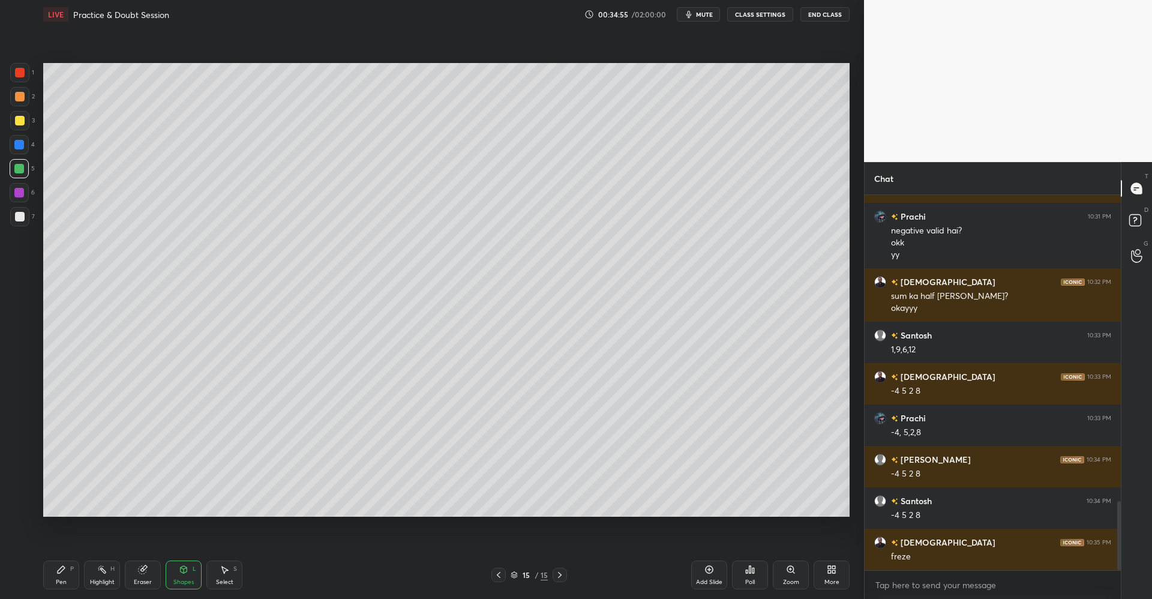
click at [65, 571] on icon at bounding box center [61, 570] width 10 height 10
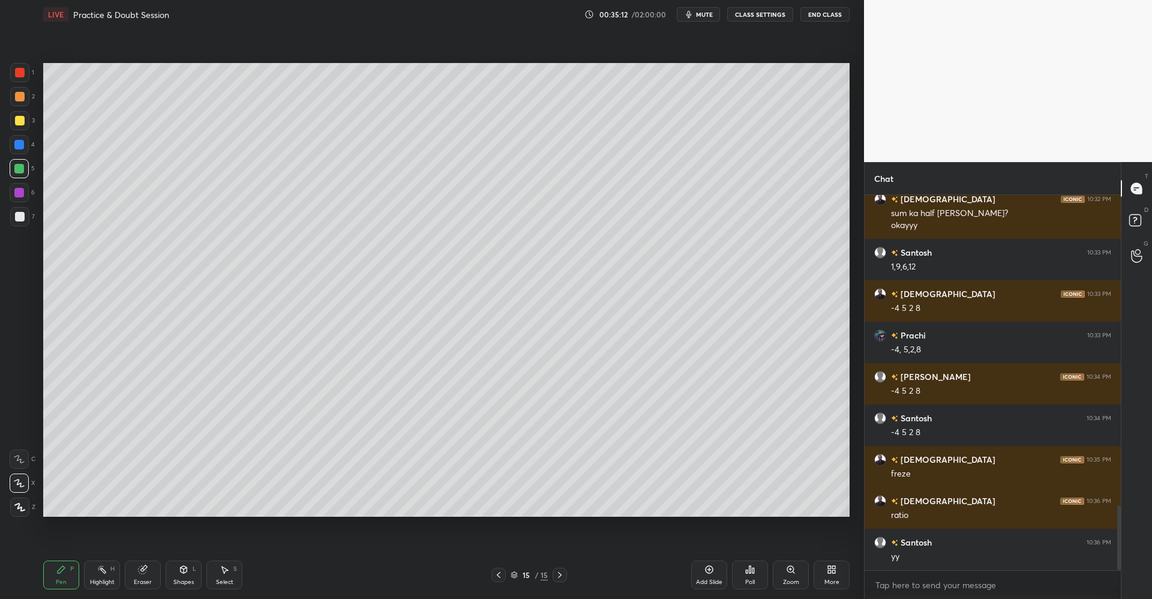
scroll to position [1788, 0]
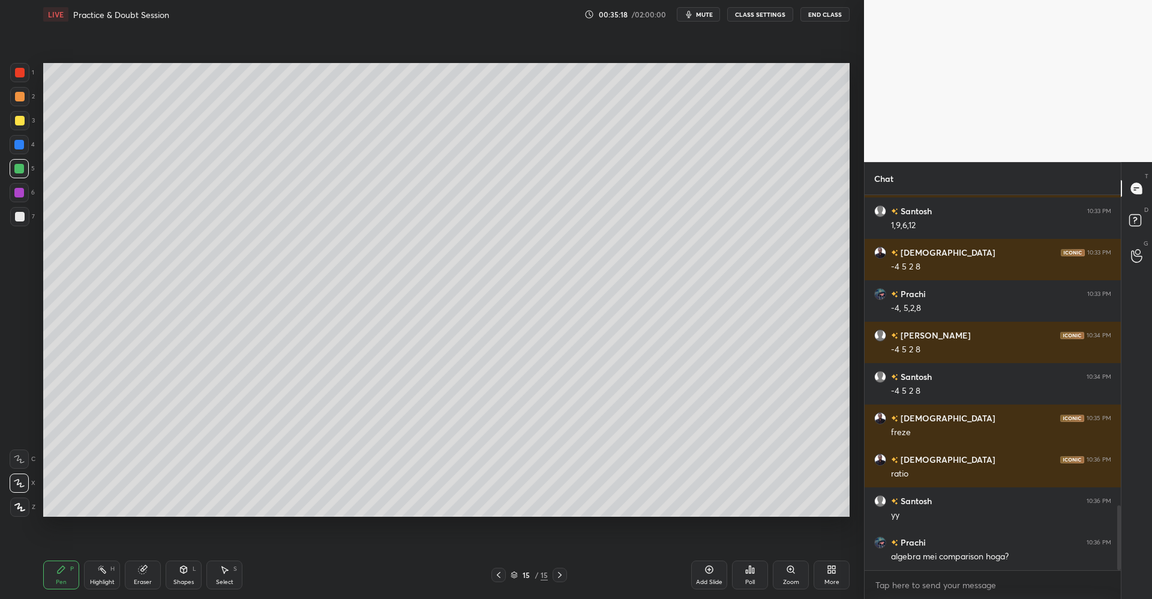
click at [24, 121] on div at bounding box center [20, 121] width 10 height 10
click at [186, 571] on icon at bounding box center [184, 569] width 7 height 7
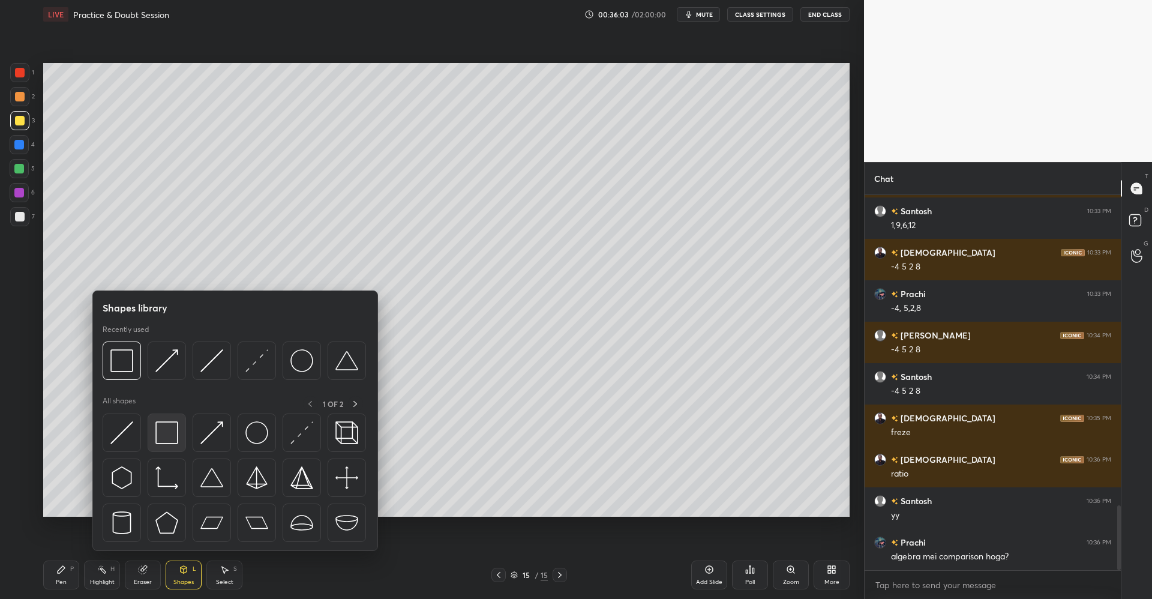
click at [176, 433] on img at bounding box center [166, 432] width 23 height 23
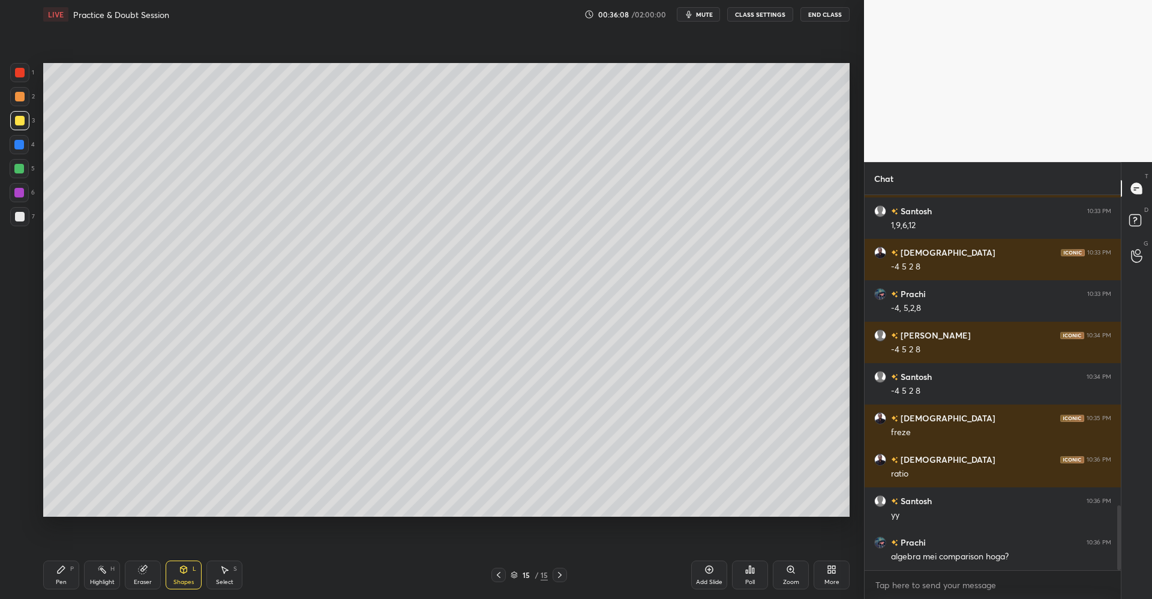
click at [22, 99] on div at bounding box center [20, 97] width 10 height 10
click at [65, 574] on icon at bounding box center [61, 570] width 10 height 10
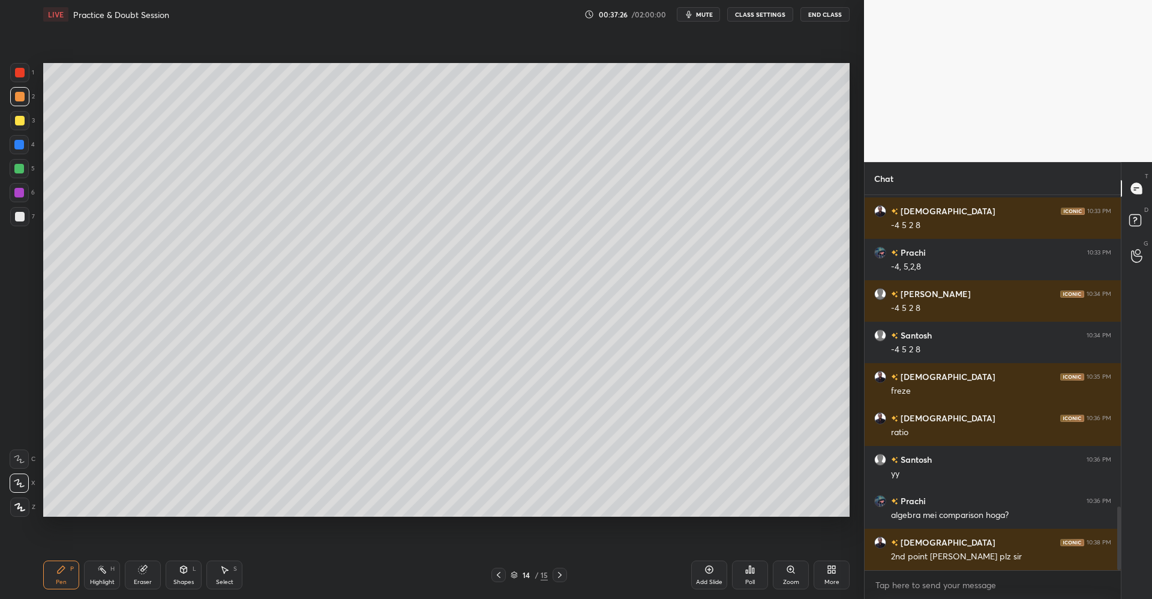
click at [181, 575] on div "Shapes L" at bounding box center [184, 574] width 36 height 29
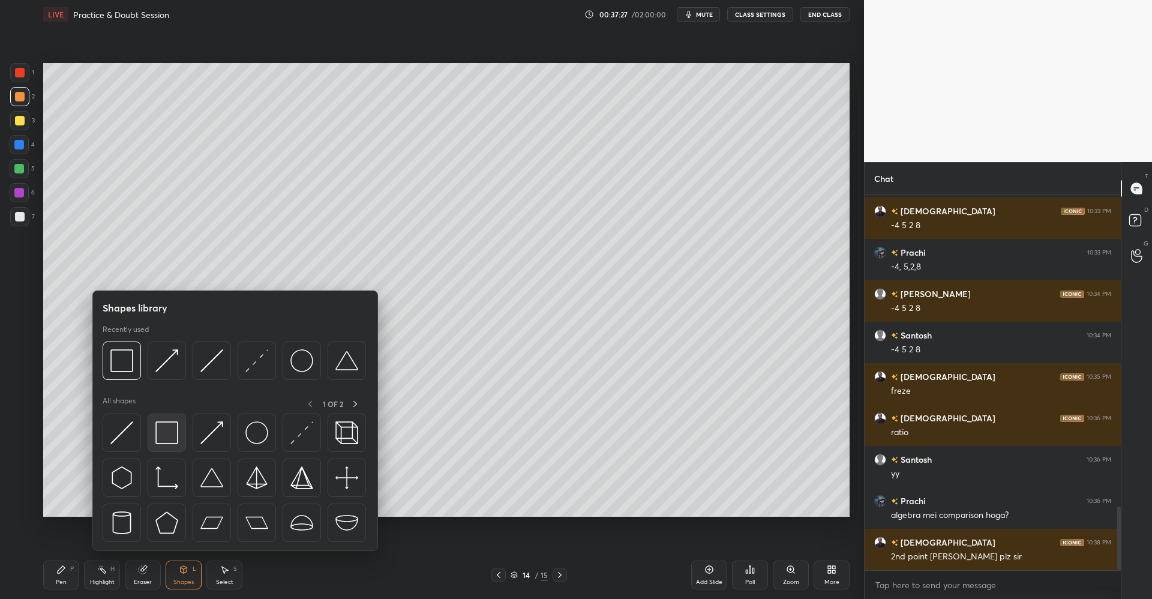
click at [169, 432] on img at bounding box center [166, 432] width 23 height 23
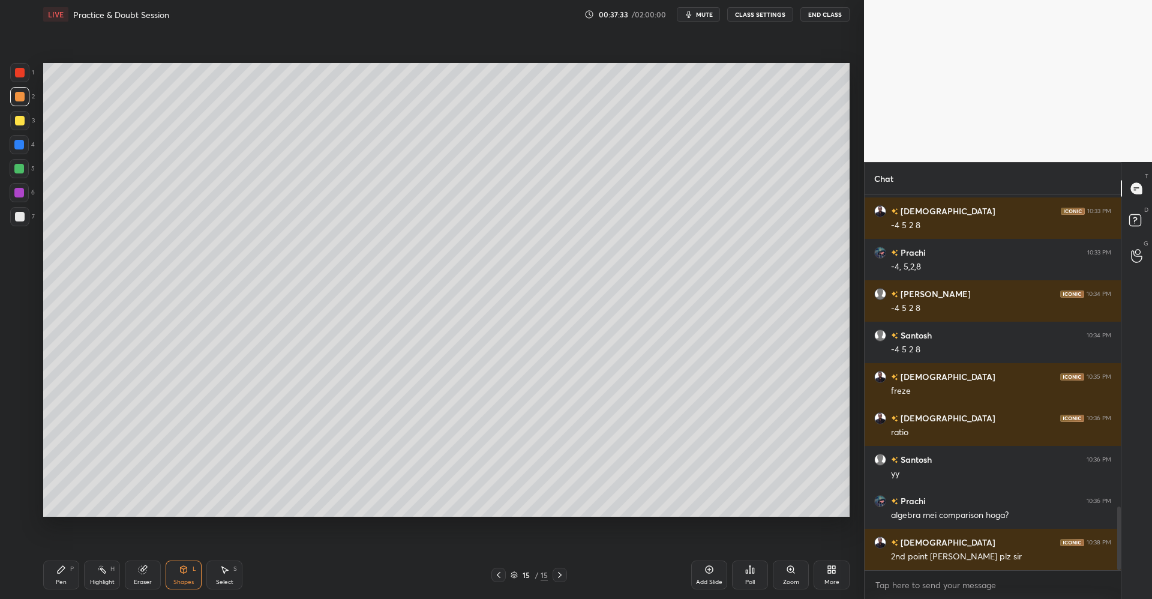
scroll to position [1841, 0]
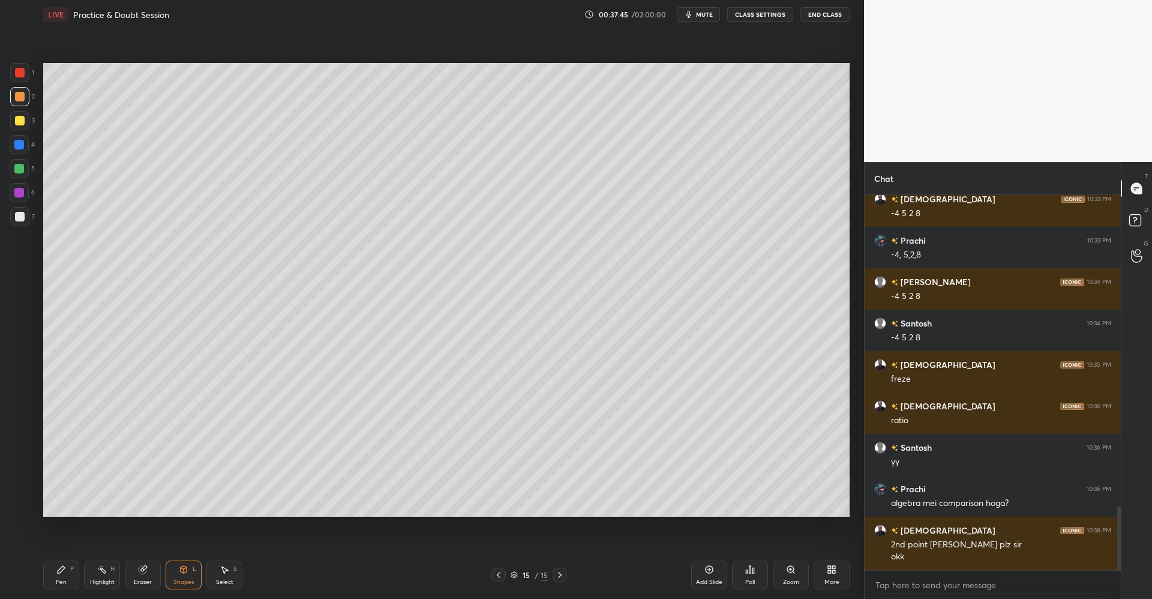
click at [713, 574] on div "Add Slide" at bounding box center [709, 574] width 36 height 29
click at [66, 573] on div "Pen P" at bounding box center [61, 574] width 36 height 29
click at [19, 117] on div at bounding box center [20, 121] width 10 height 10
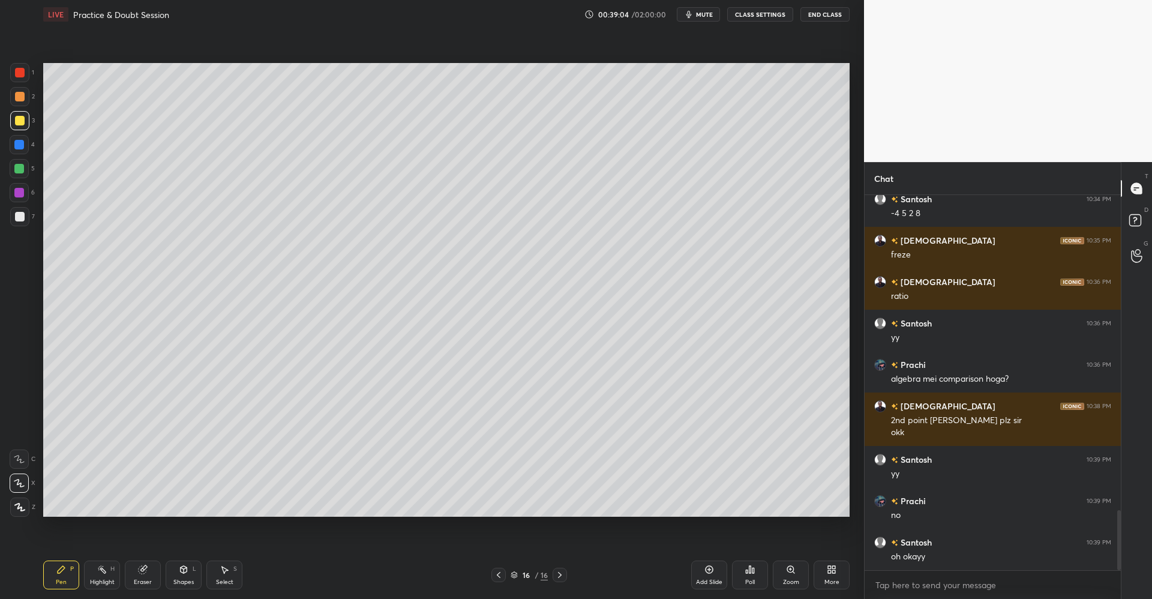
scroll to position [2007, 0]
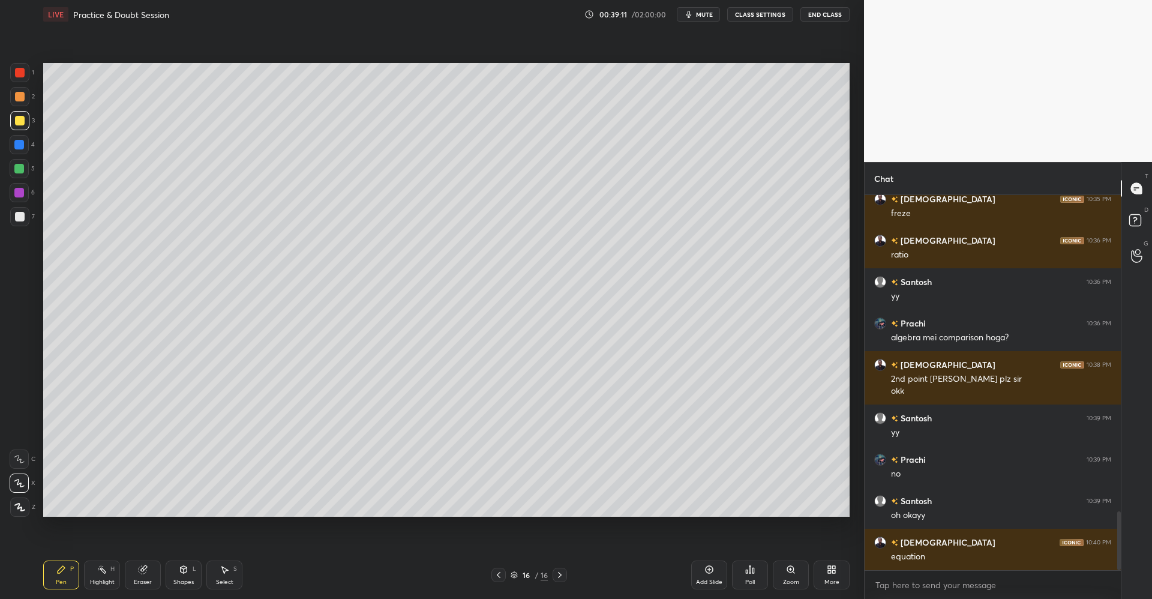
click at [18, 97] on div at bounding box center [20, 97] width 10 height 10
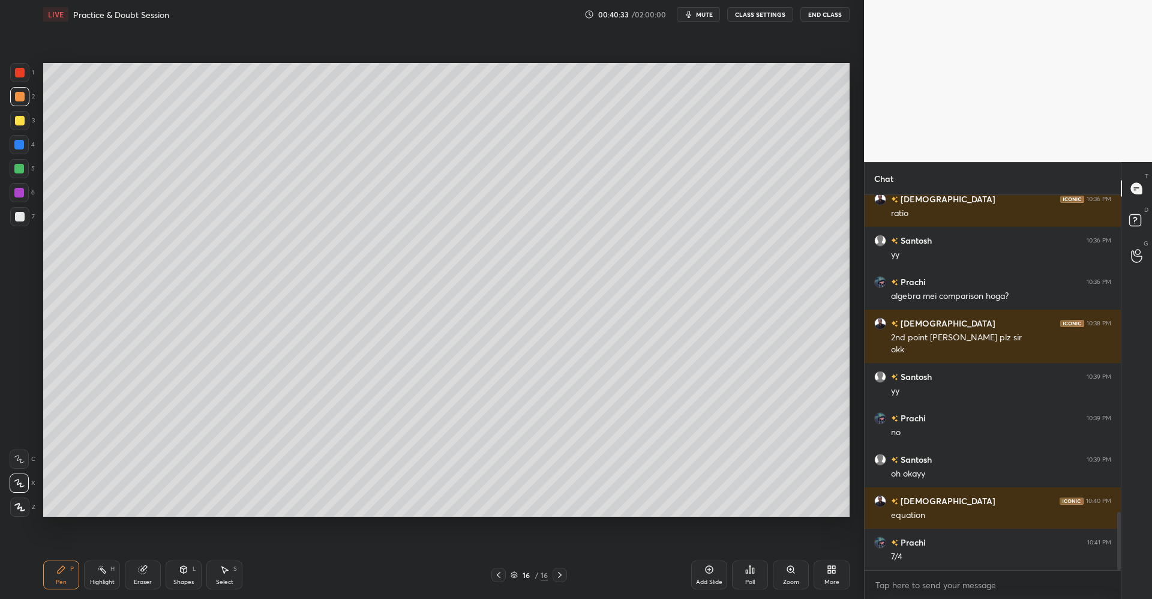
scroll to position [2089, 0]
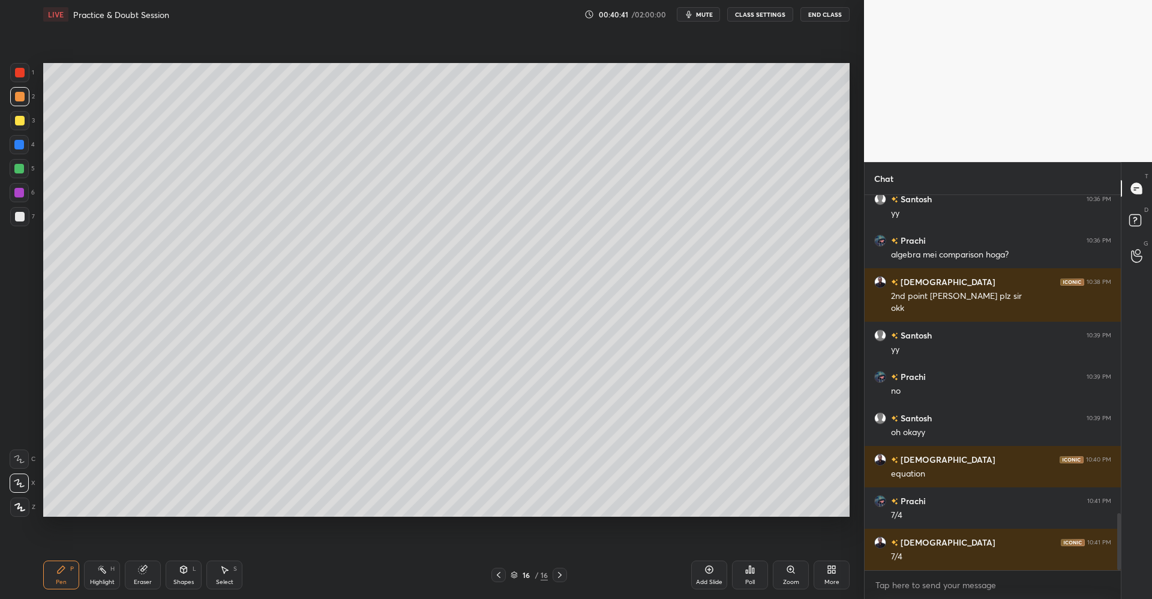
click at [17, 169] on div at bounding box center [19, 169] width 10 height 10
click at [184, 564] on div "Shapes L" at bounding box center [184, 574] width 36 height 29
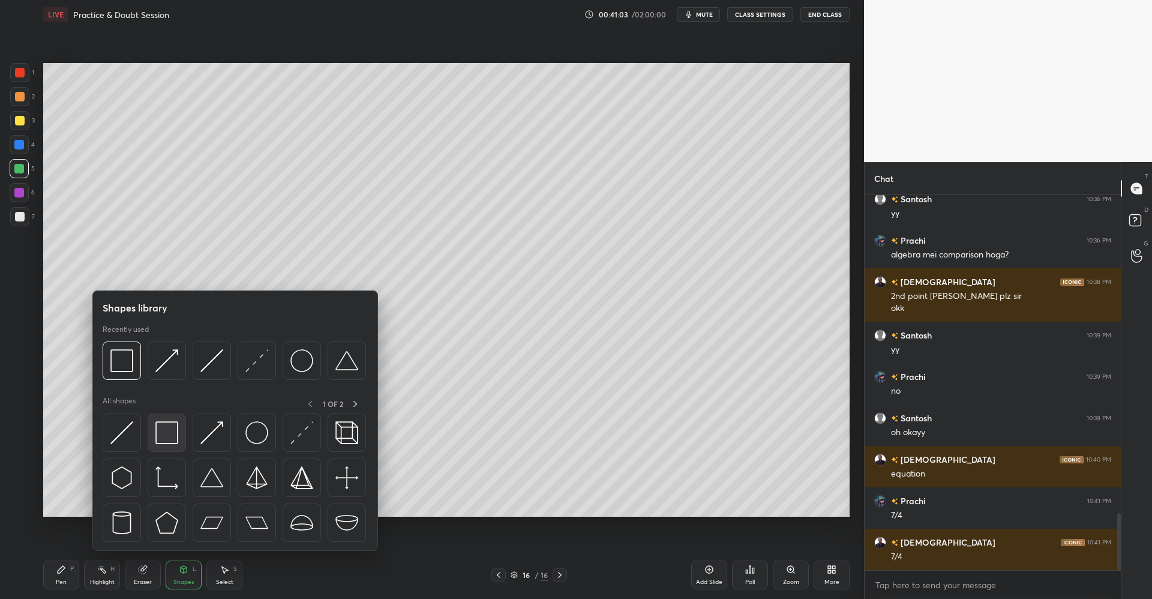
click at [167, 428] on img at bounding box center [166, 432] width 23 height 23
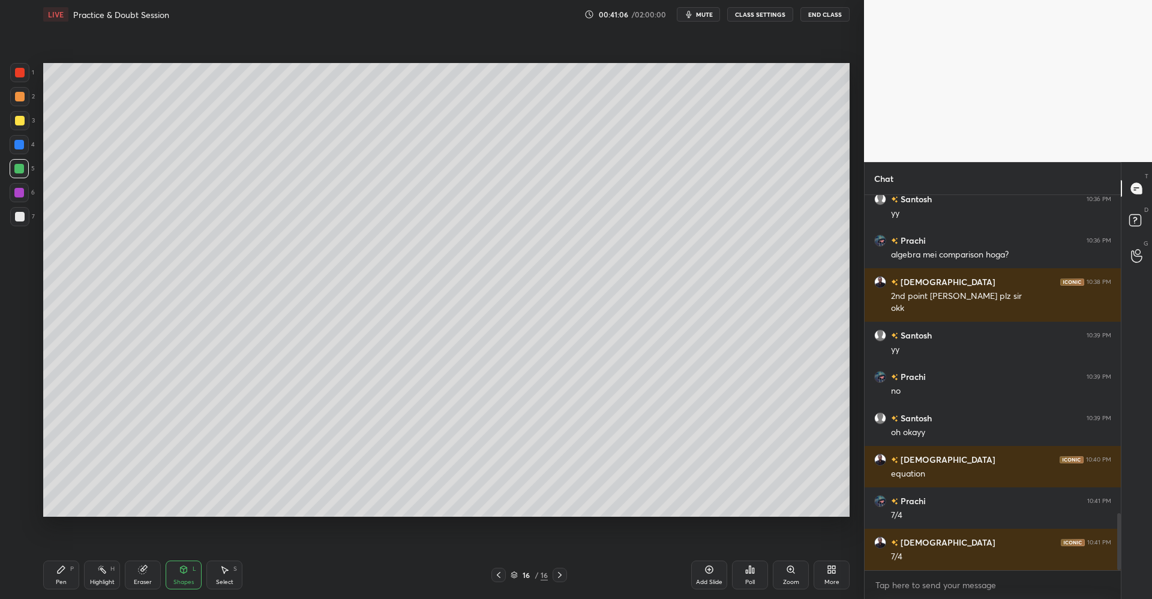
click at [71, 566] on div "P" at bounding box center [72, 569] width 4 height 6
click at [185, 574] on icon at bounding box center [184, 570] width 10 height 10
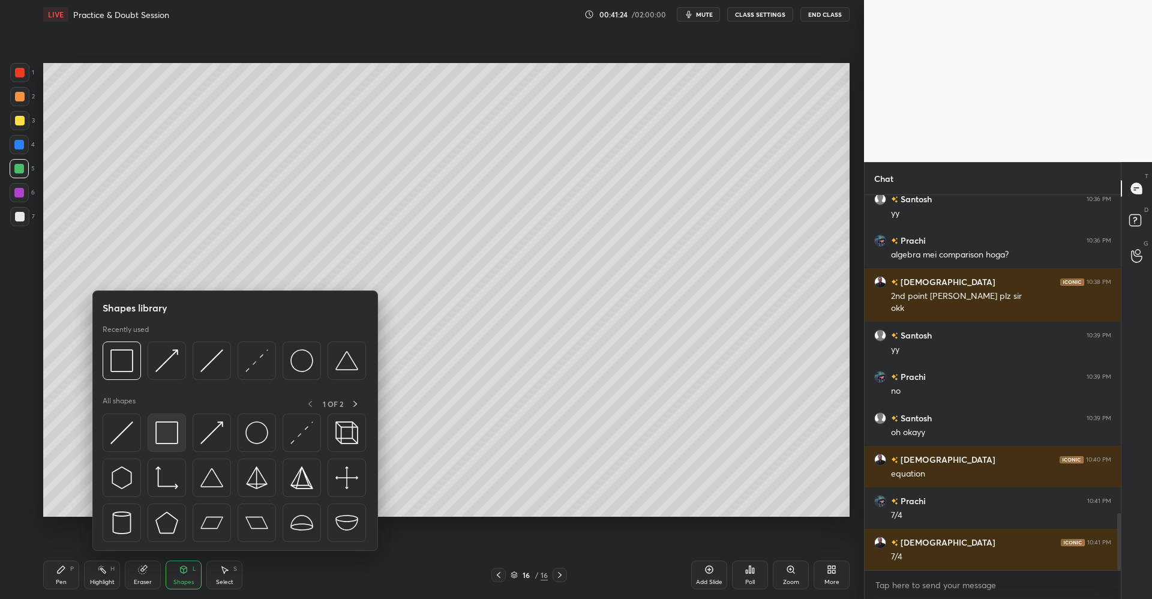
click at [175, 425] on img at bounding box center [166, 432] width 23 height 23
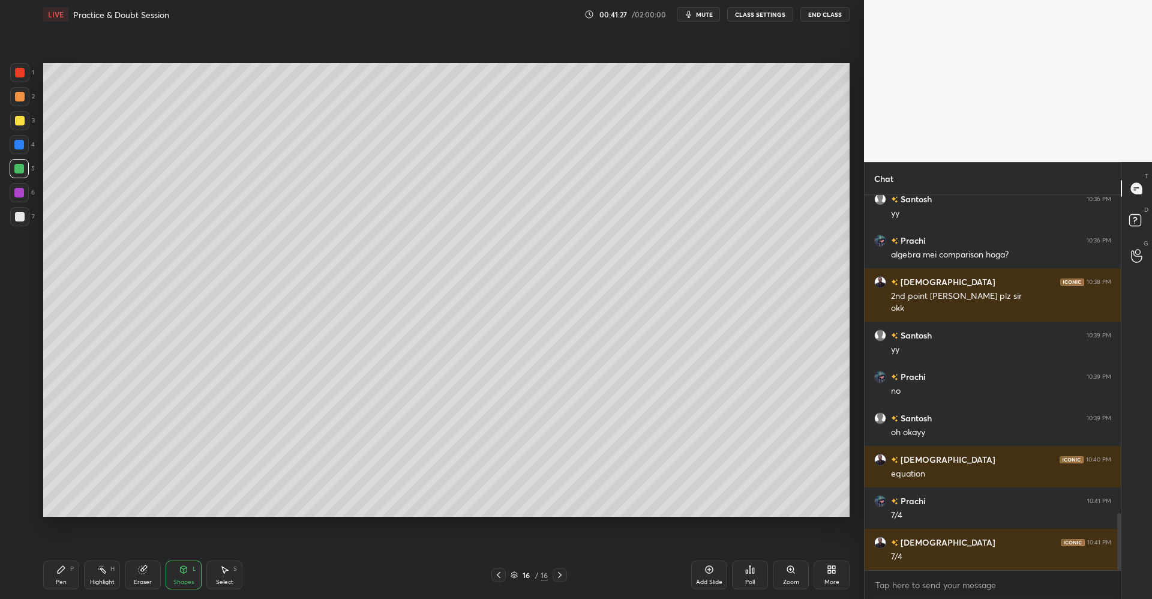
click at [68, 571] on div "Pen P" at bounding box center [61, 574] width 36 height 29
click at [182, 571] on icon at bounding box center [184, 569] width 7 height 7
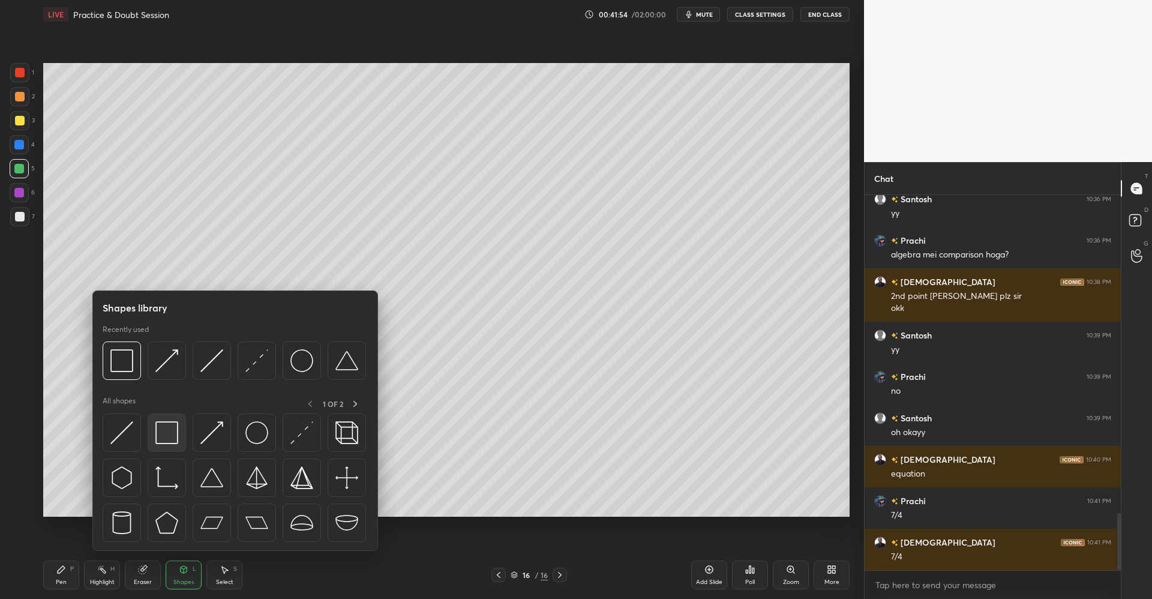
click at [169, 436] on img at bounding box center [166, 432] width 23 height 23
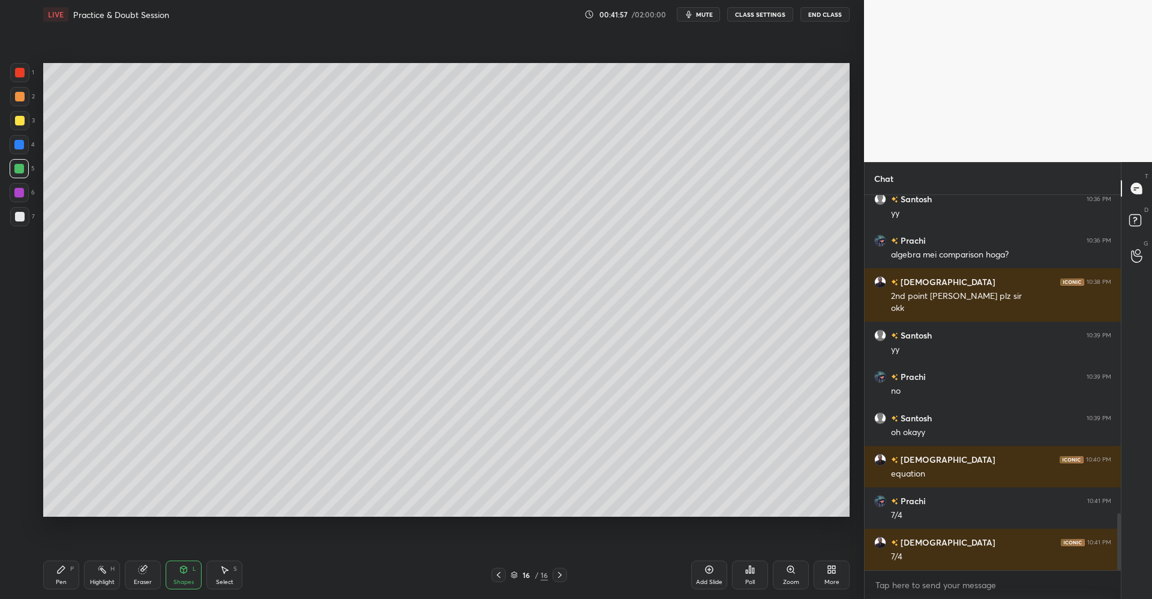
click at [63, 565] on icon at bounding box center [61, 570] width 10 height 10
click at [24, 218] on div at bounding box center [20, 217] width 10 height 10
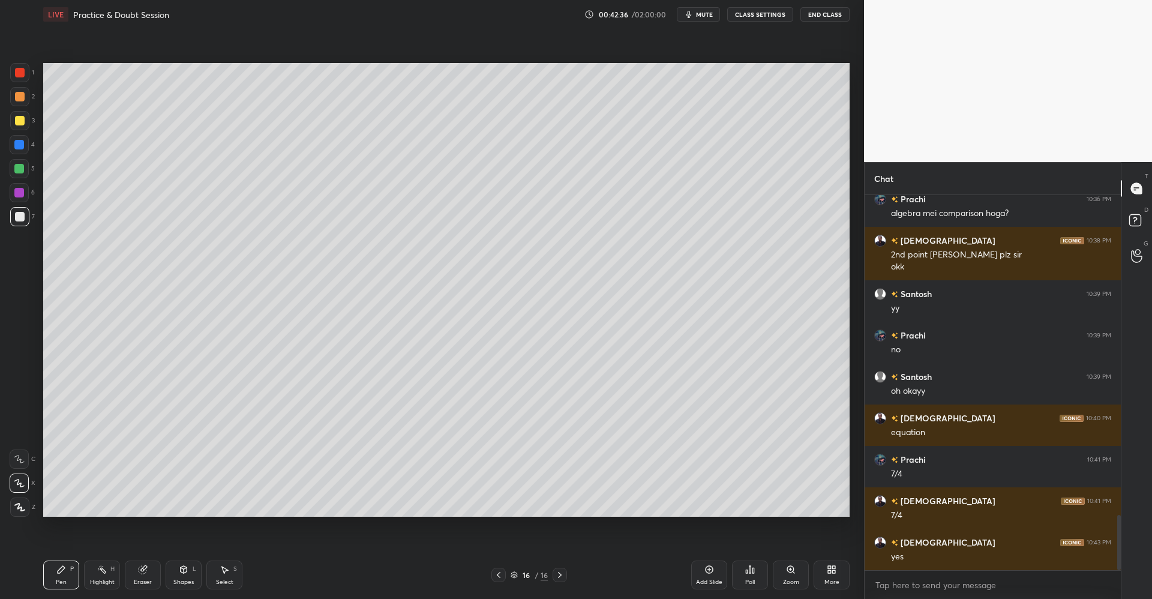
scroll to position [2172, 0]
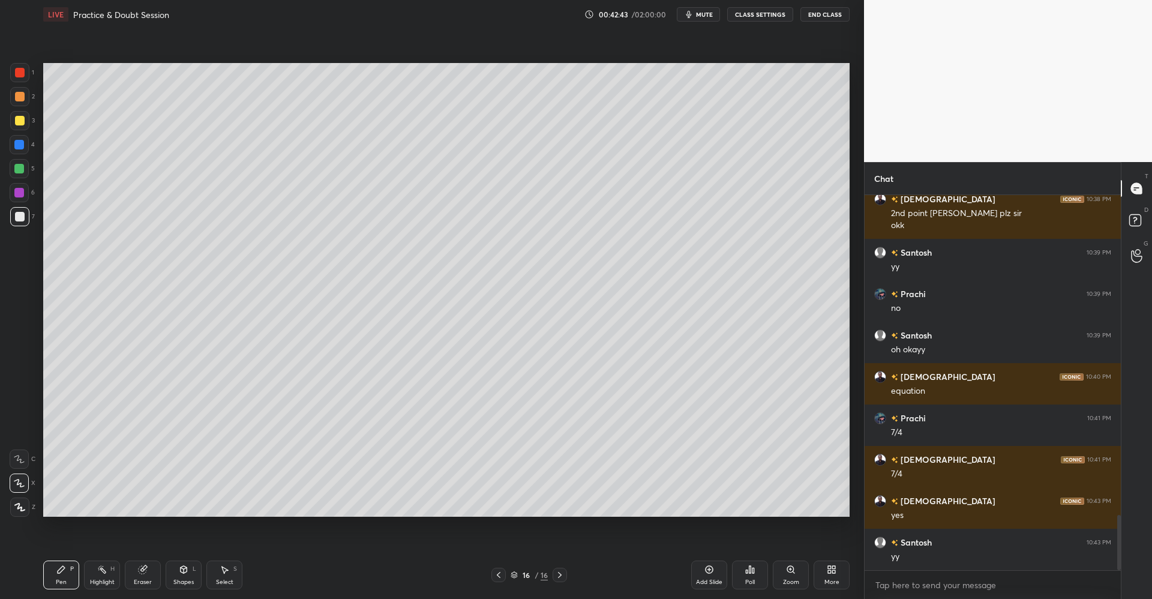
click at [706, 570] on icon at bounding box center [709, 570] width 10 height 10
click at [19, 117] on div at bounding box center [20, 121] width 10 height 10
click at [23, 96] on div at bounding box center [20, 97] width 10 height 10
click at [146, 571] on icon at bounding box center [143, 570] width 8 height 8
click at [72, 563] on div "Pen P" at bounding box center [61, 574] width 36 height 29
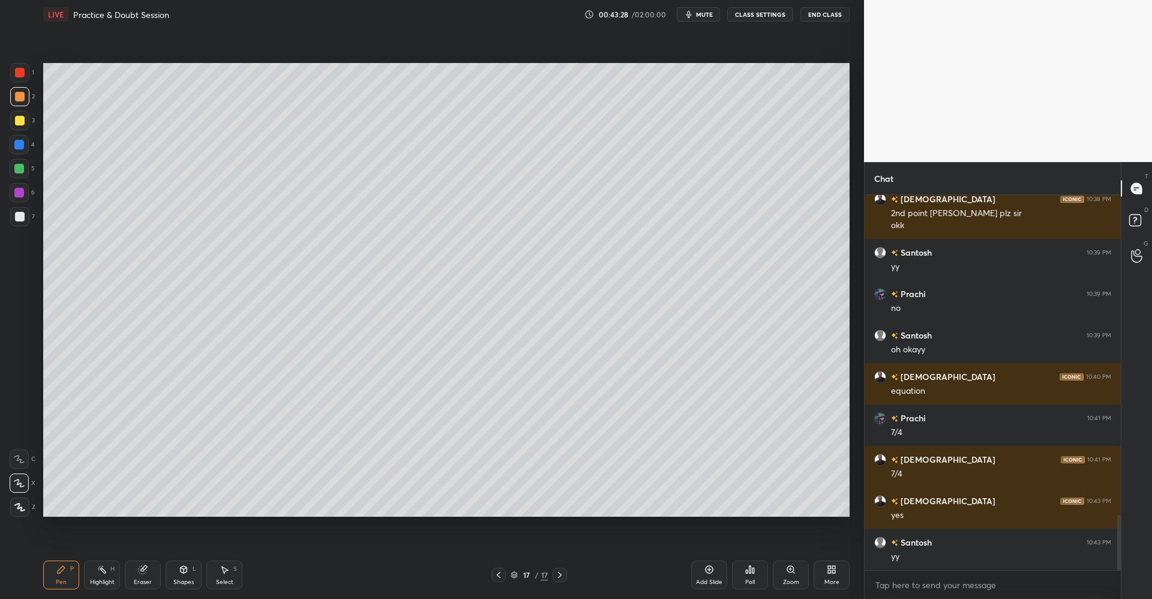
click at [141, 562] on div "Eraser" at bounding box center [143, 574] width 36 height 29
click at [64, 574] on div "Pen P" at bounding box center [61, 574] width 36 height 29
click at [24, 124] on div at bounding box center [19, 120] width 19 height 19
click at [183, 573] on icon at bounding box center [184, 569] width 7 height 7
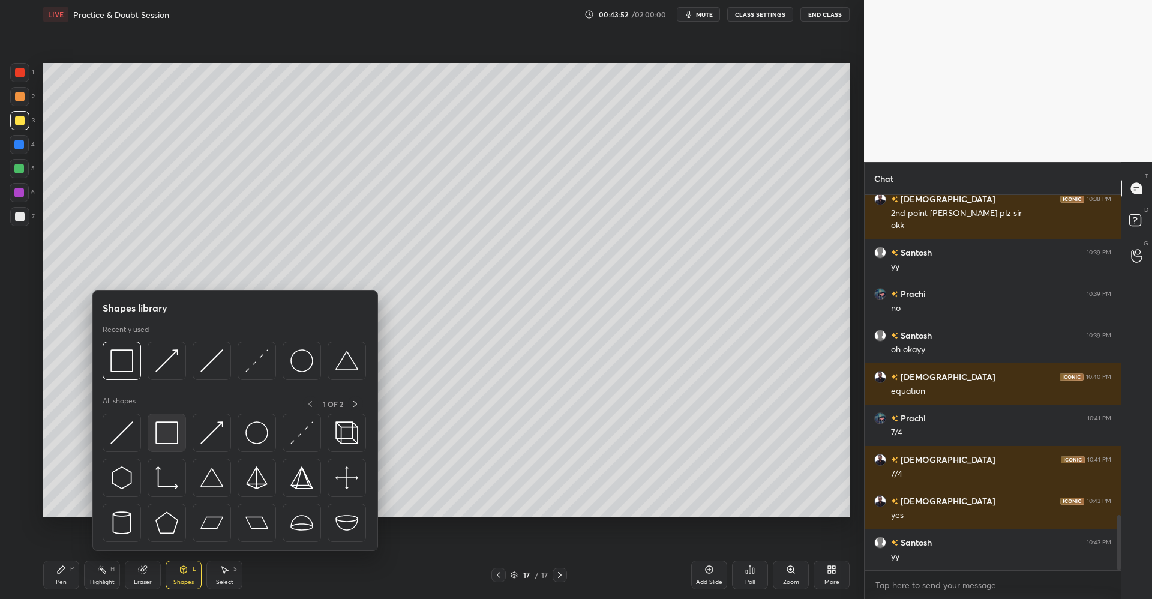
click at [173, 431] on img at bounding box center [166, 432] width 23 height 23
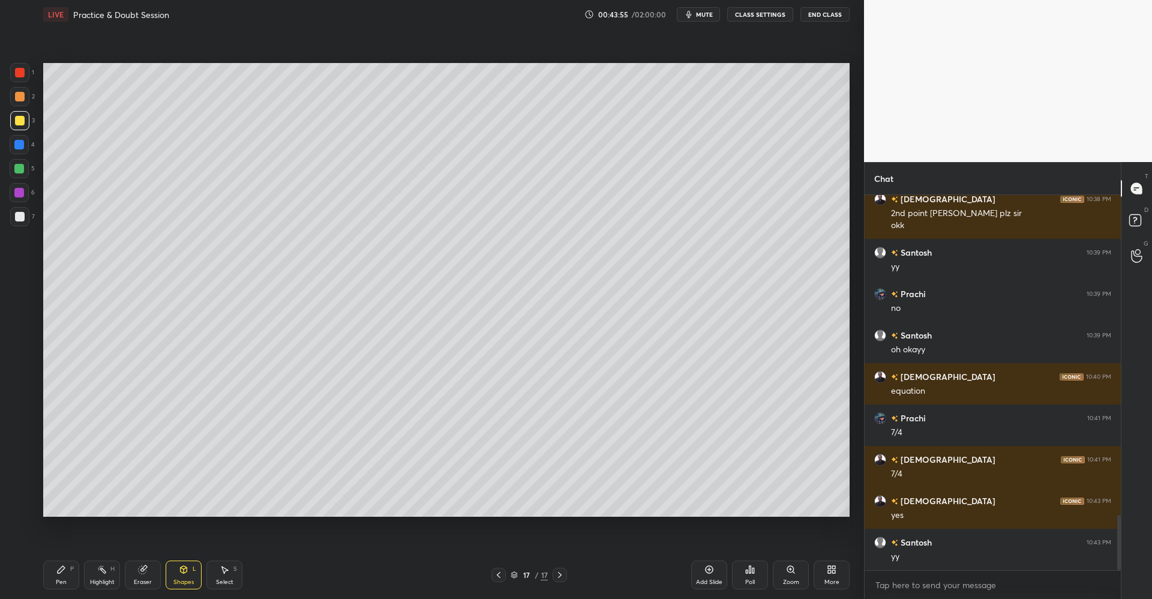
click at [57, 574] on icon at bounding box center [61, 570] width 10 height 10
click at [183, 566] on icon at bounding box center [184, 569] width 7 height 7
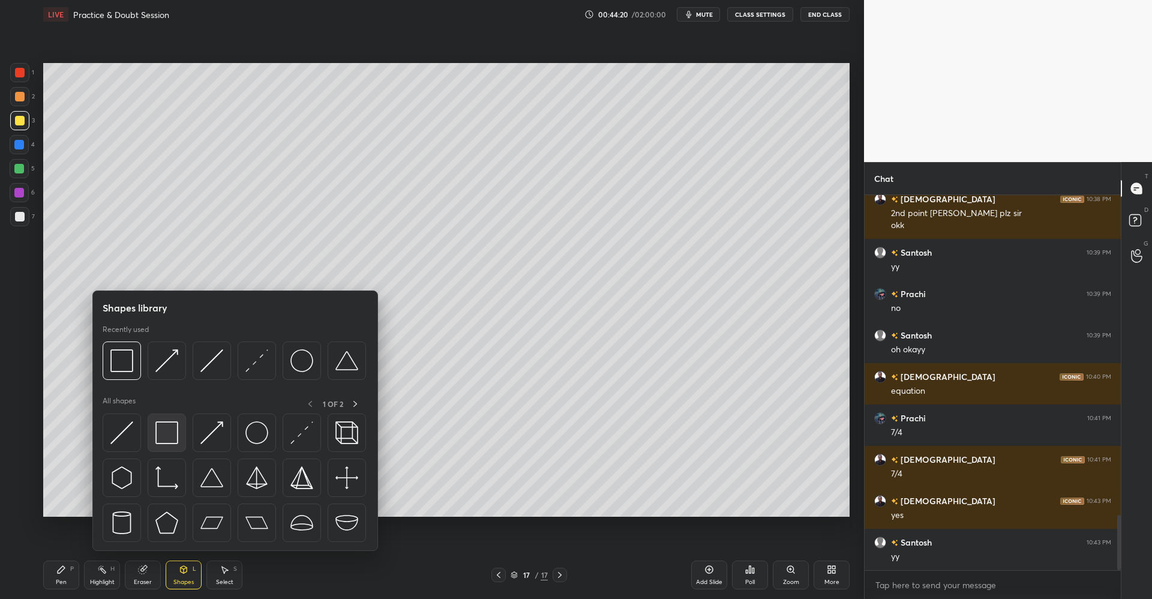
click at [173, 439] on img at bounding box center [166, 432] width 23 height 23
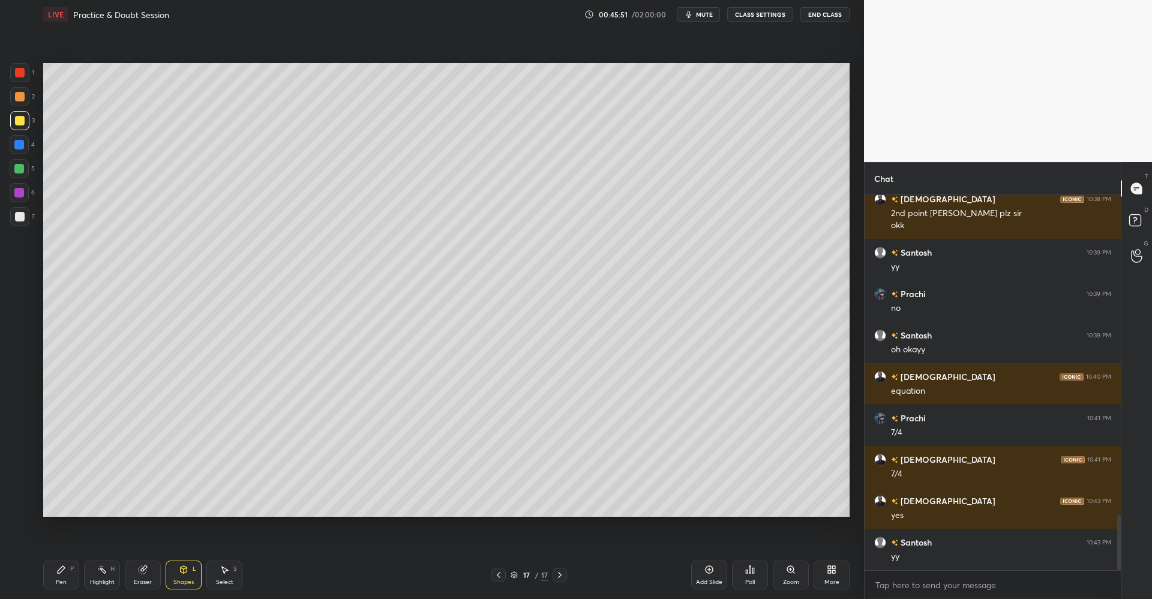
scroll to position [2214, 0]
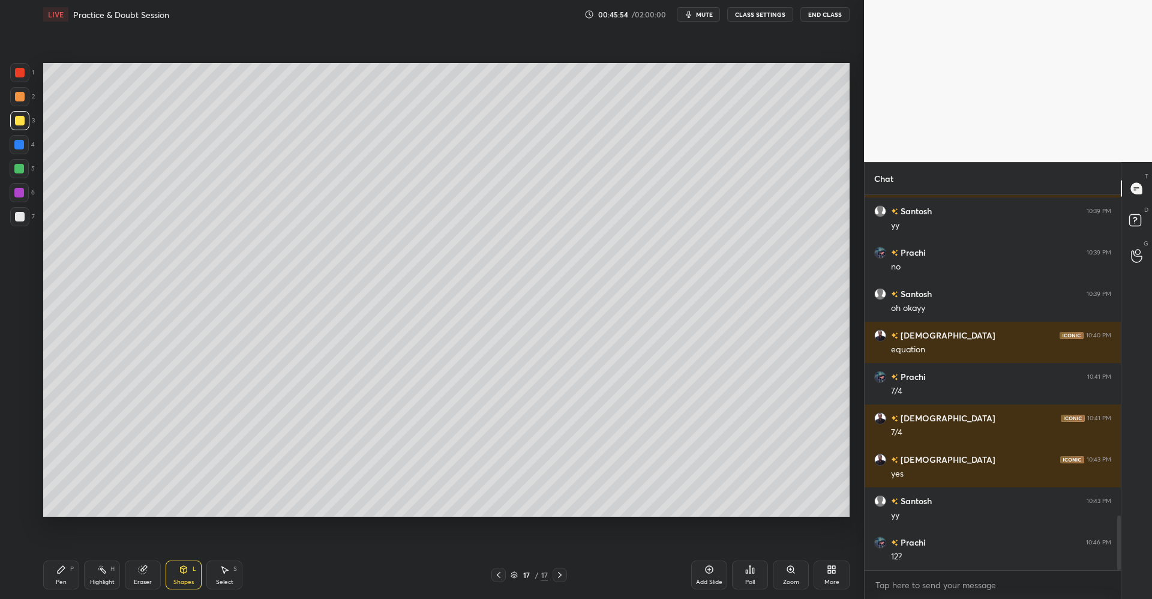
click at [227, 572] on icon at bounding box center [225, 570] width 10 height 10
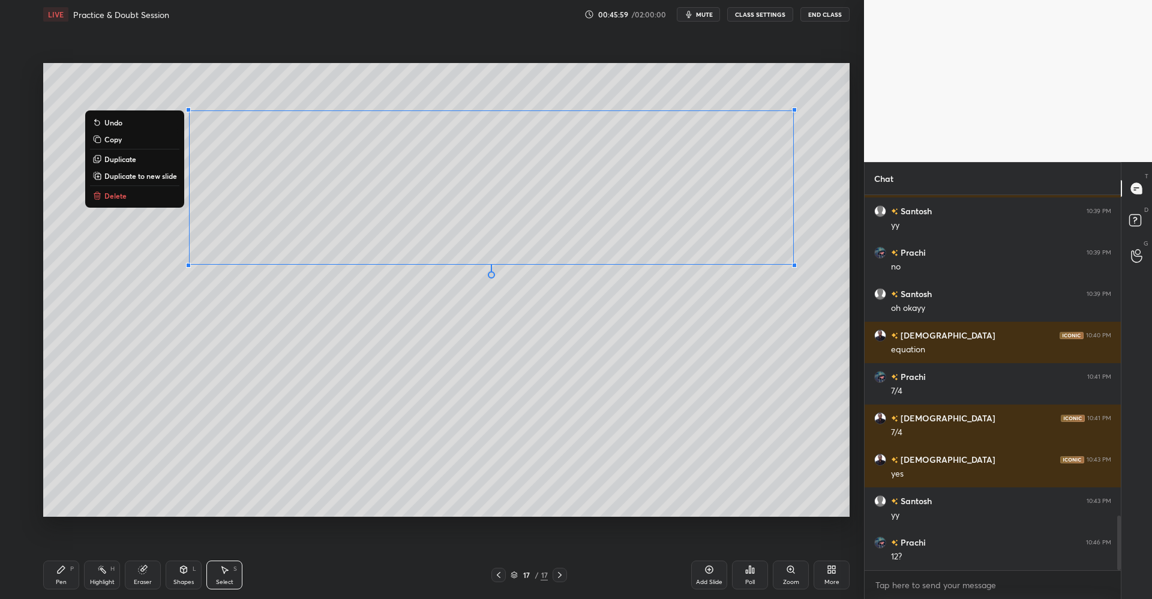
scroll to position [2255, 0]
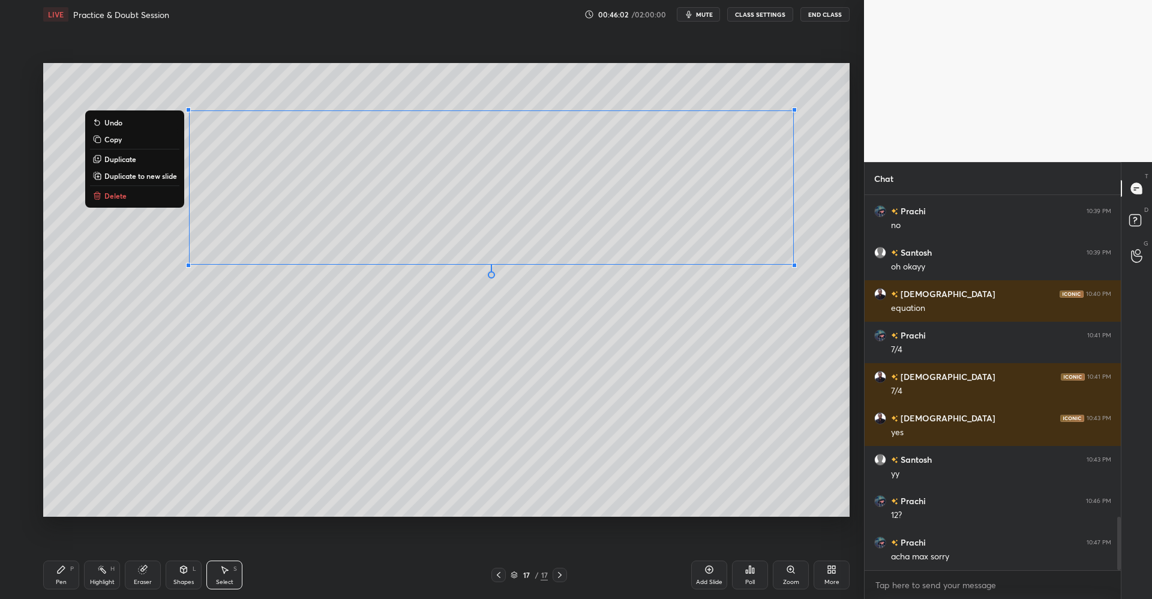
click at [142, 175] on p "Duplicate to new slide" at bounding box center [140, 176] width 73 height 10
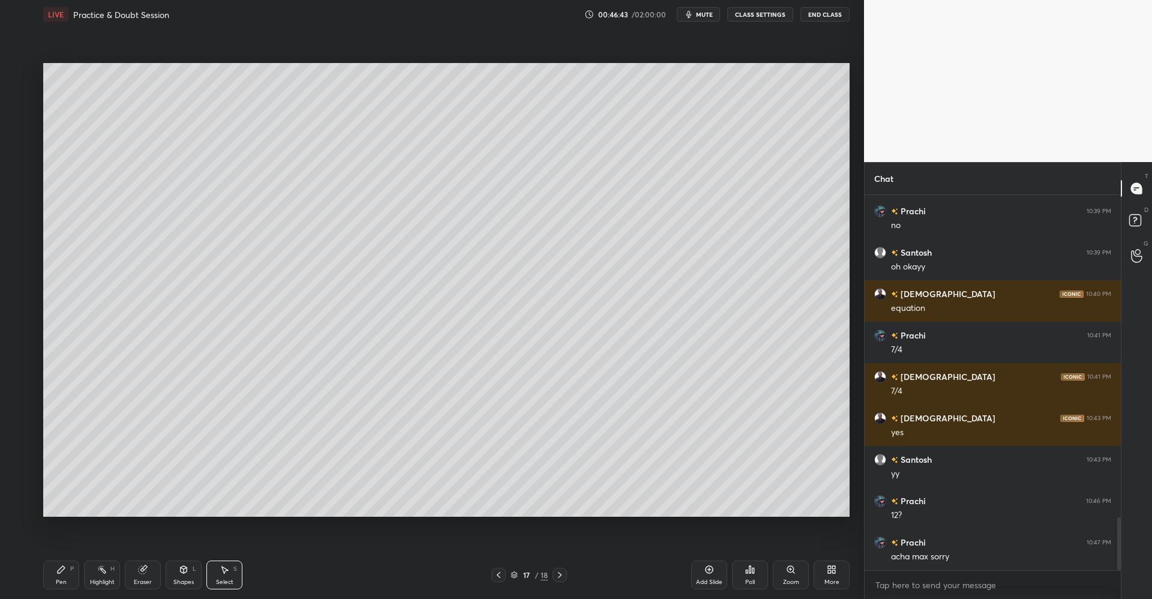
scroll to position [2296, 0]
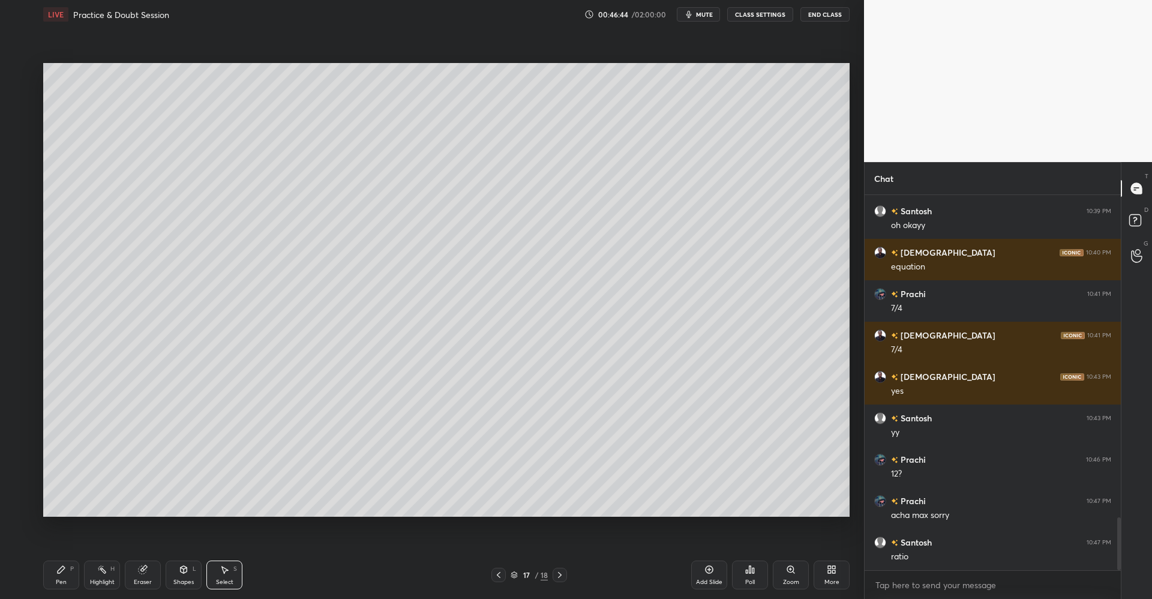
click at [63, 575] on div "Pen P" at bounding box center [61, 574] width 36 height 29
click at [20, 100] on div at bounding box center [20, 97] width 10 height 10
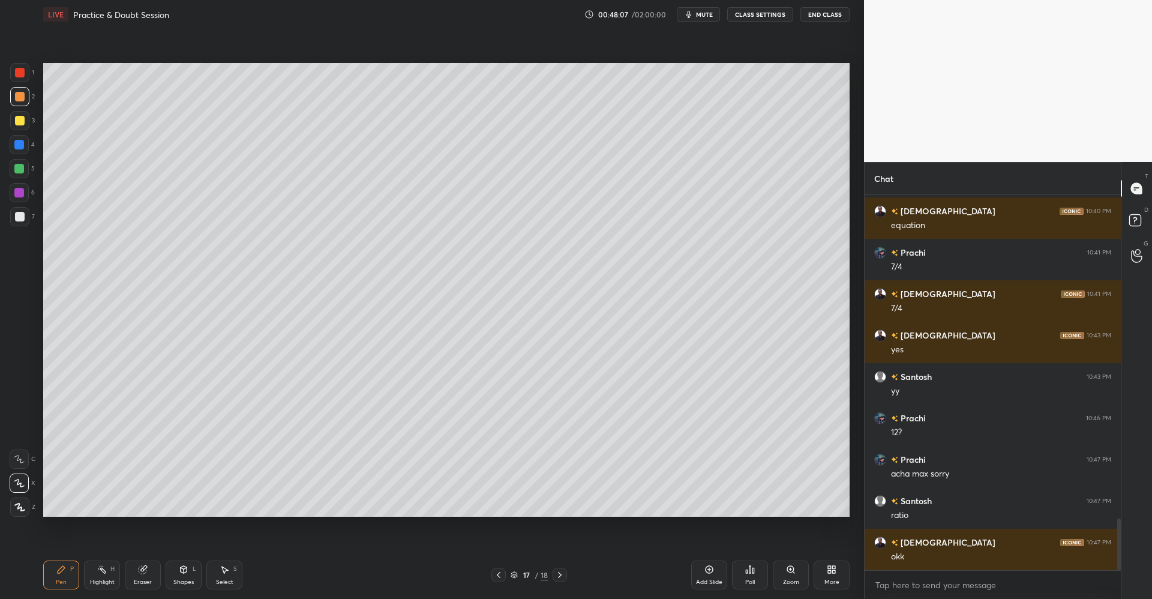
click at [15, 119] on div at bounding box center [20, 121] width 10 height 10
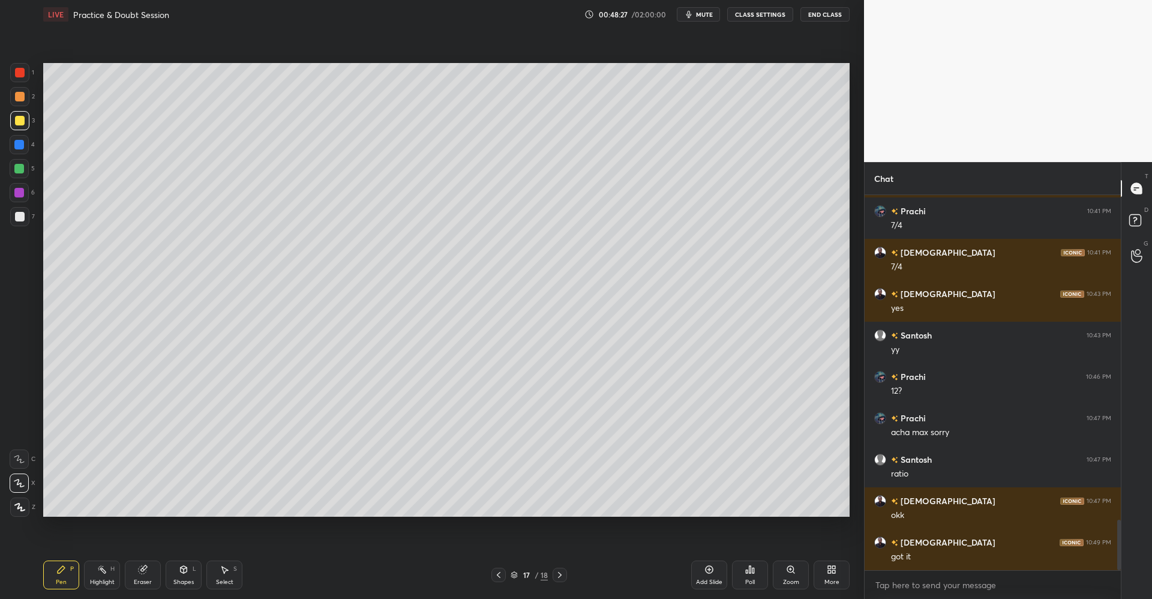
scroll to position [2421, 0]
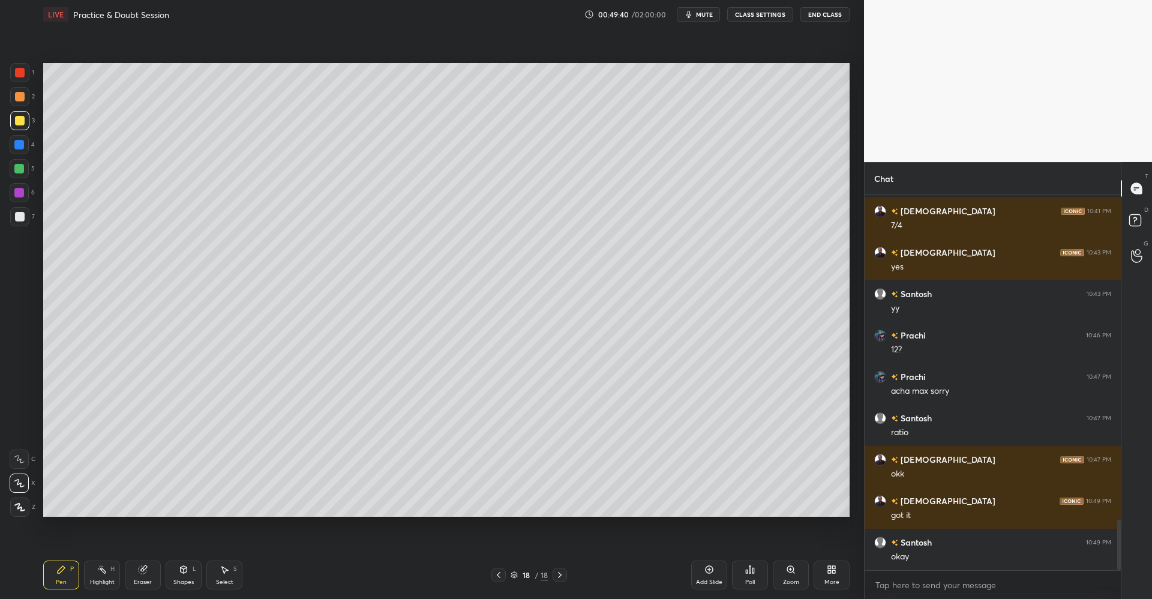
click at [109, 575] on div "Highlight H" at bounding box center [102, 574] width 36 height 29
click at [73, 570] on div "P" at bounding box center [72, 569] width 4 height 6
click at [186, 575] on div "Shapes L" at bounding box center [184, 574] width 36 height 29
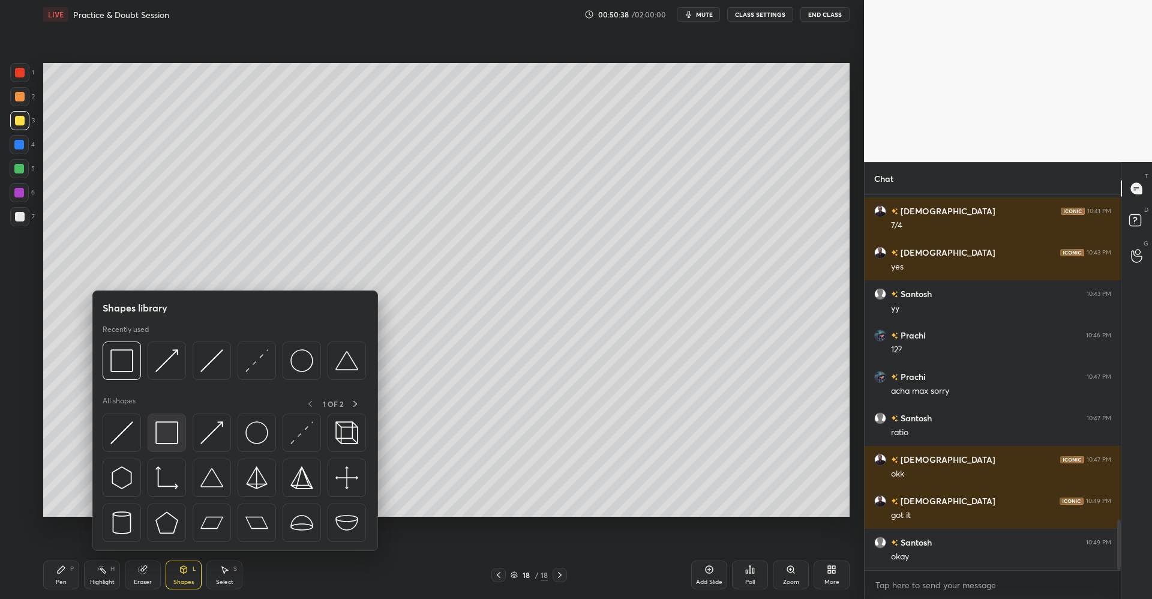
click at [170, 432] on img at bounding box center [166, 432] width 23 height 23
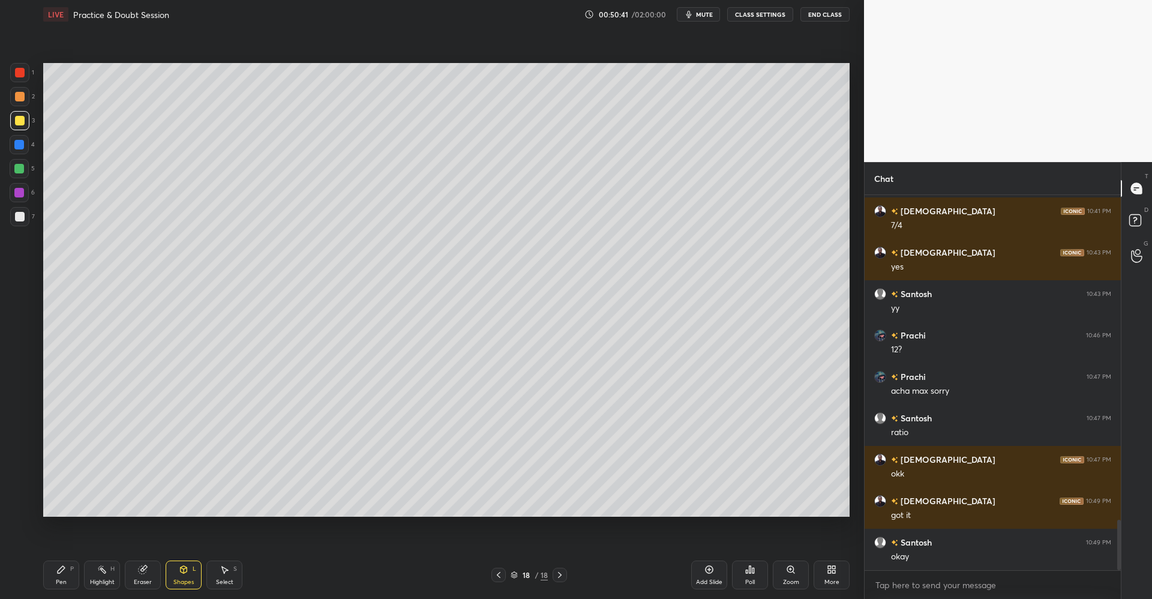
click at [16, 94] on div at bounding box center [20, 97] width 10 height 10
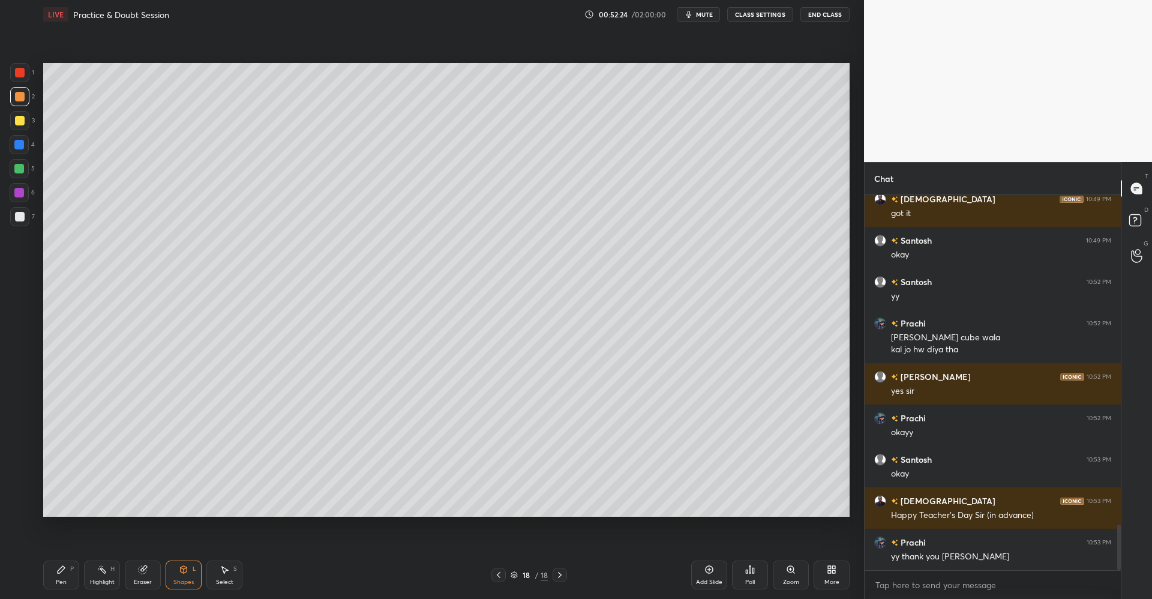
scroll to position [2764, 0]
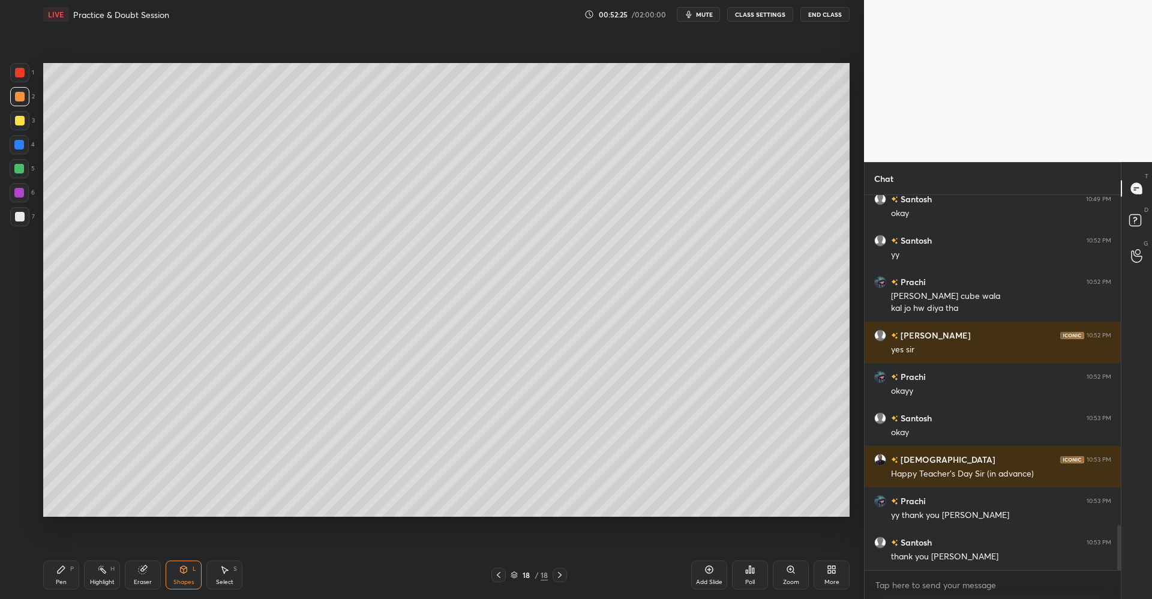
click at [827, 8] on button "End Class" at bounding box center [824, 14] width 49 height 14
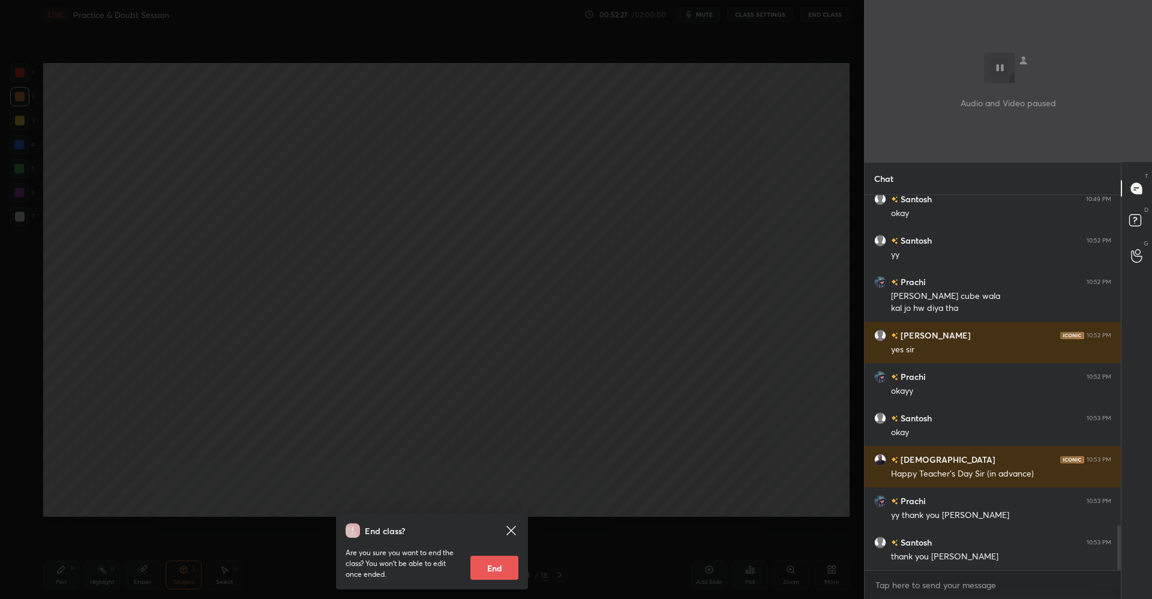
click at [494, 570] on button "End" at bounding box center [494, 568] width 48 height 24
type textarea "x"
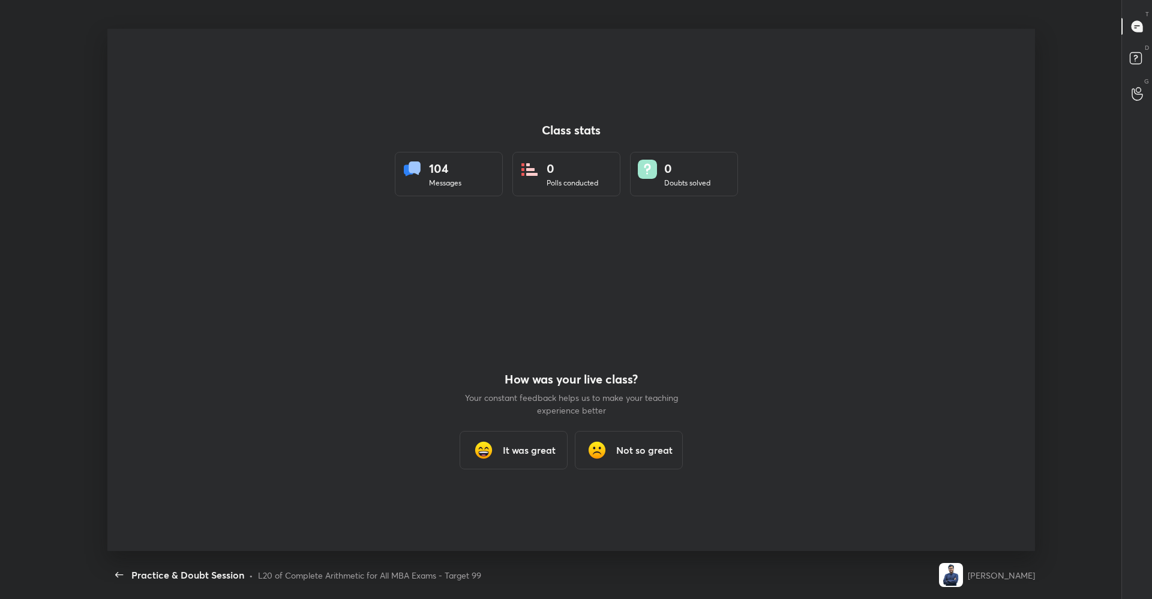
scroll to position [0, 0]
click at [525, 437] on div "It was great" at bounding box center [514, 450] width 108 height 38
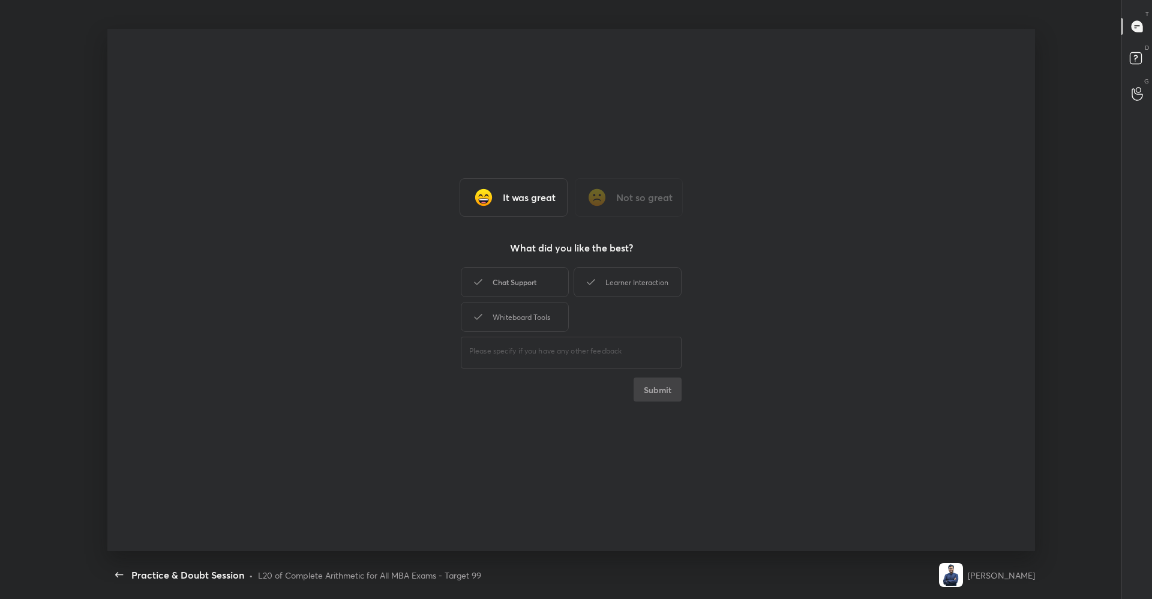
click at [500, 284] on div "Chat Support" at bounding box center [515, 282] width 108 height 30
click at [619, 278] on div "Learner Interaction" at bounding box center [628, 282] width 108 height 30
click at [515, 316] on div "Whiteboard Tools" at bounding box center [515, 317] width 108 height 30
click at [656, 385] on button "Submit" at bounding box center [658, 389] width 48 height 24
